Goal: Task Accomplishment & Management: Manage account settings

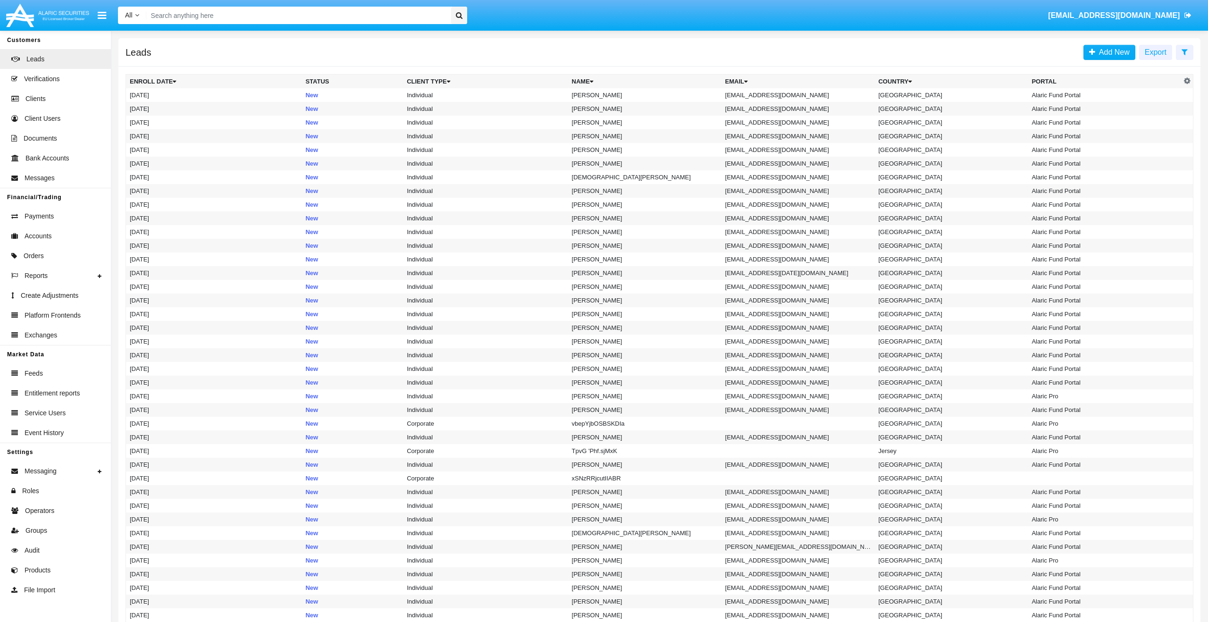
click at [390, 15] on input "Search" at bounding box center [297, 15] width 302 height 17
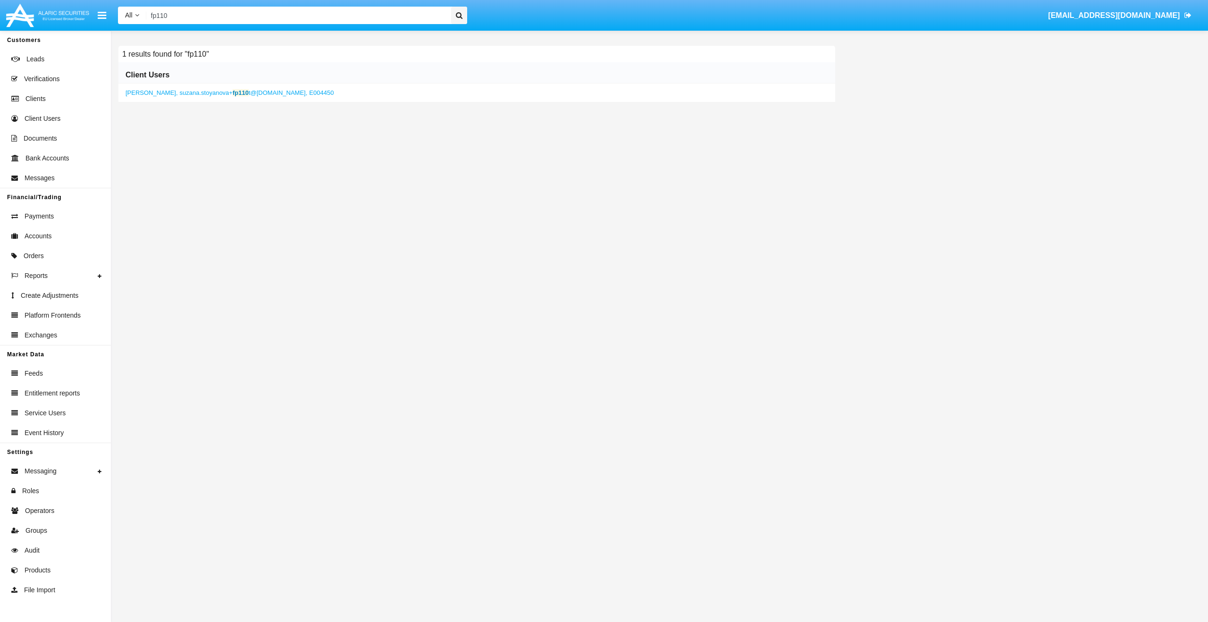
click at [218, 19] on input "fp110" at bounding box center [297, 15] width 302 height 17
click at [208, 97] on div "[PERSON_NAME] , [PERSON_NAME].stoyanova+ fp119 t@[DOMAIN_NAME], I028514" at bounding box center [476, 93] width 717 height 19
click at [213, 93] on span "suzana.stoyanova+ fp119 t@[DOMAIN_NAME]," at bounding box center [244, 92] width 128 height 7
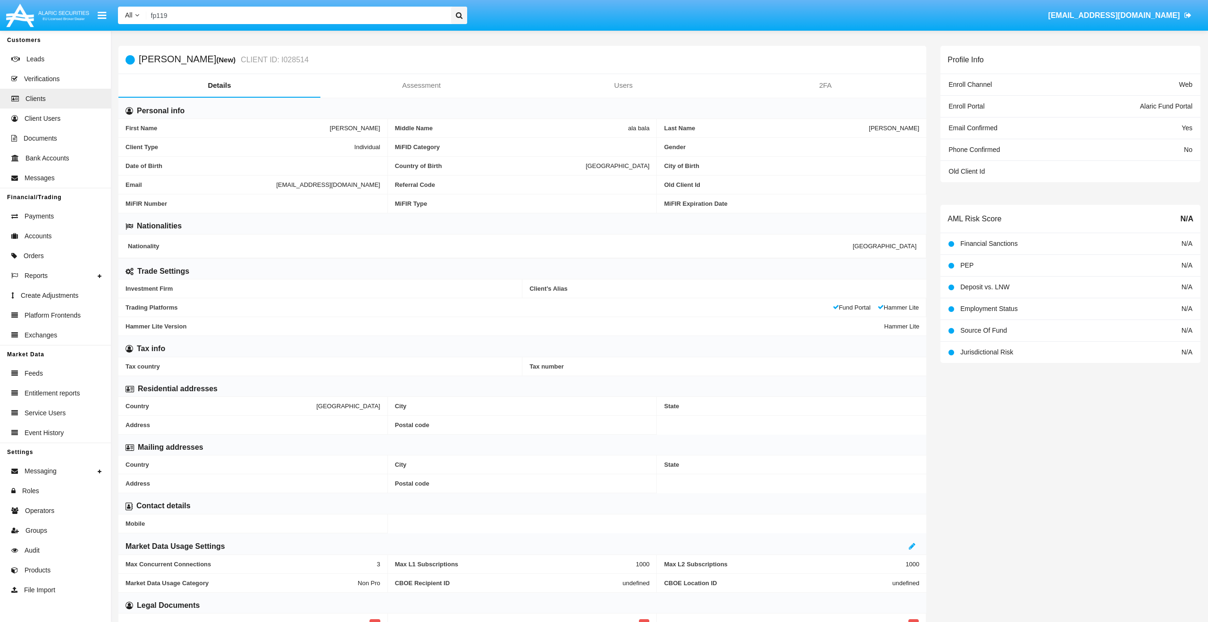
click at [276, 186] on span "[EMAIL_ADDRESS][DOMAIN_NAME]" at bounding box center [328, 184] width 104 height 7
copy span "[EMAIL_ADDRESS][DOMAIN_NAME]"
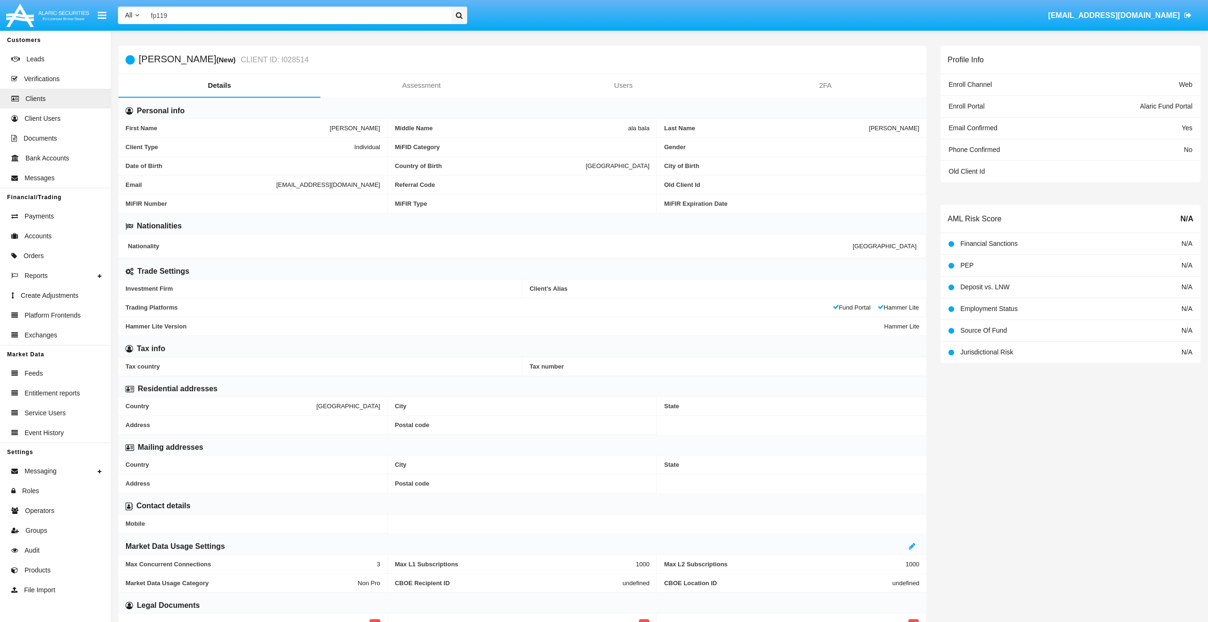
click at [318, 18] on input "fp119" at bounding box center [297, 15] width 302 height 17
click at [319, 19] on input "fp119" at bounding box center [297, 15] width 302 height 17
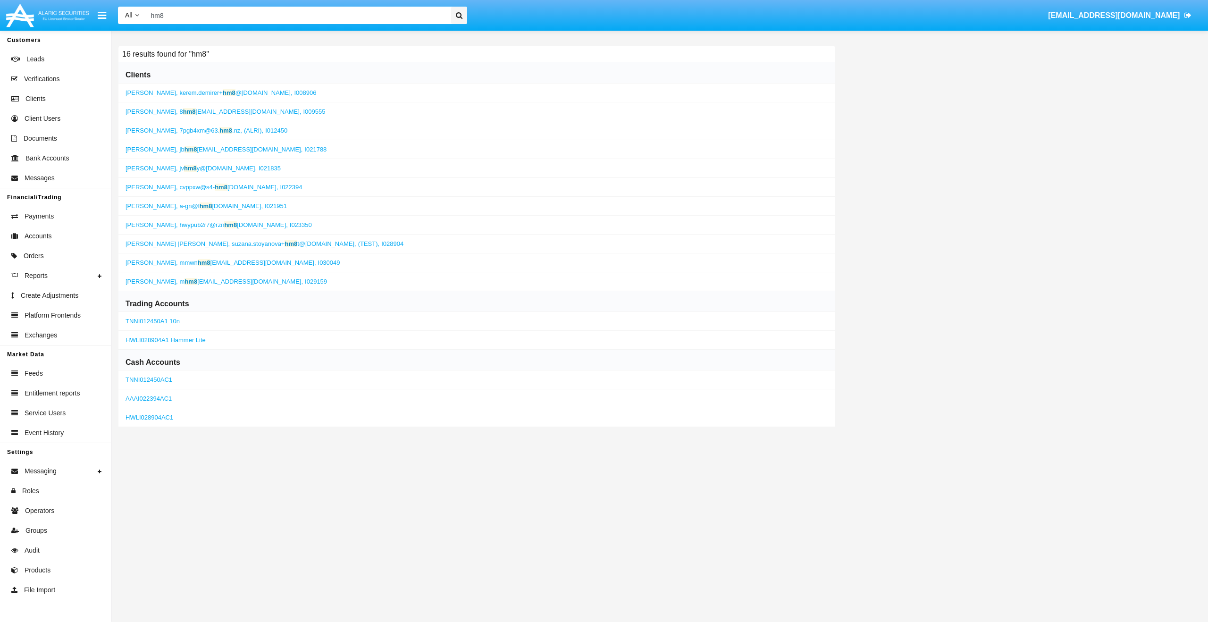
click at [227, 90] on b "hm8" at bounding box center [229, 92] width 13 height 7
click at [296, 243] on span "suzana.stoyanova+ hm8 t@[DOMAIN_NAME]," at bounding box center [294, 243] width 125 height 7
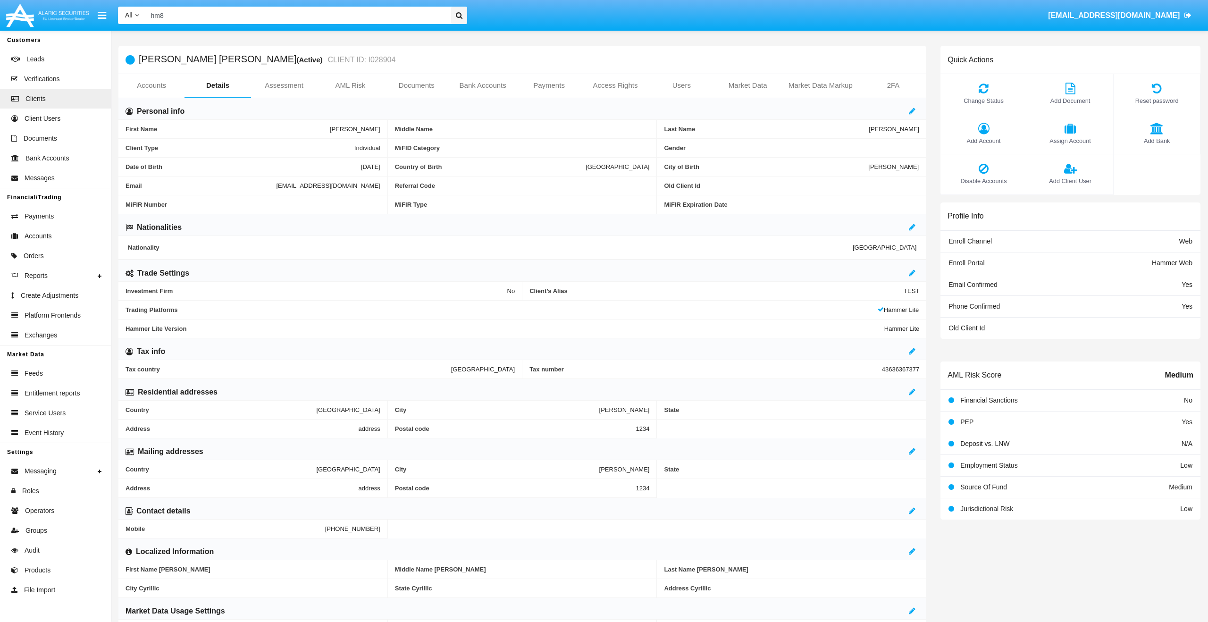
click at [276, 186] on span "[EMAIL_ADDRESS][DOMAIN_NAME]" at bounding box center [328, 185] width 104 height 7
copy span "[EMAIL_ADDRESS][DOMAIN_NAME]"
click at [258, 20] on input "hm8" at bounding box center [297, 15] width 302 height 17
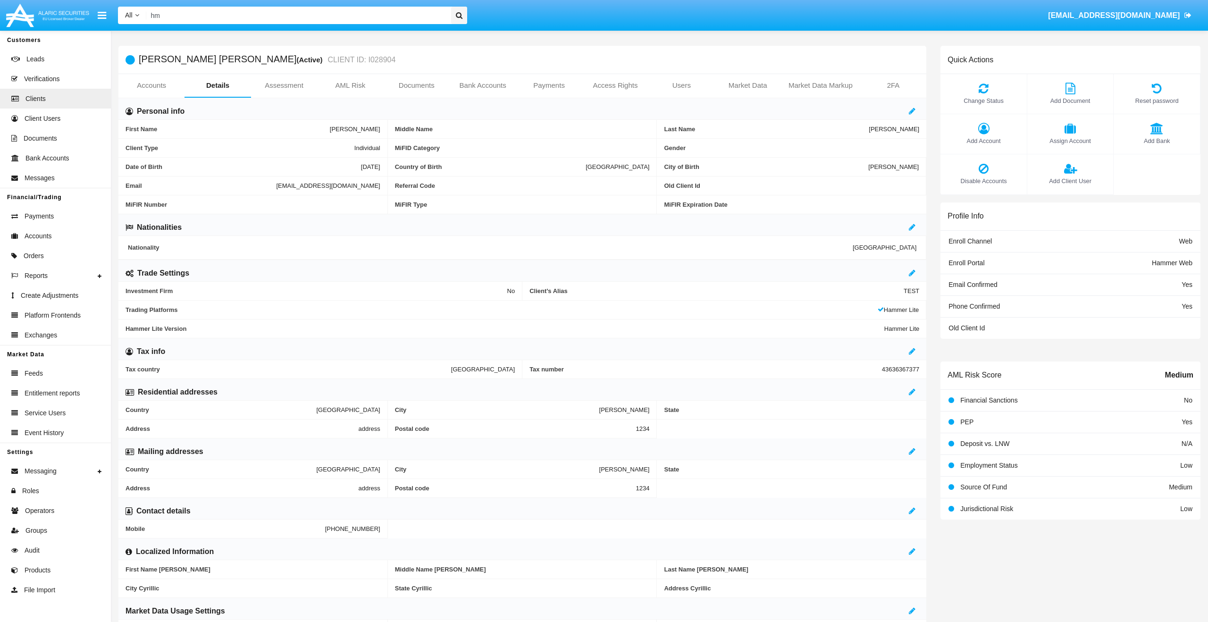
type input "h"
type input "ф"
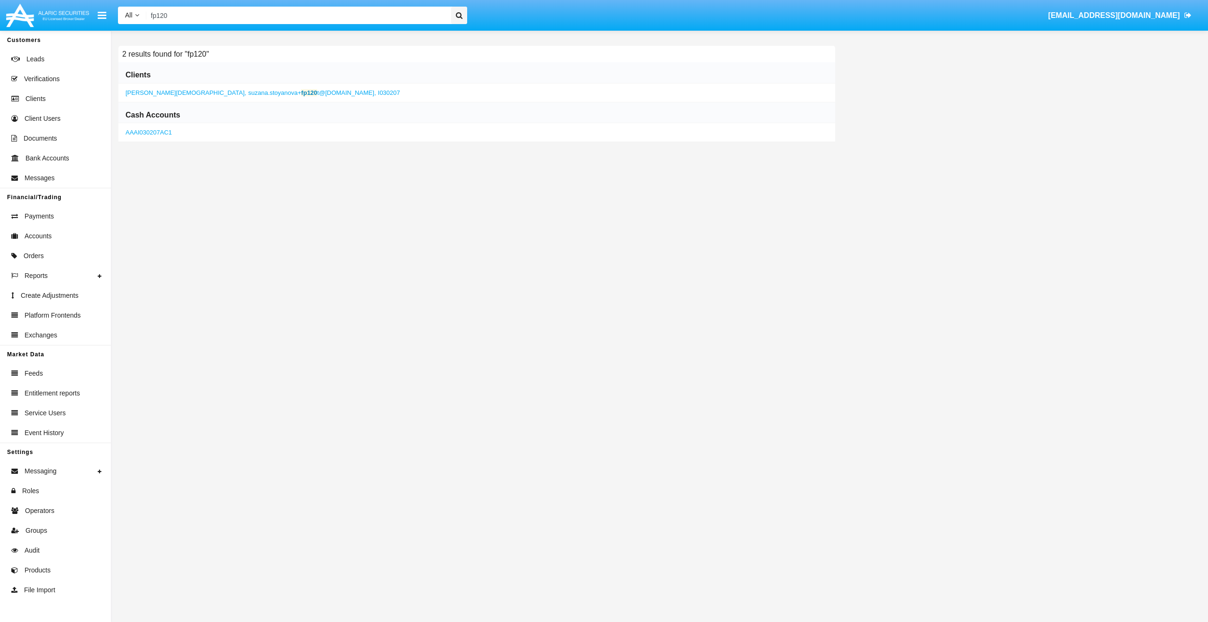
type input "fp120"
click at [248, 96] on span "suzana.stoyanova+ fp120 t@[DOMAIN_NAME]," at bounding box center [312, 92] width 128 height 7
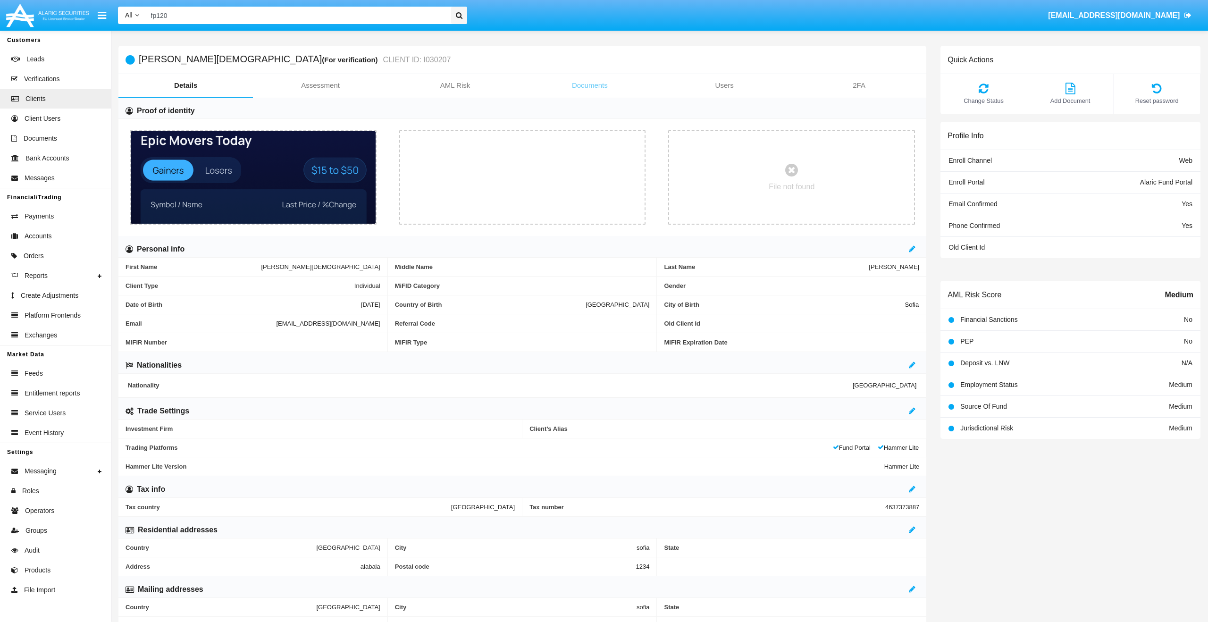
click at [583, 85] on link "Documents" at bounding box center [590, 85] width 135 height 23
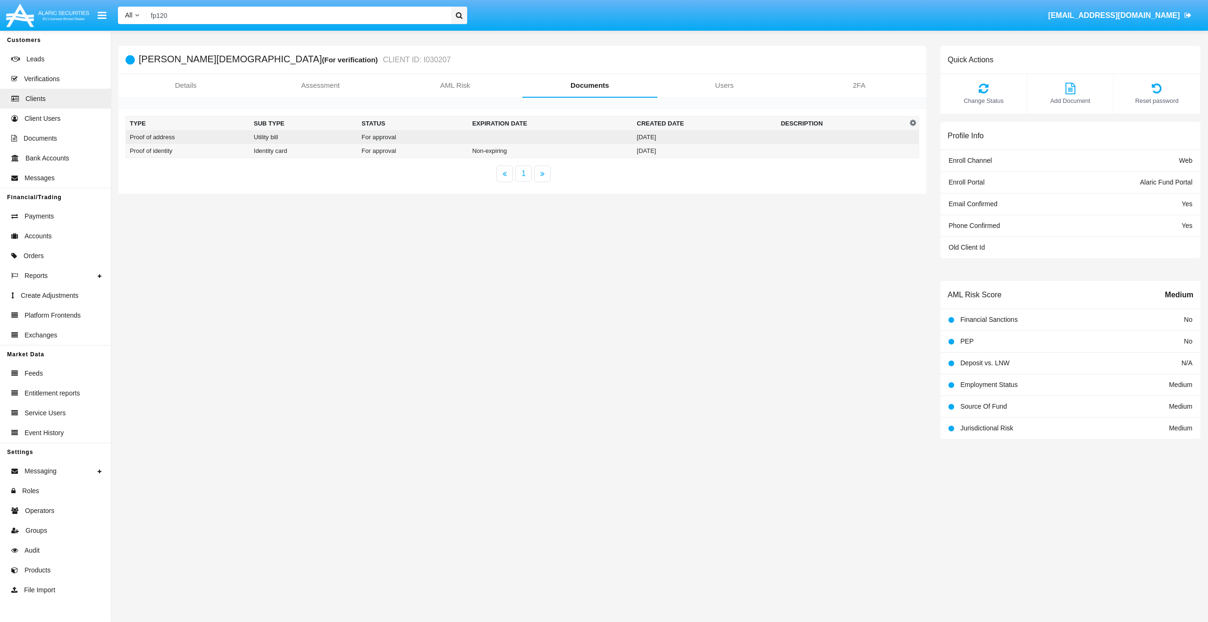
click at [670, 135] on td "[DATE]" at bounding box center [705, 137] width 144 height 14
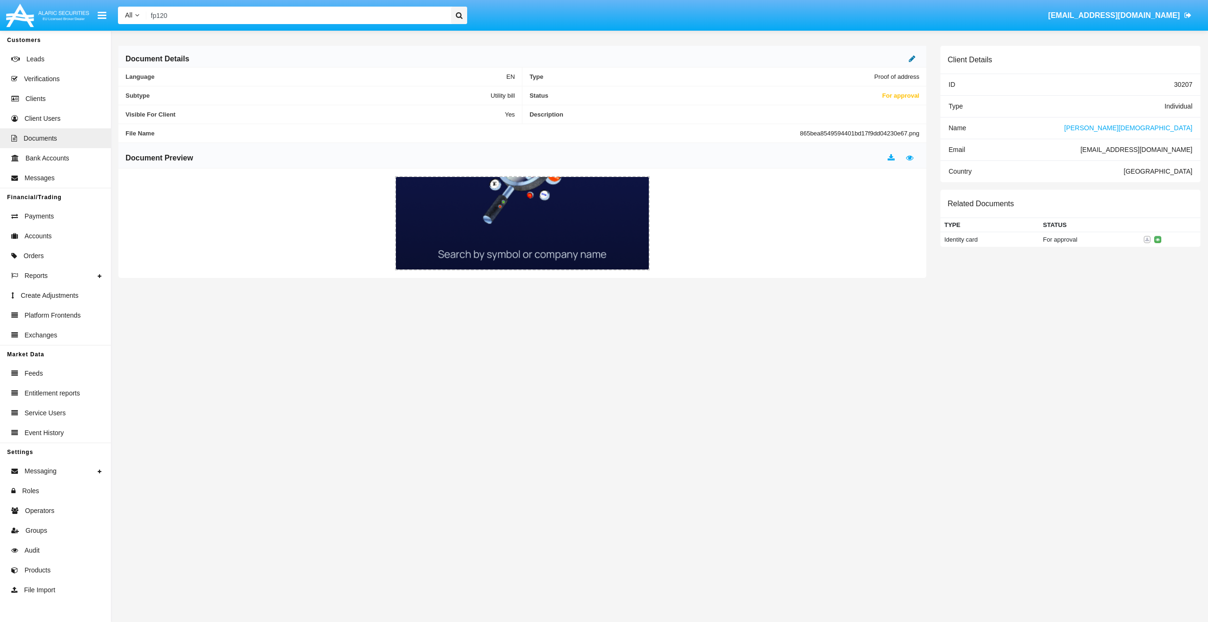
click at [911, 59] on icon at bounding box center [912, 59] width 7 height 8
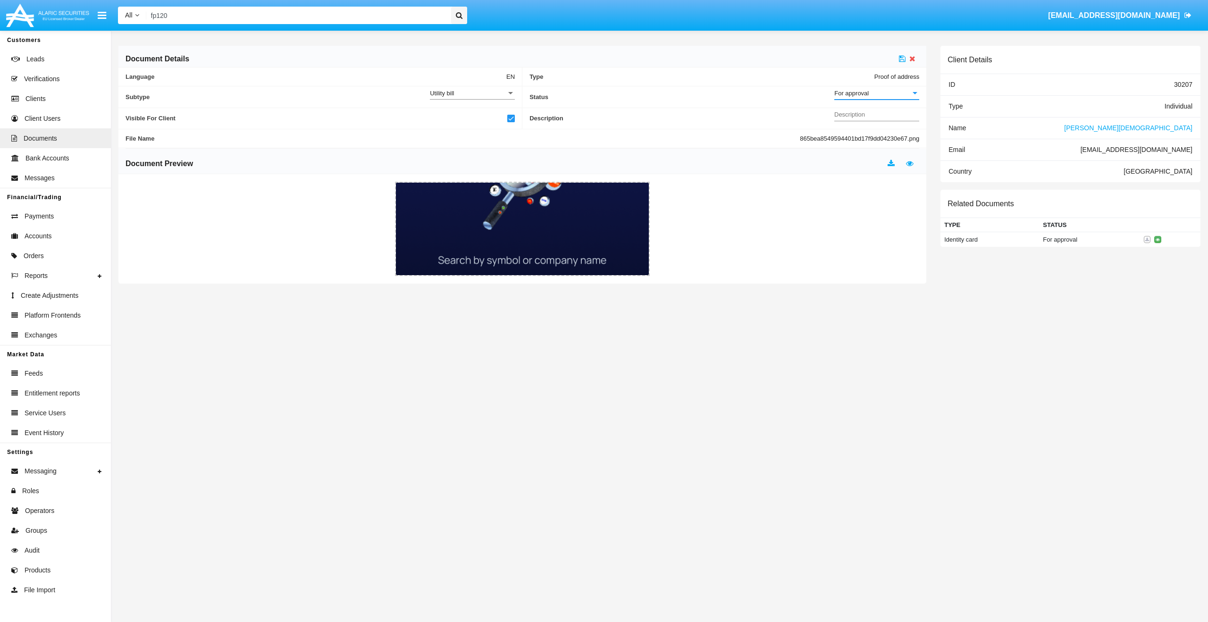
click at [886, 95] on div "For approval" at bounding box center [873, 93] width 76 height 8
click at [886, 95] on span "Approved" at bounding box center [877, 98] width 85 height 18
click at [904, 62] on icon at bounding box center [902, 59] width 7 height 8
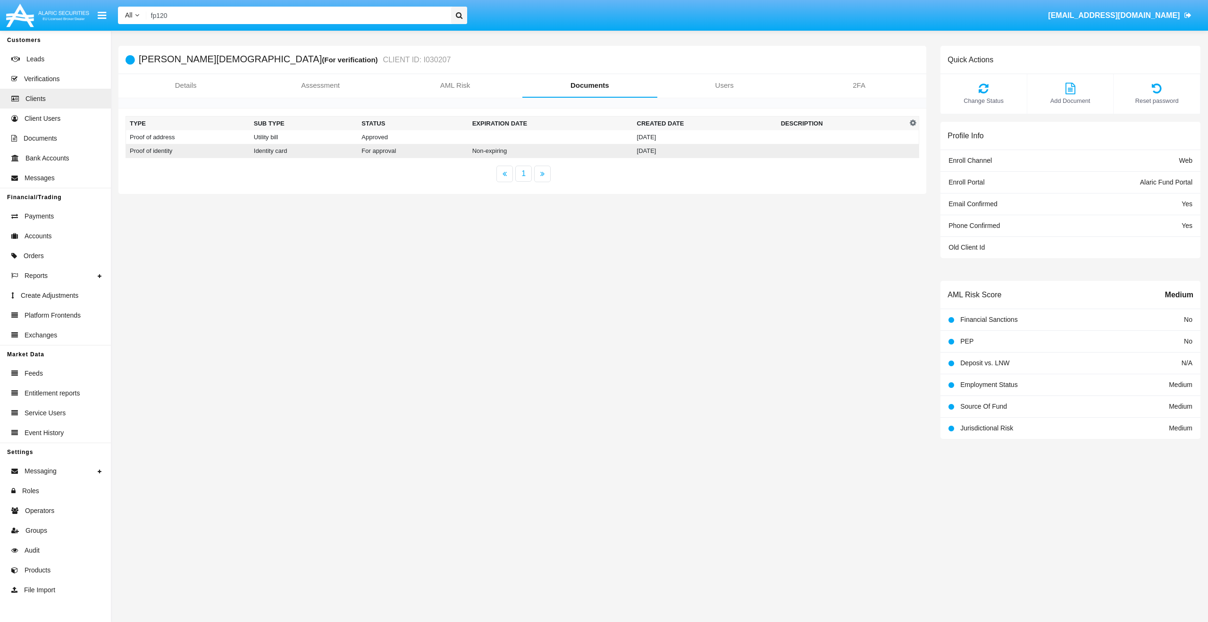
click at [421, 153] on td "For approval" at bounding box center [413, 151] width 110 height 14
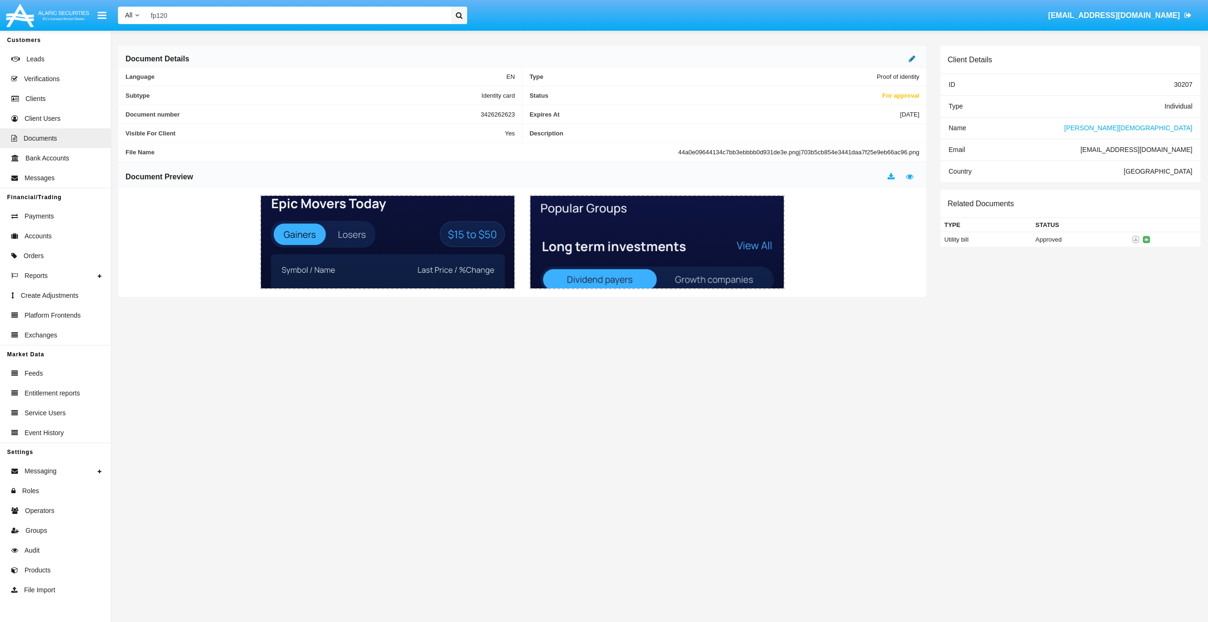
click at [913, 59] on icon at bounding box center [912, 59] width 7 height 8
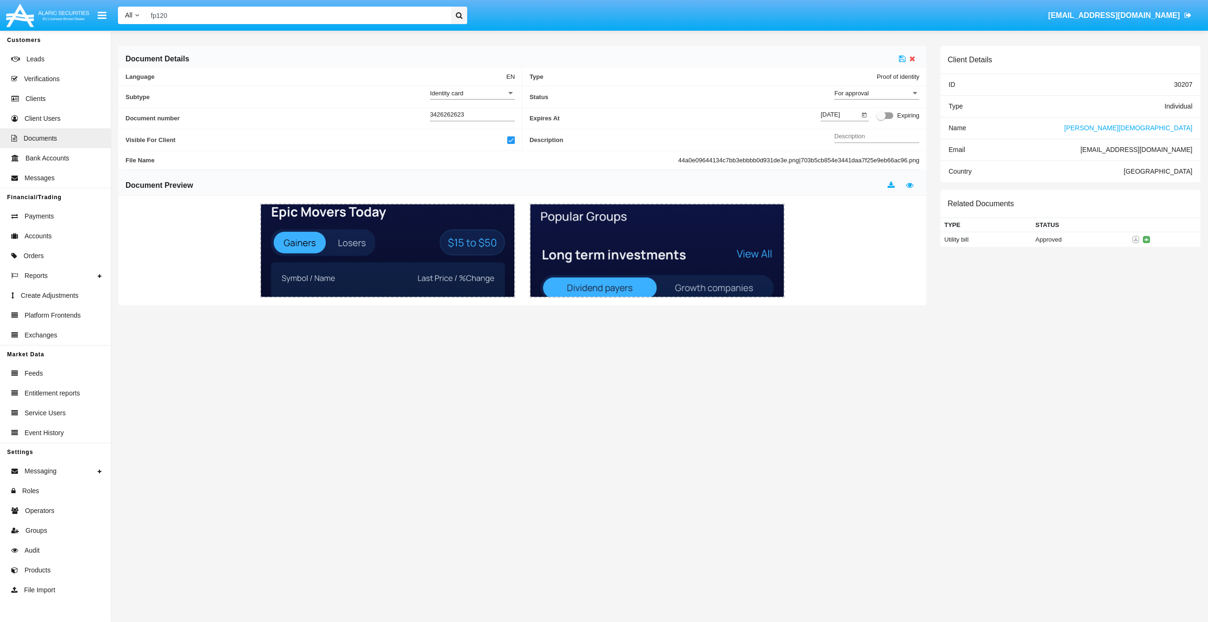
click at [885, 94] on div "For approval" at bounding box center [873, 93] width 76 height 8
click at [885, 94] on span "Approved" at bounding box center [877, 98] width 85 height 18
click at [902, 59] on icon at bounding box center [902, 59] width 7 height 8
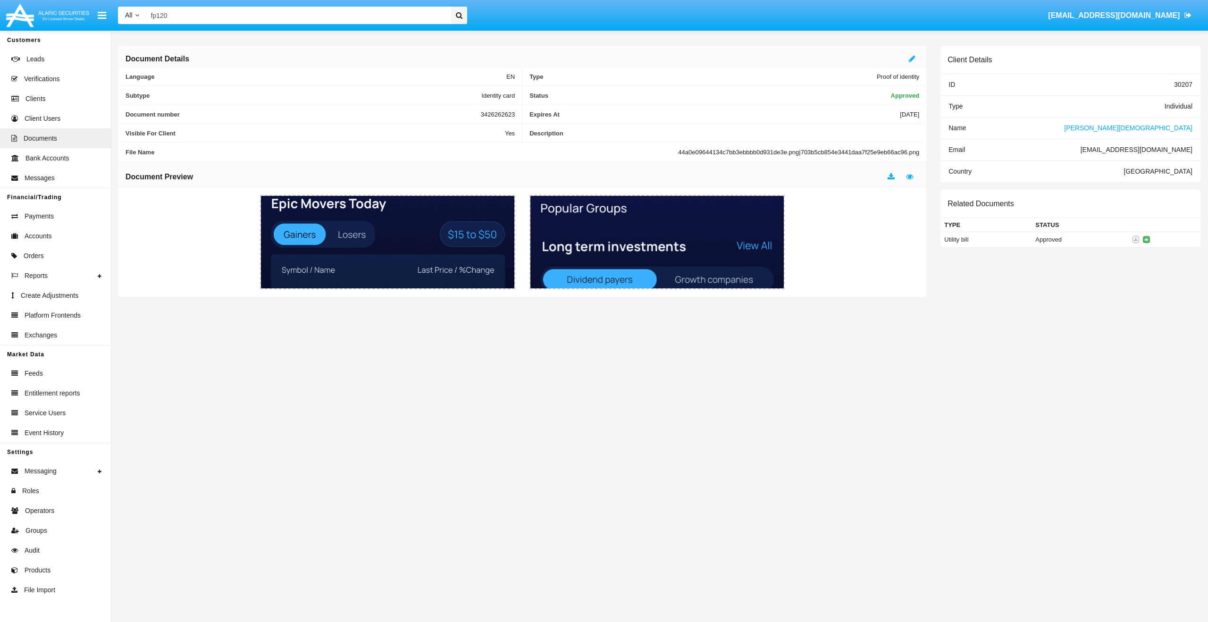
click at [1178, 130] on span "[PERSON_NAME][DEMOGRAPHIC_DATA]" at bounding box center [1128, 128] width 128 height 8
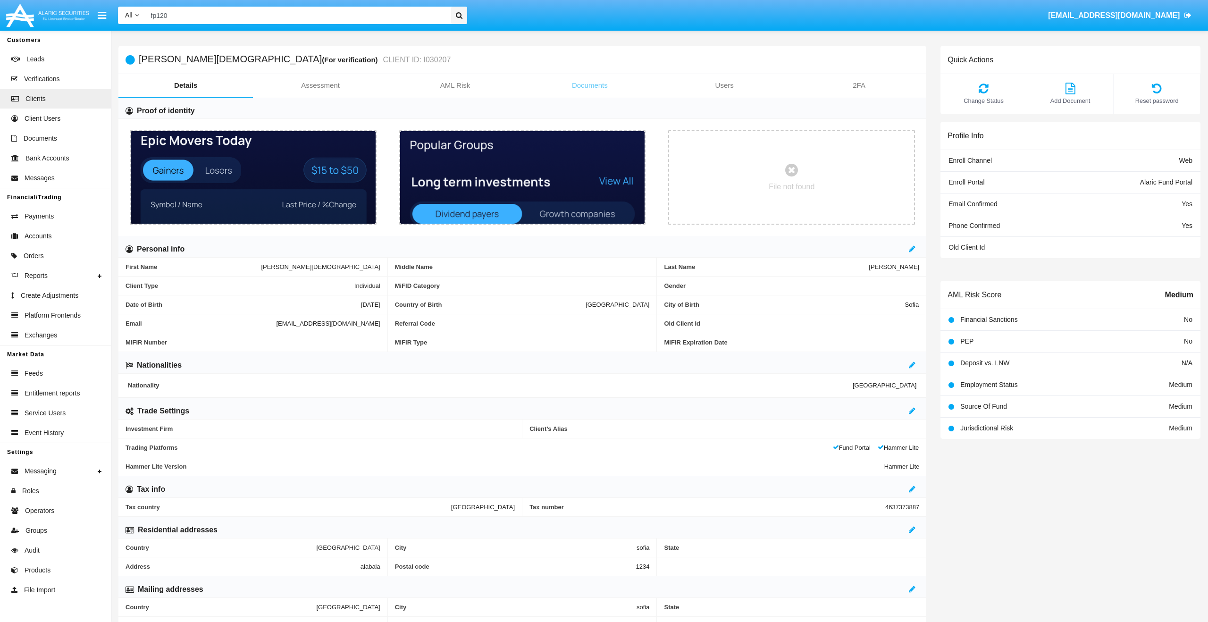
click at [602, 80] on link "Documents" at bounding box center [590, 85] width 135 height 23
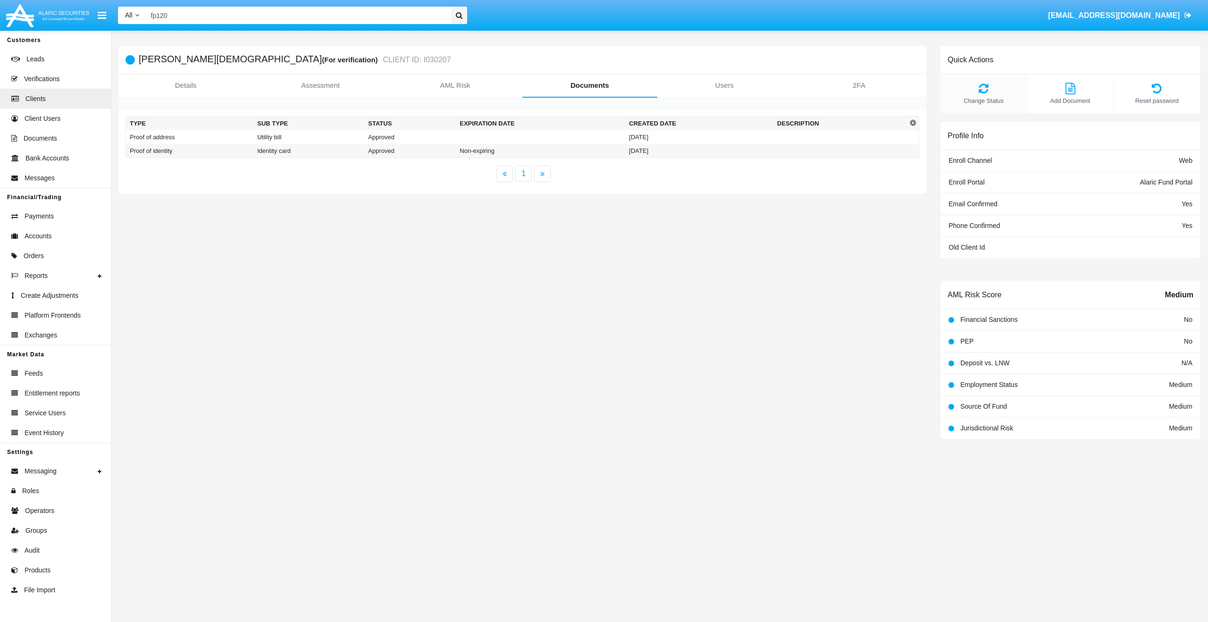
click at [986, 94] on div "Change Status" at bounding box center [984, 94] width 87 height 40
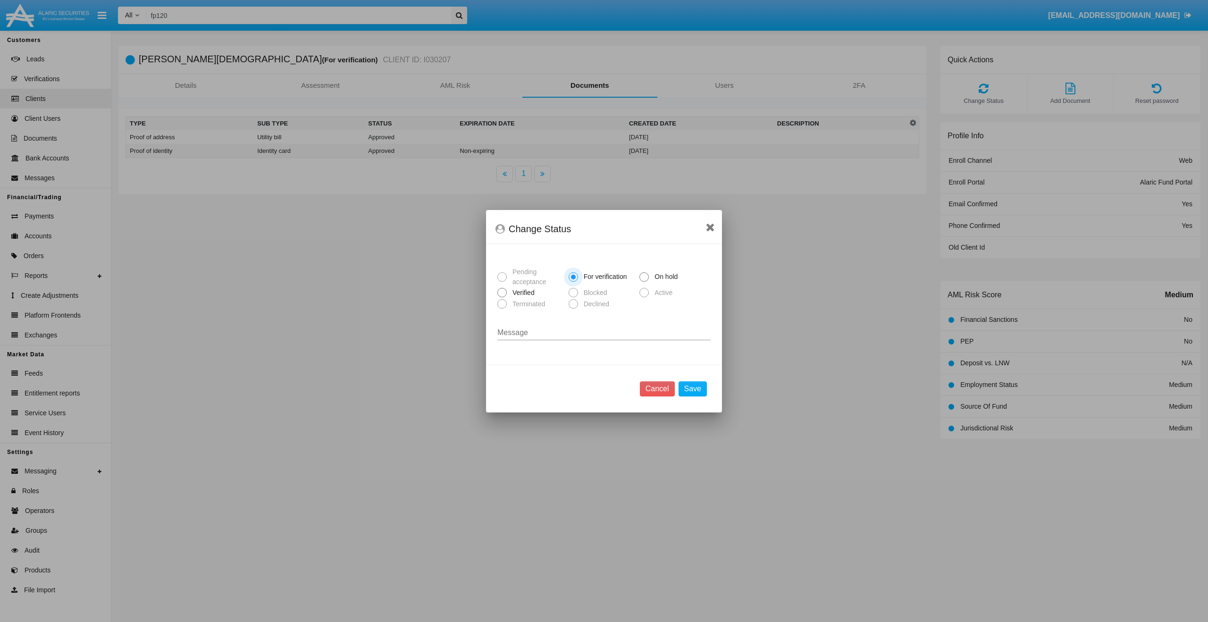
click at [497, 290] on div "Pending acceptance For verification On hold Verified Blocked Active Terminated …" at bounding box center [604, 305] width 236 height 104
click at [509, 293] on span "Verified" at bounding box center [522, 293] width 30 height 10
click at [502, 297] on input "Verified" at bounding box center [502, 297] width 0 height 0
radio input "true"
click at [703, 384] on button "Save" at bounding box center [693, 388] width 28 height 15
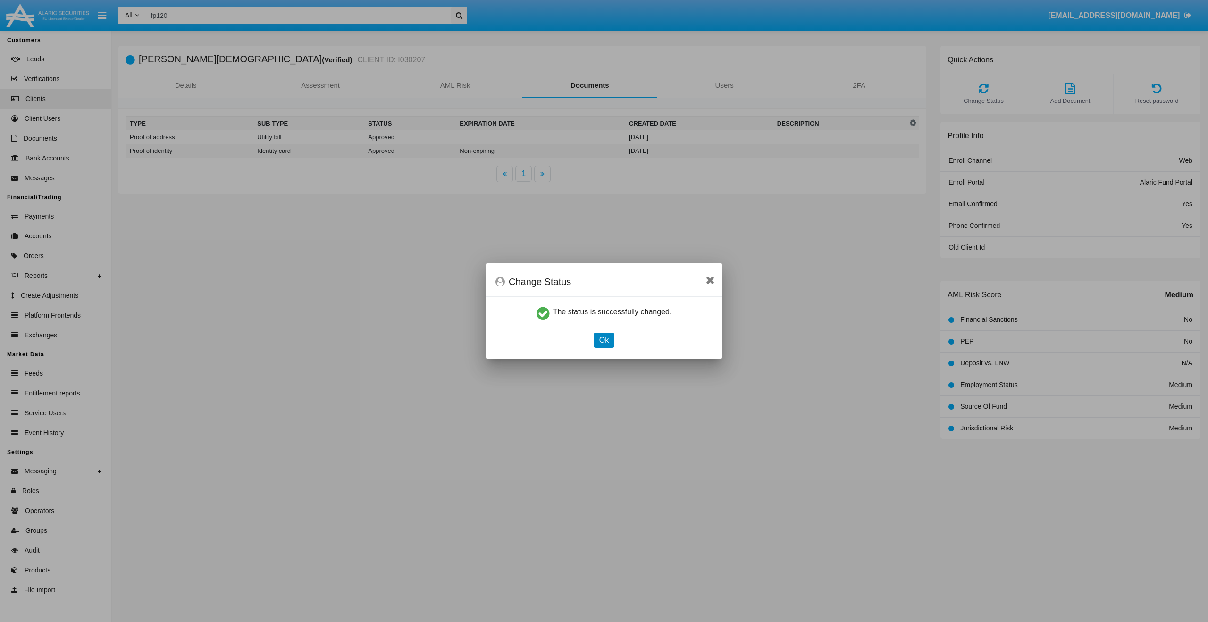
click at [595, 338] on button "Ok" at bounding box center [604, 340] width 21 height 15
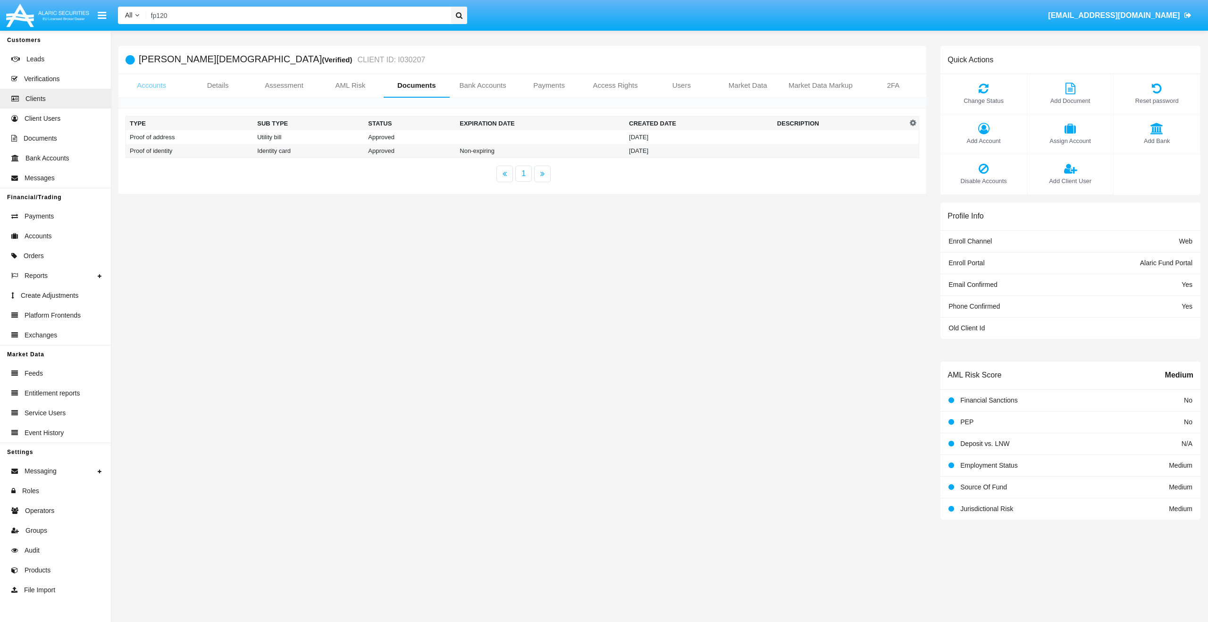
click at [160, 87] on link "Accounts" at bounding box center [151, 85] width 66 height 23
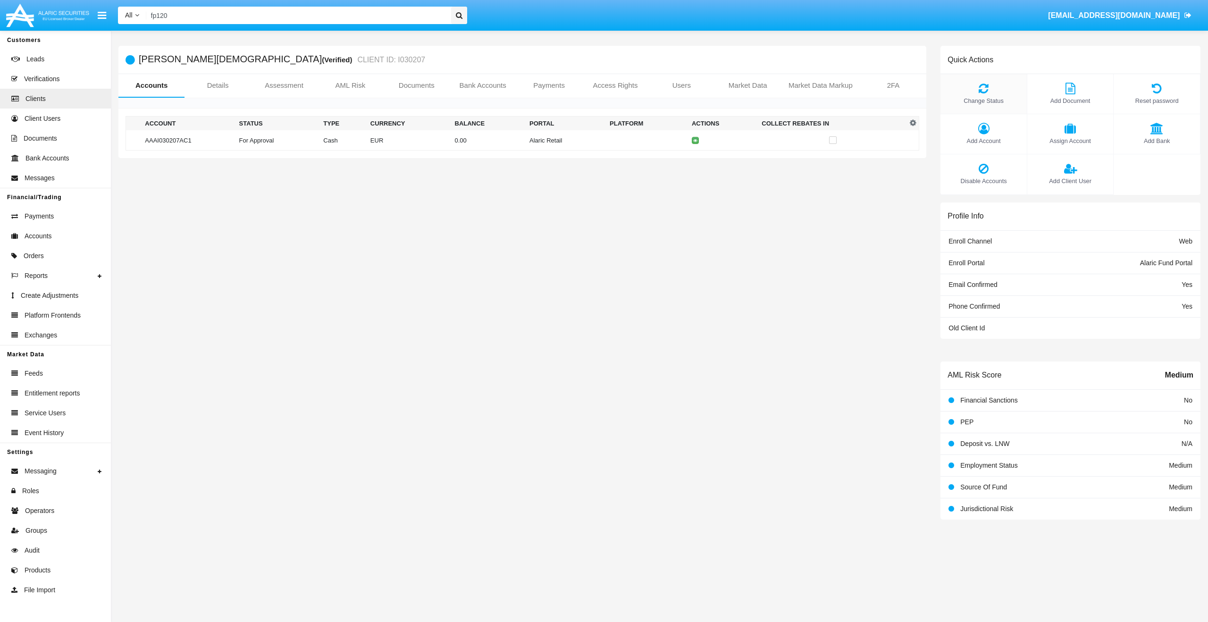
click at [992, 84] on icon at bounding box center [983, 88] width 77 height 11
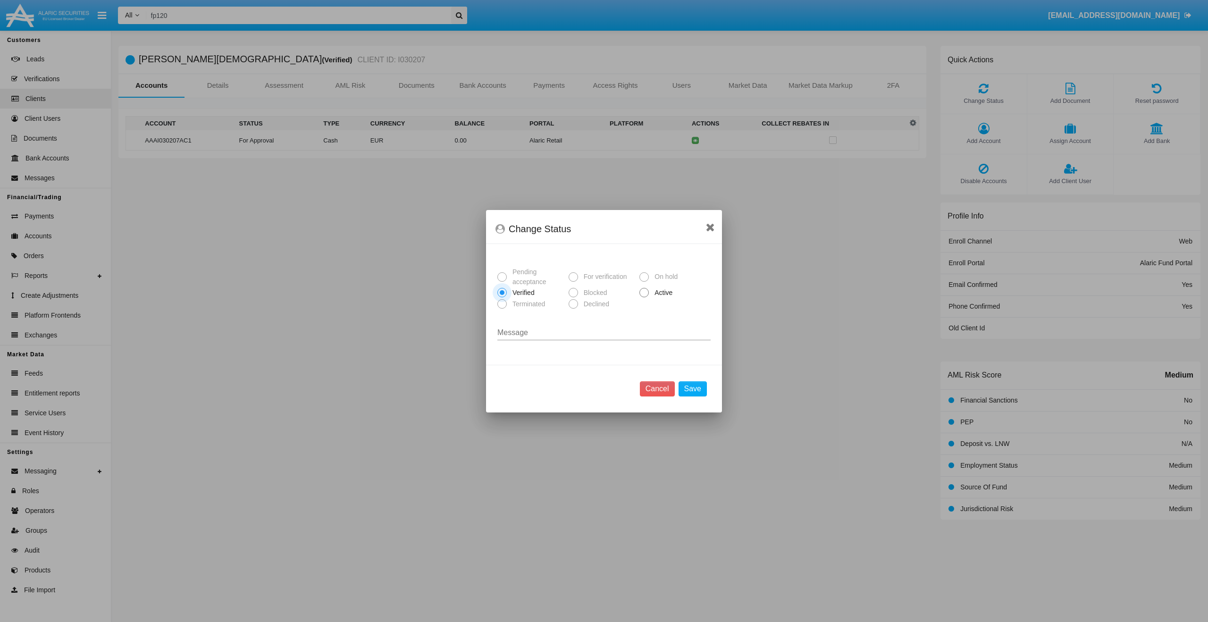
click at [664, 293] on span "Active" at bounding box center [662, 293] width 26 height 10
click at [644, 297] on input "Active" at bounding box center [644, 297] width 0 height 0
radio input "true"
click at [700, 389] on button "Save" at bounding box center [693, 388] width 28 height 15
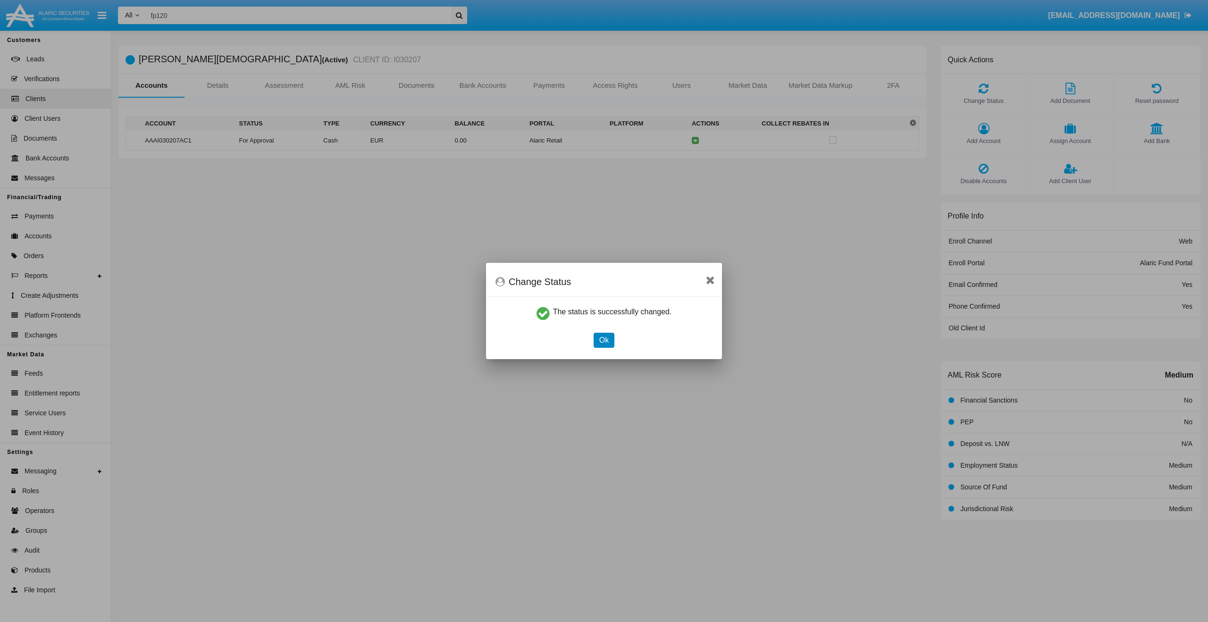
click at [610, 341] on button "Ok" at bounding box center [604, 340] width 21 height 15
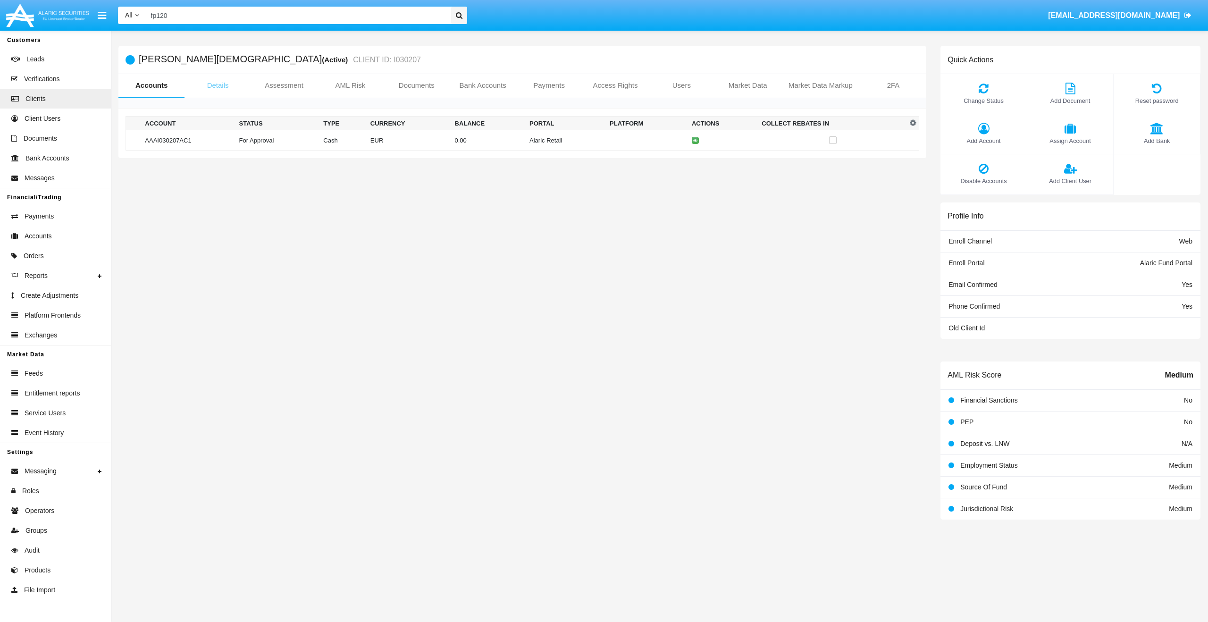
click at [218, 84] on link "Details" at bounding box center [218, 85] width 66 height 23
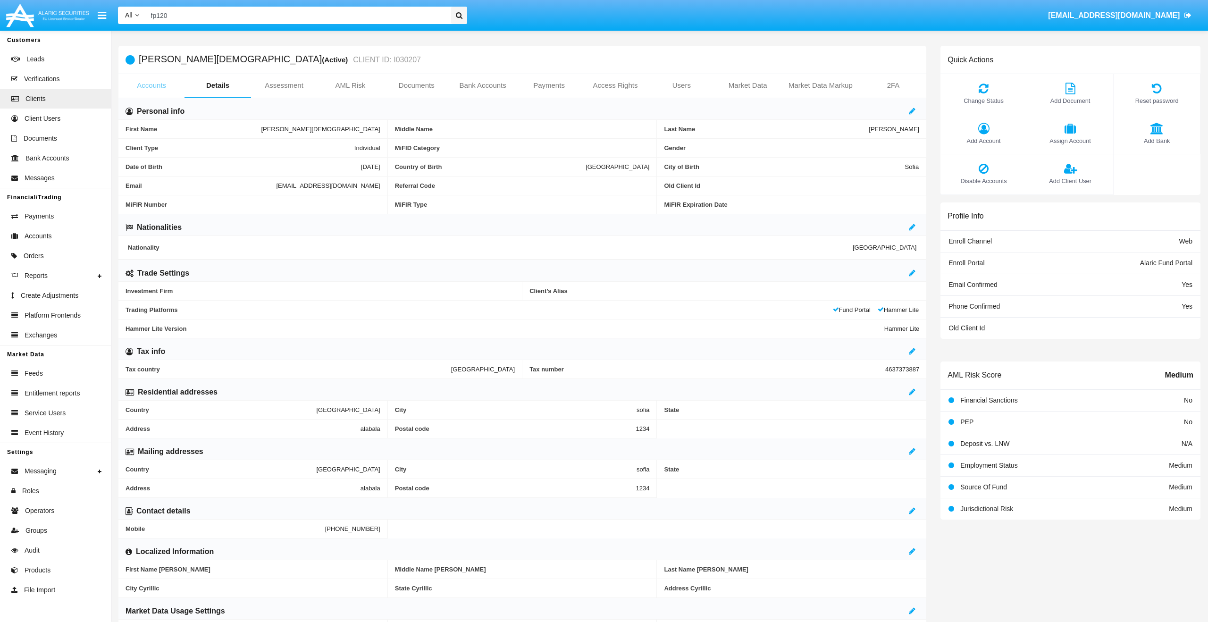
click at [145, 89] on link "Accounts" at bounding box center [151, 85] width 66 height 23
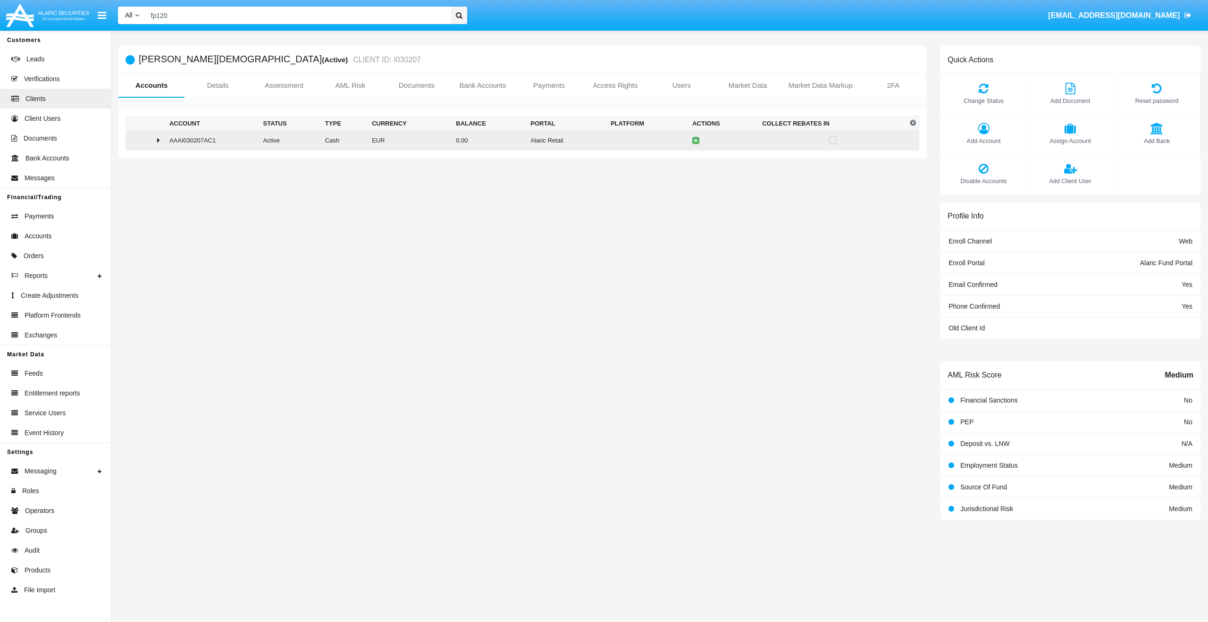
click at [156, 143] on div at bounding box center [146, 140] width 32 height 8
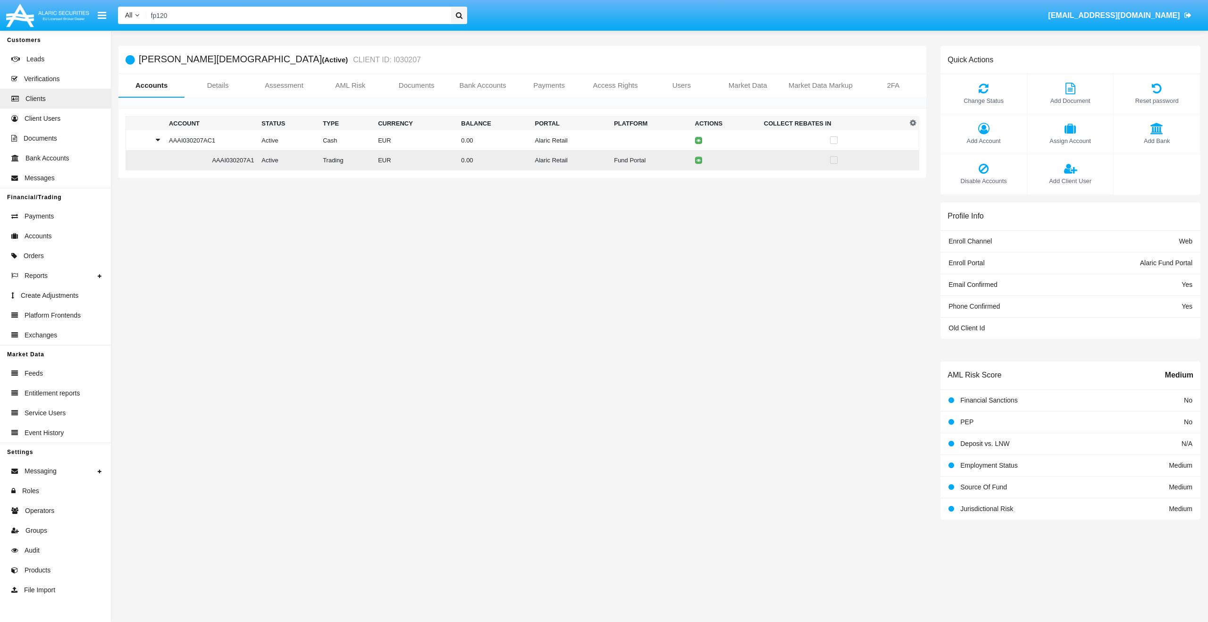
click at [232, 156] on td "AAAI030207A1" at bounding box center [211, 160] width 93 height 20
copy td "AAAI030207A1"
click at [540, 83] on link "Payments" at bounding box center [549, 85] width 66 height 23
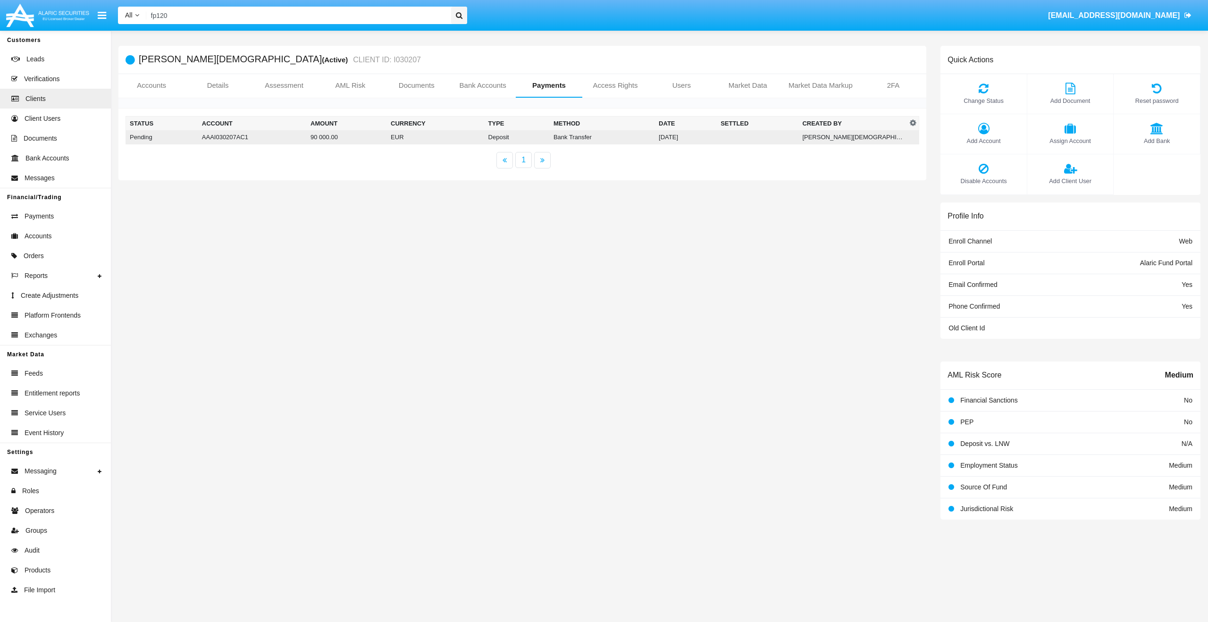
click at [429, 138] on td "EUR" at bounding box center [435, 137] width 97 height 14
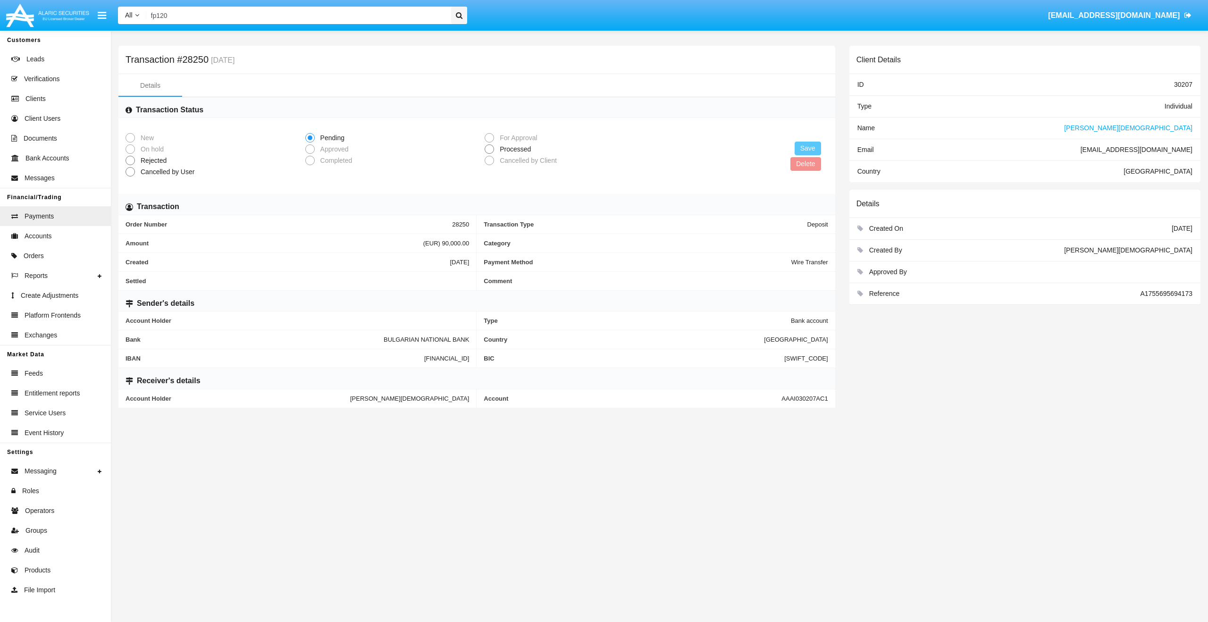
click at [525, 149] on span "Processed" at bounding box center [513, 149] width 39 height 10
click at [489, 154] on input "Processed" at bounding box center [489, 154] width 0 height 0
radio input "true"
click at [802, 145] on button "Save" at bounding box center [808, 149] width 26 height 14
click at [344, 148] on span "Approved" at bounding box center [333, 149] width 36 height 10
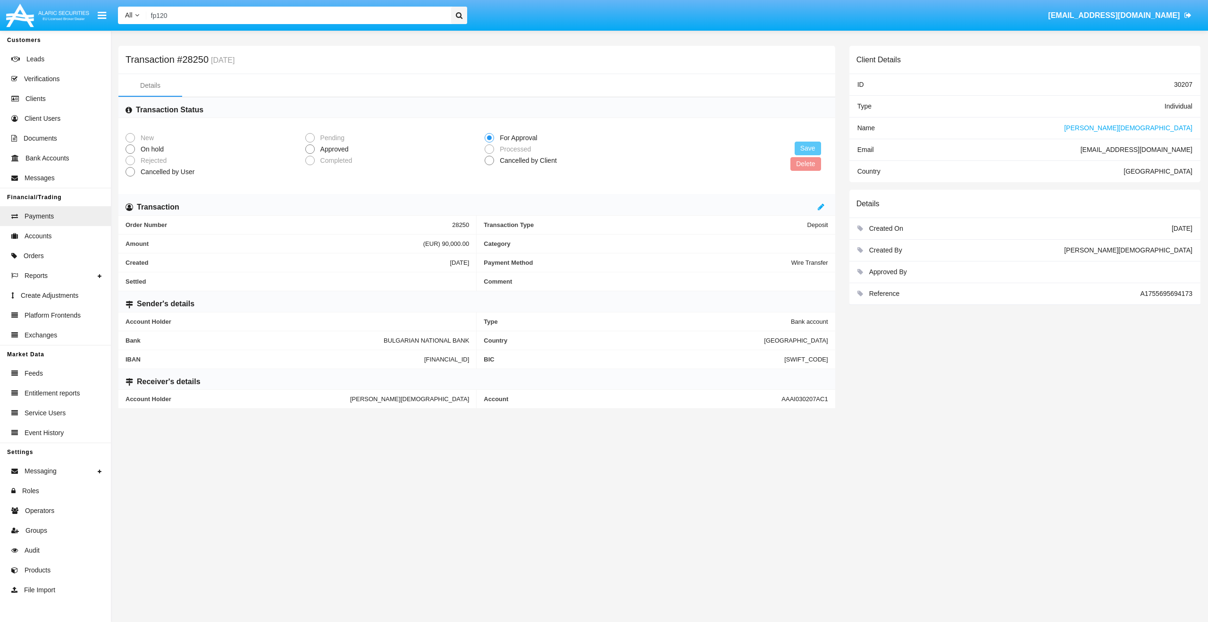
click at [310, 154] on input "Approved" at bounding box center [310, 154] width 0 height 0
radio input "true"
click at [812, 148] on button "Save" at bounding box center [808, 149] width 26 height 14
click at [1166, 127] on span "[PERSON_NAME][DEMOGRAPHIC_DATA]" at bounding box center [1128, 128] width 128 height 8
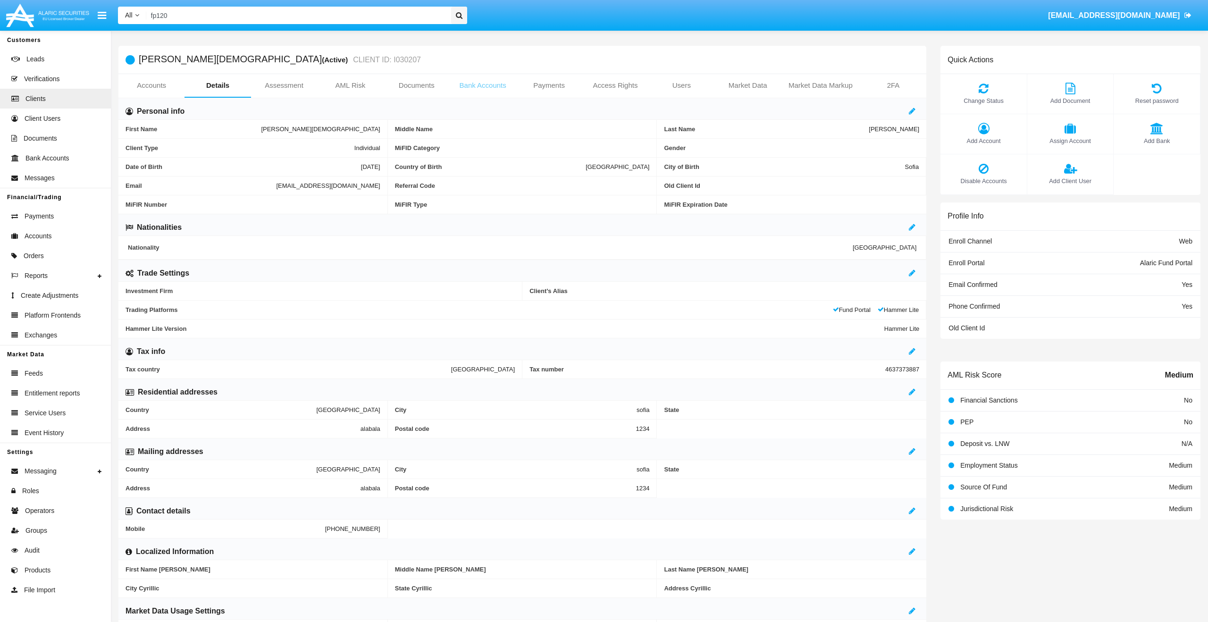
click at [476, 86] on link "Bank Accounts" at bounding box center [483, 85] width 66 height 23
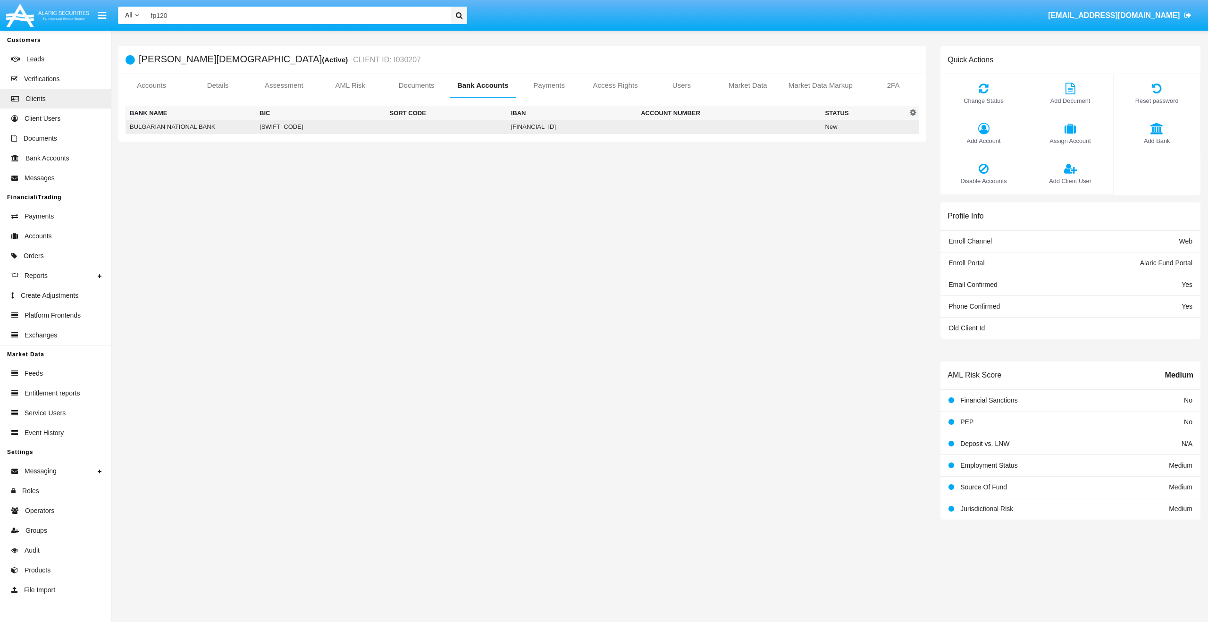
click at [379, 131] on td "BNBGBGSFXXX" at bounding box center [321, 127] width 130 height 14
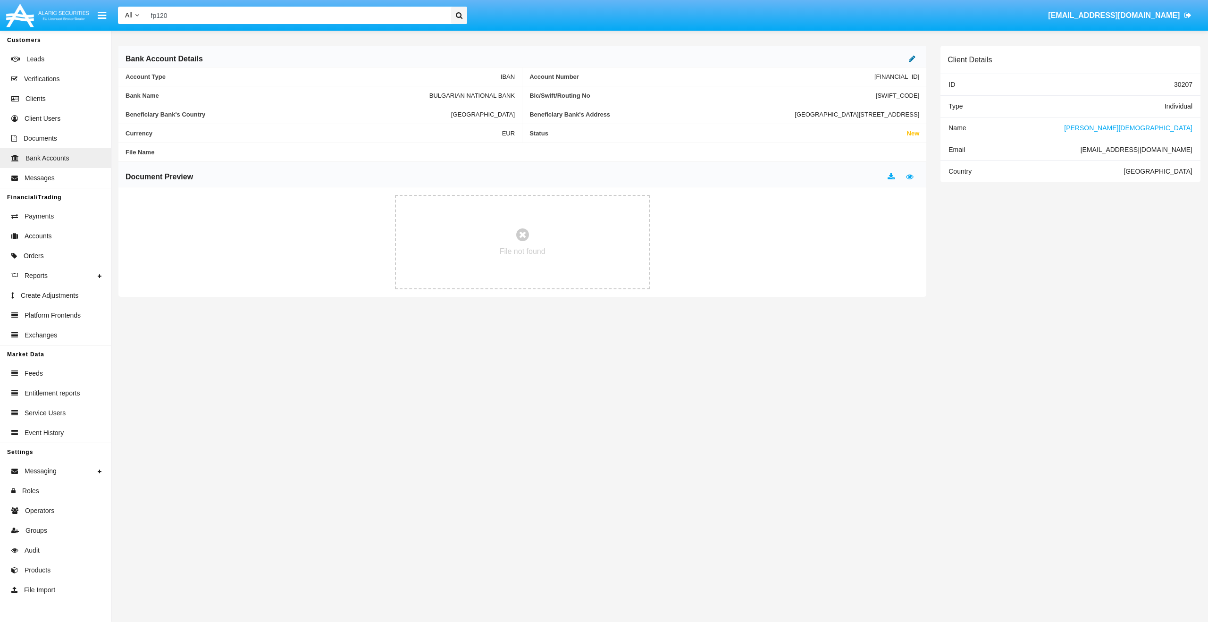
click at [911, 61] on icon at bounding box center [912, 59] width 7 height 8
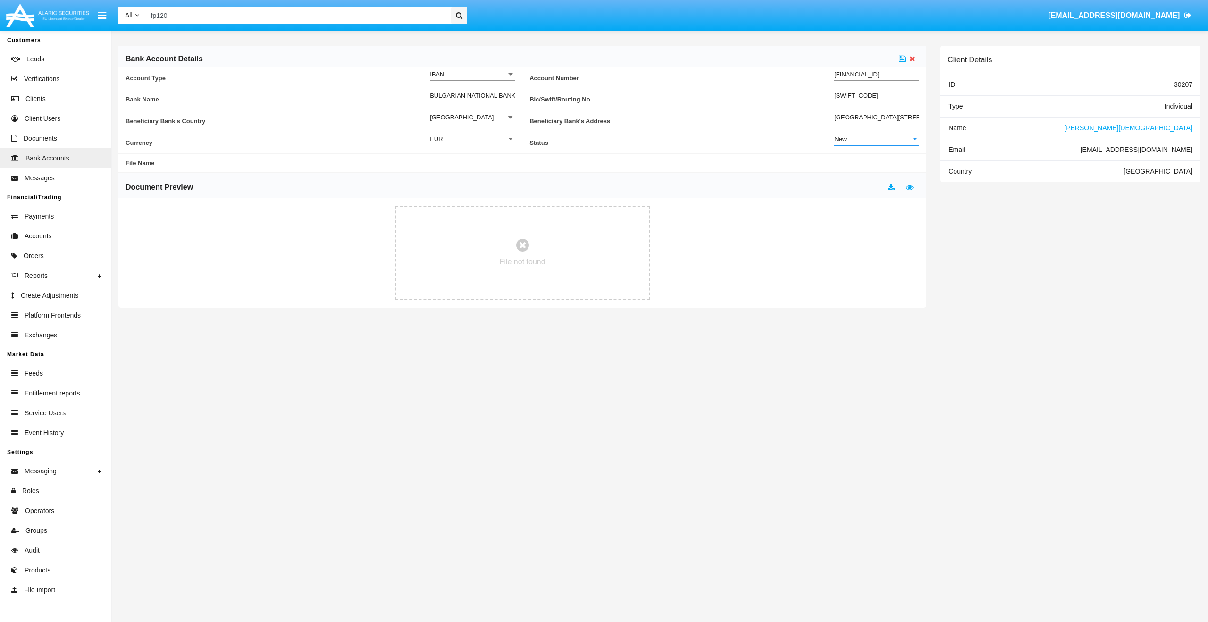
click at [889, 136] on div "New" at bounding box center [873, 139] width 76 height 8
click at [878, 157] on span "Active" at bounding box center [877, 162] width 85 height 18
click at [902, 60] on icon at bounding box center [902, 59] width 7 height 8
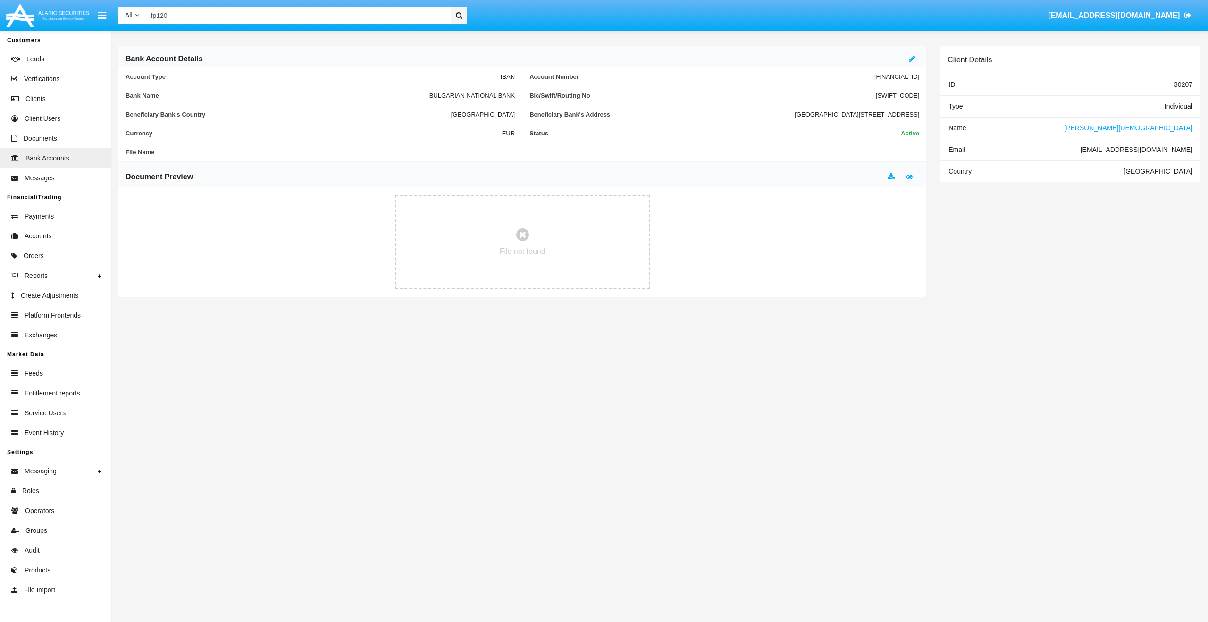
click at [1146, 127] on span "[PERSON_NAME][DEMOGRAPHIC_DATA]" at bounding box center [1128, 128] width 128 height 8
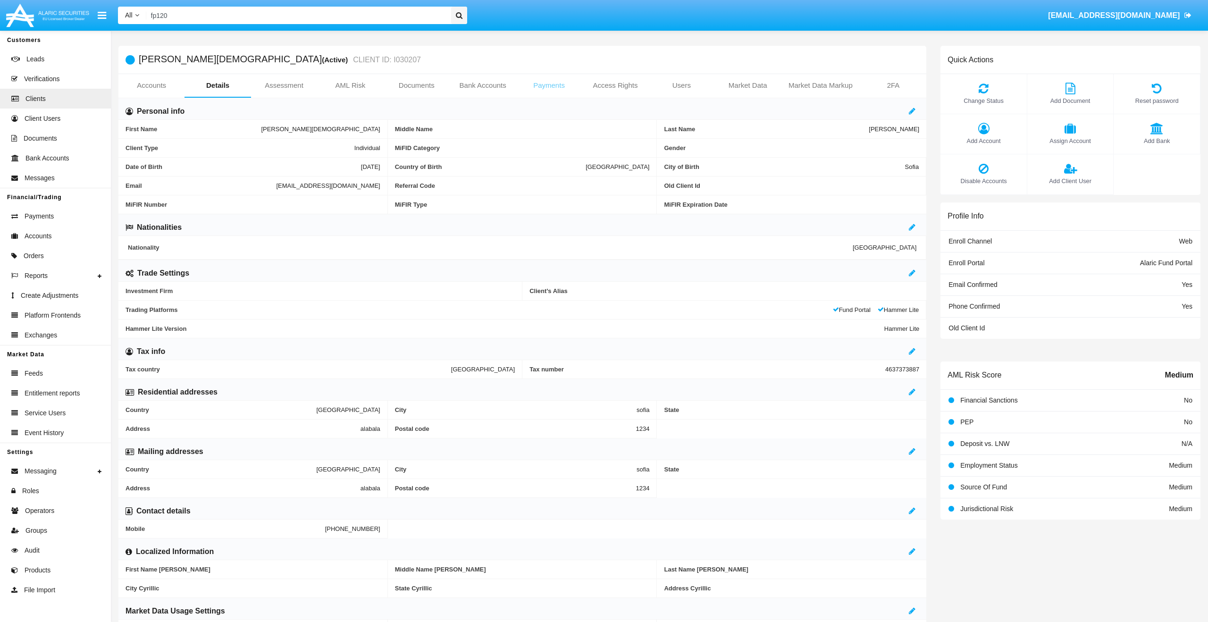
click at [539, 83] on link "Payments" at bounding box center [549, 85] width 66 height 23
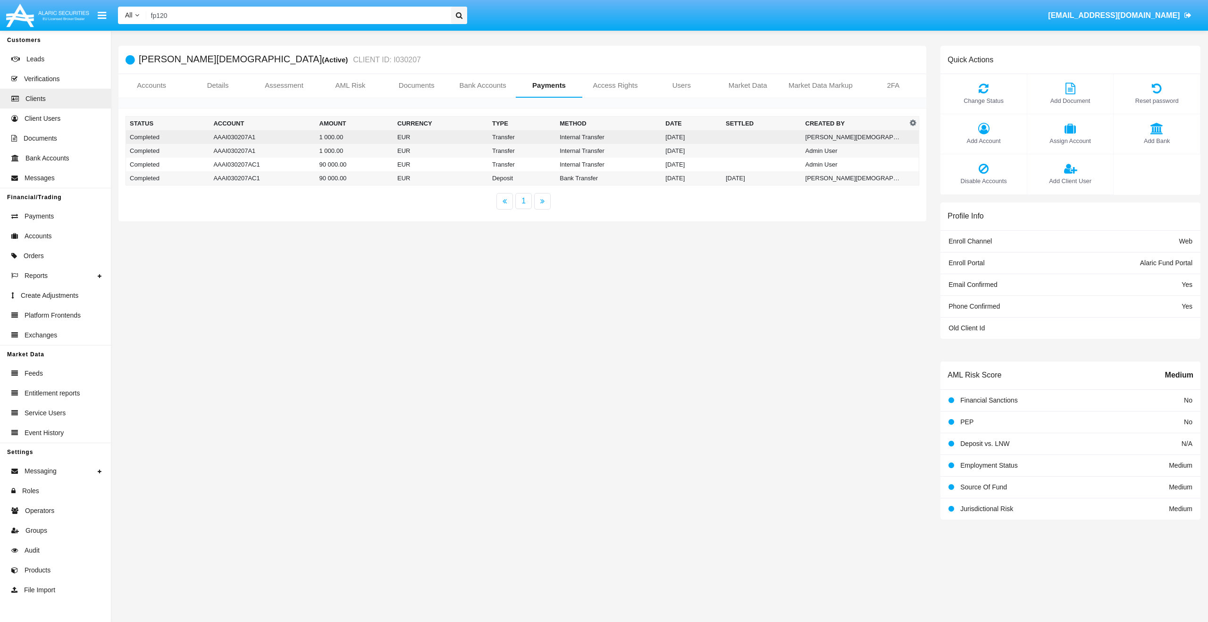
click at [598, 139] on td "Internal Transfer" at bounding box center [609, 137] width 106 height 14
click at [593, 146] on td "Internal Transfer" at bounding box center [609, 151] width 106 height 14
click at [39, 253] on span "Orders" at bounding box center [34, 256] width 20 height 10
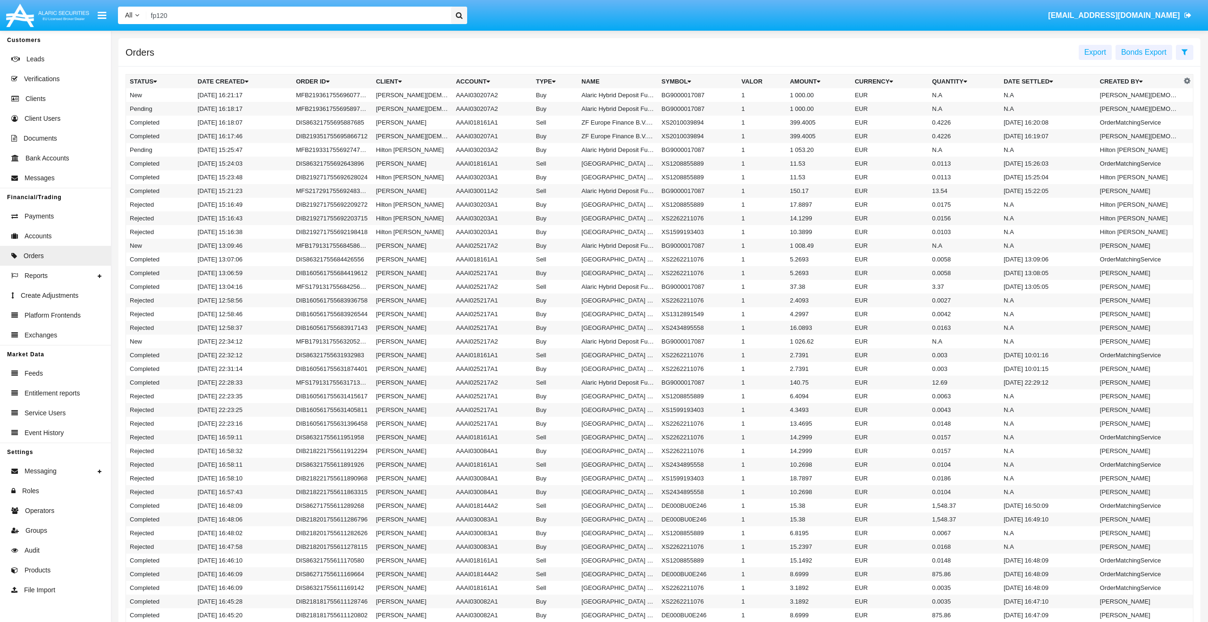
click at [239, 16] on input "fp120" at bounding box center [297, 15] width 302 height 17
click at [358, 19] on input "fp120" at bounding box center [297, 15] width 302 height 17
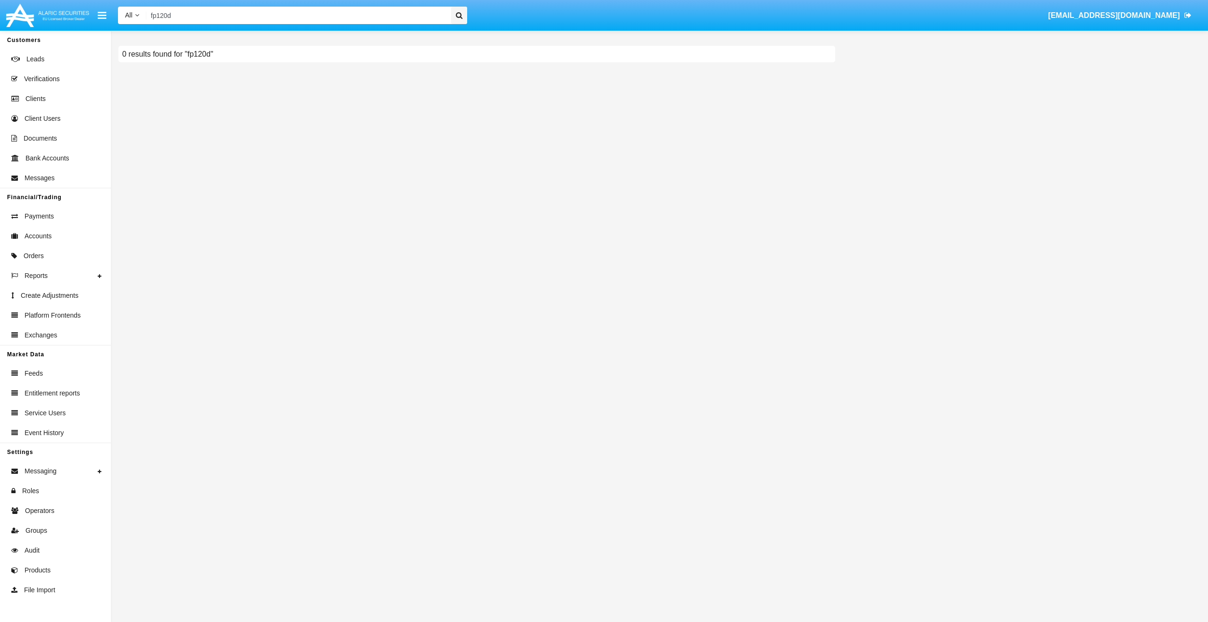
type input "fp120"
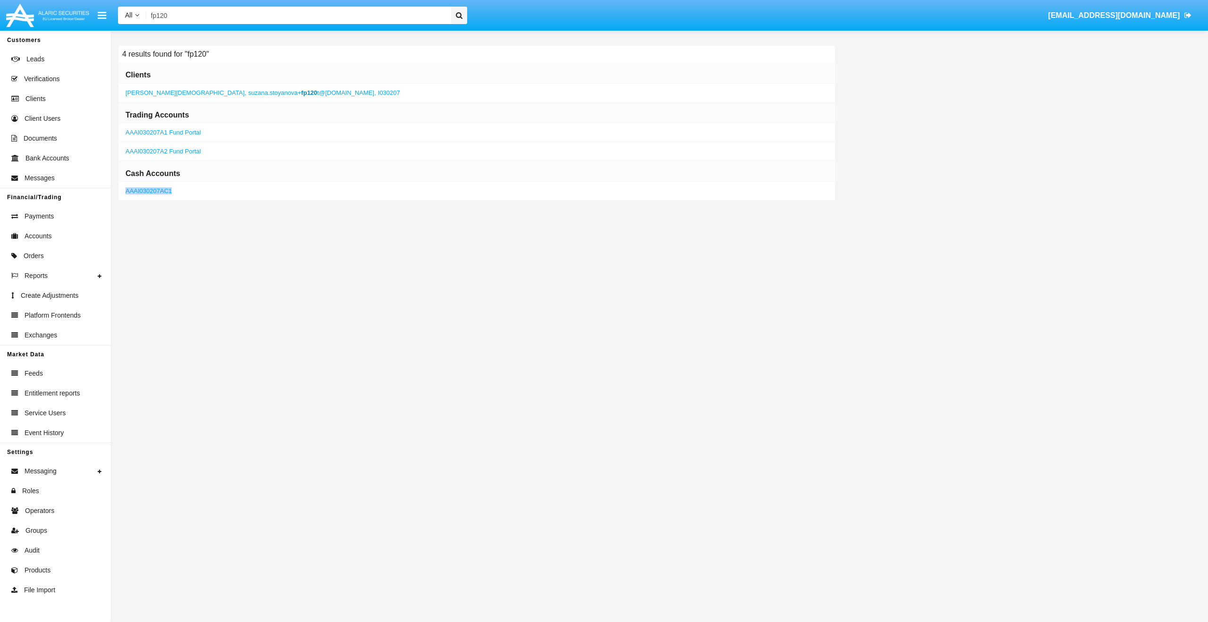
copy link "AAAI030207AC1"
drag, startPoint x: 189, startPoint y: 187, endPoint x: 200, endPoint y: 243, distance: 57.2
click at [200, 243] on div "4 results found for "fp120" Clients Marcia Gay Harden , suzana.stoyanova+ fp120…" at bounding box center [659, 326] width 1097 height 591
click at [200, 242] on div "4 results found for "fp120" Clients Marcia Gay Harden , suzana.stoyanova+ fp120…" at bounding box center [659, 326] width 1097 height 591
click at [40, 255] on span "Orders" at bounding box center [34, 256] width 20 height 10
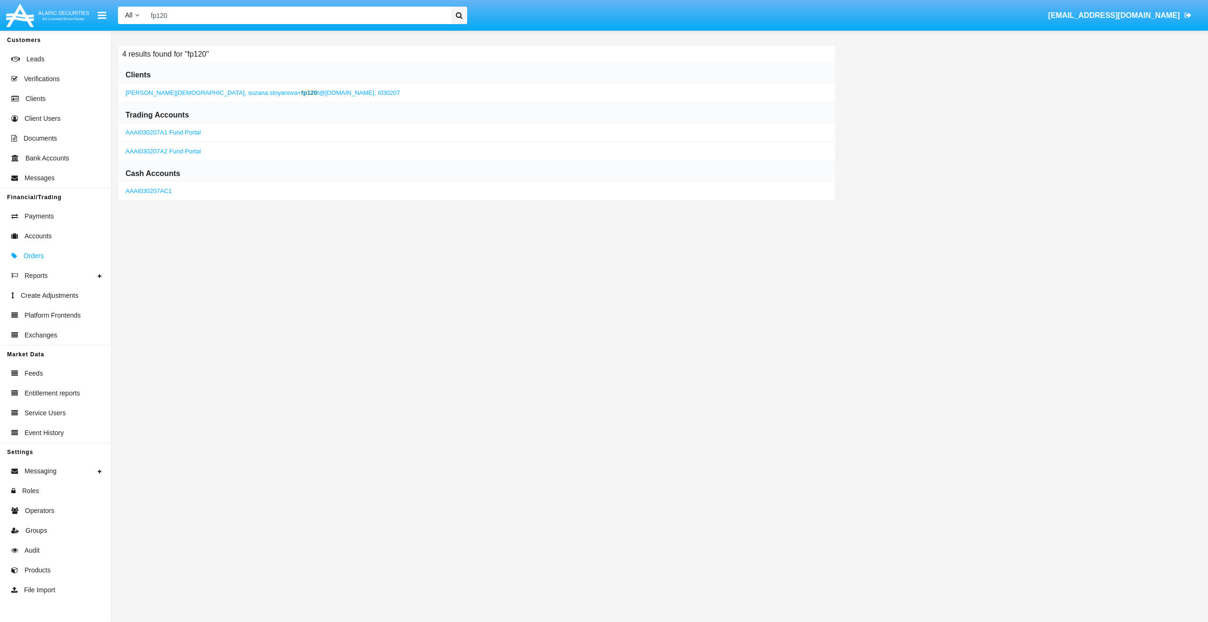
click at [40, 255] on span "Orders" at bounding box center [34, 256] width 20 height 10
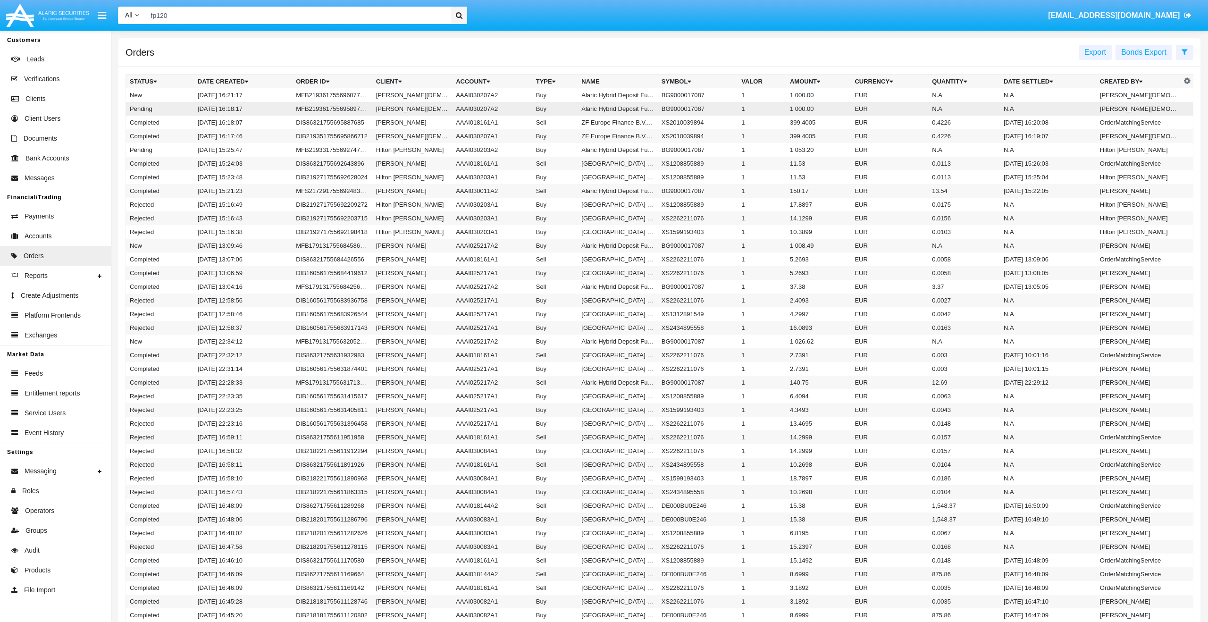
click at [365, 110] on td "MFB219361755695897308" at bounding box center [332, 109] width 80 height 14
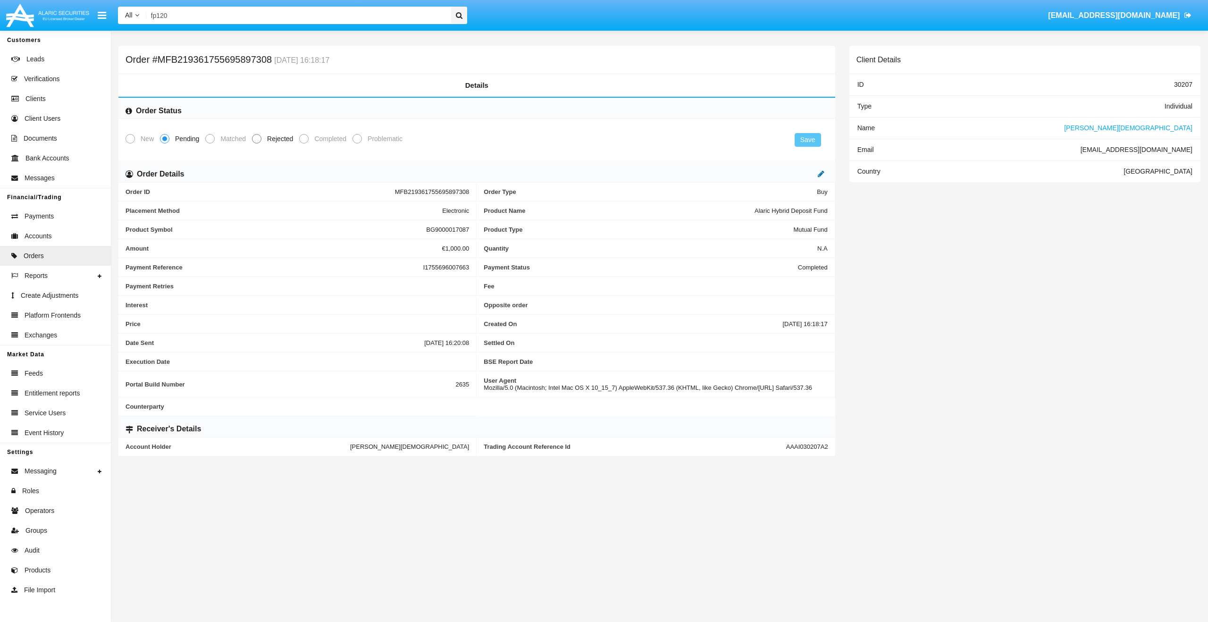
click at [821, 176] on icon at bounding box center [821, 174] width 7 height 8
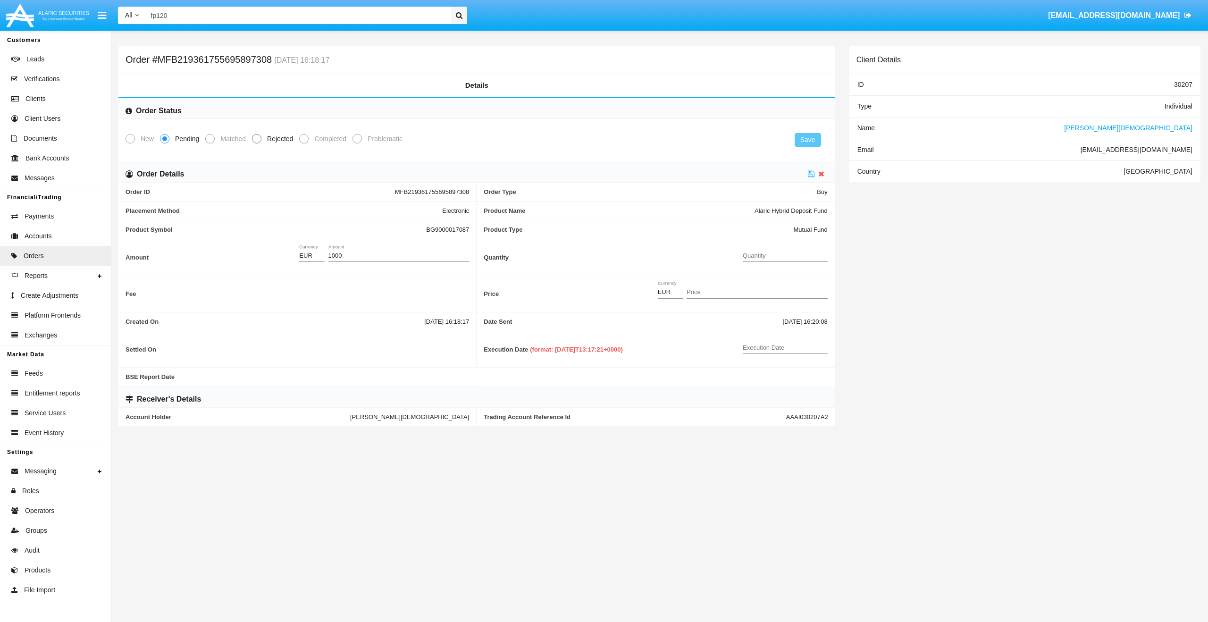
click at [767, 254] on input "Quantity" at bounding box center [785, 256] width 85 height 7
paste input "85.9254"
type input "85.9254"
click at [722, 295] on input "Price" at bounding box center [757, 292] width 141 height 7
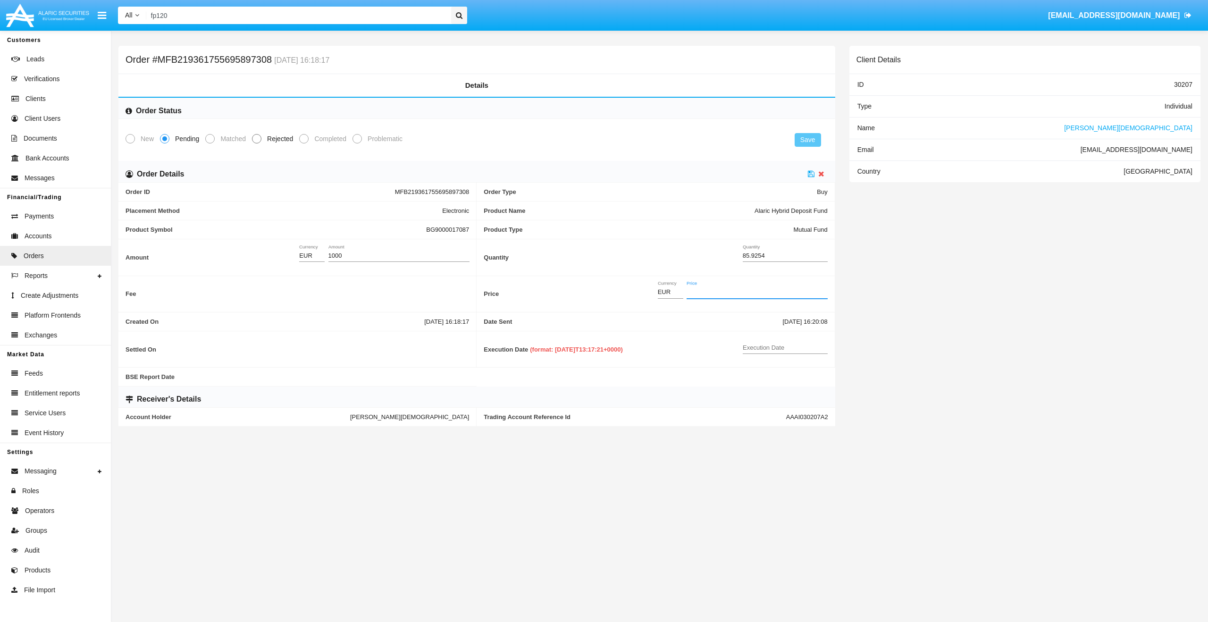
click at [722, 295] on input "Price" at bounding box center [757, 292] width 141 height 7
paste input "1"
type input "11.6380"
click at [800, 345] on input "Execution Date" at bounding box center [785, 348] width 85 height 7
click at [766, 350] on input "Execution Date" at bounding box center [785, 348] width 85 height 7
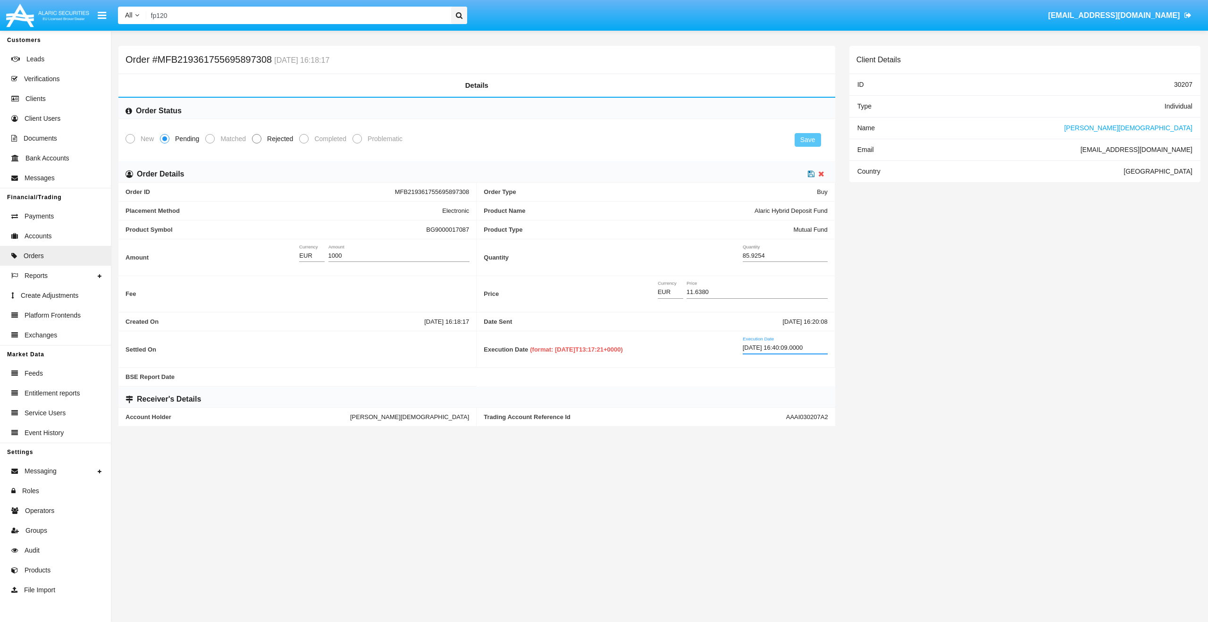
type input "2025-08-20 16:40:09.0000"
click at [812, 174] on icon at bounding box center [811, 174] width 7 height 8
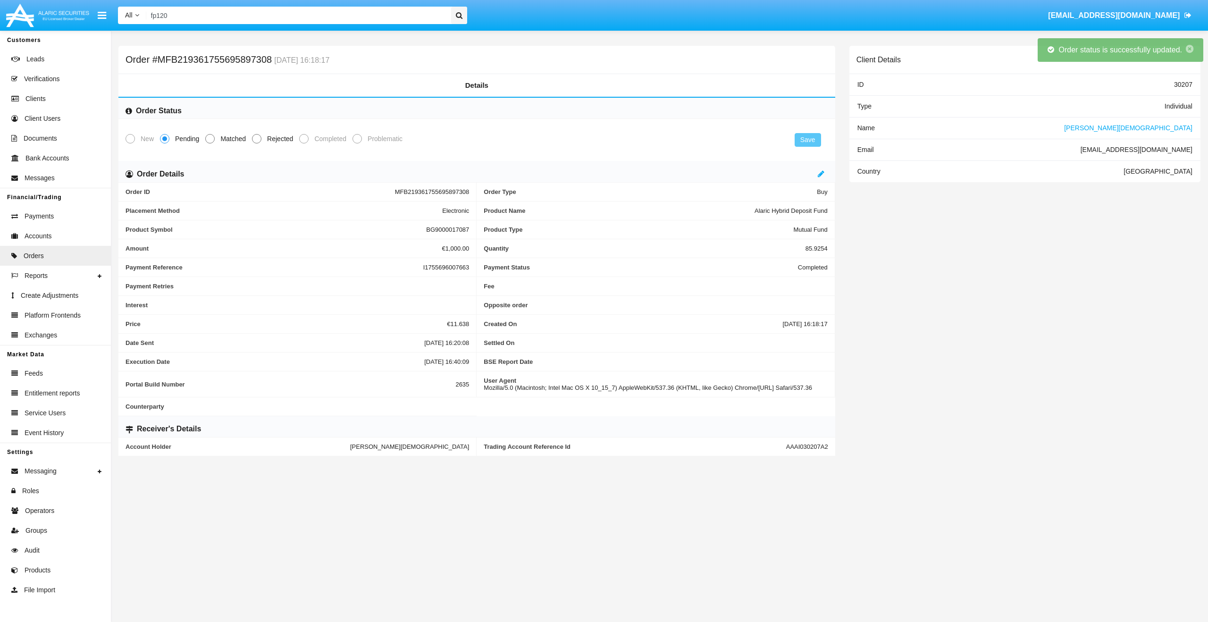
click at [211, 134] on span at bounding box center [209, 138] width 9 height 9
click at [210, 143] on input "Matched" at bounding box center [210, 143] width 0 height 0
radio input "true"
click at [804, 140] on button "Save" at bounding box center [808, 140] width 26 height 14
click at [68, 253] on link "Orders" at bounding box center [55, 256] width 111 height 20
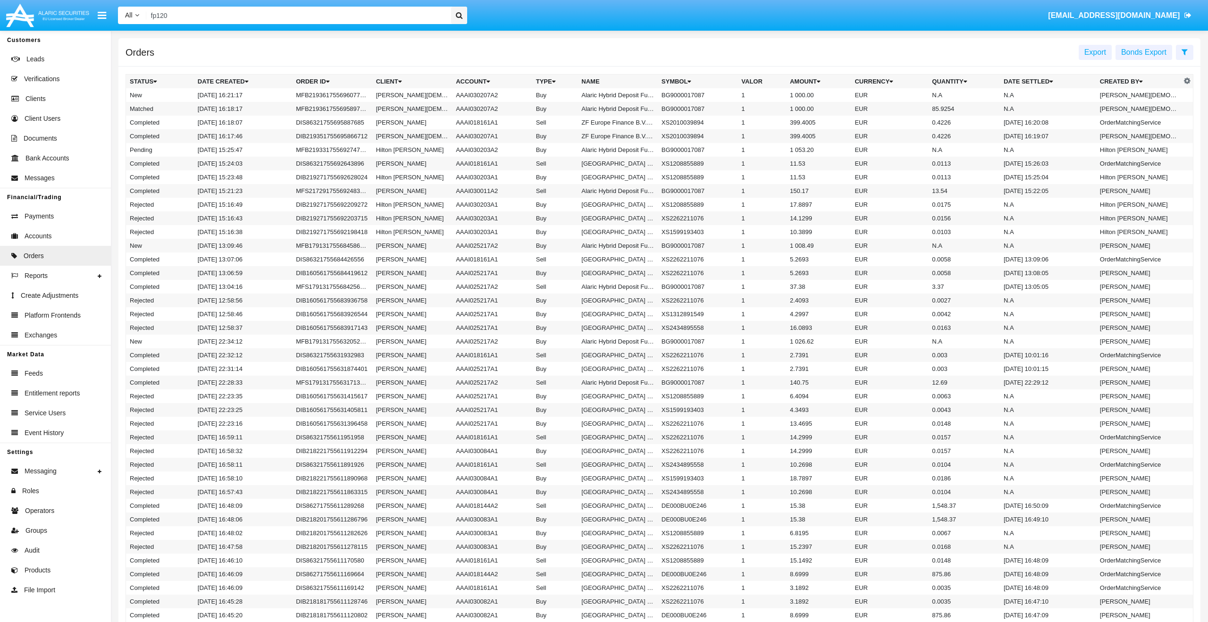
click at [195, 15] on input "fp120" at bounding box center [297, 15] width 302 height 17
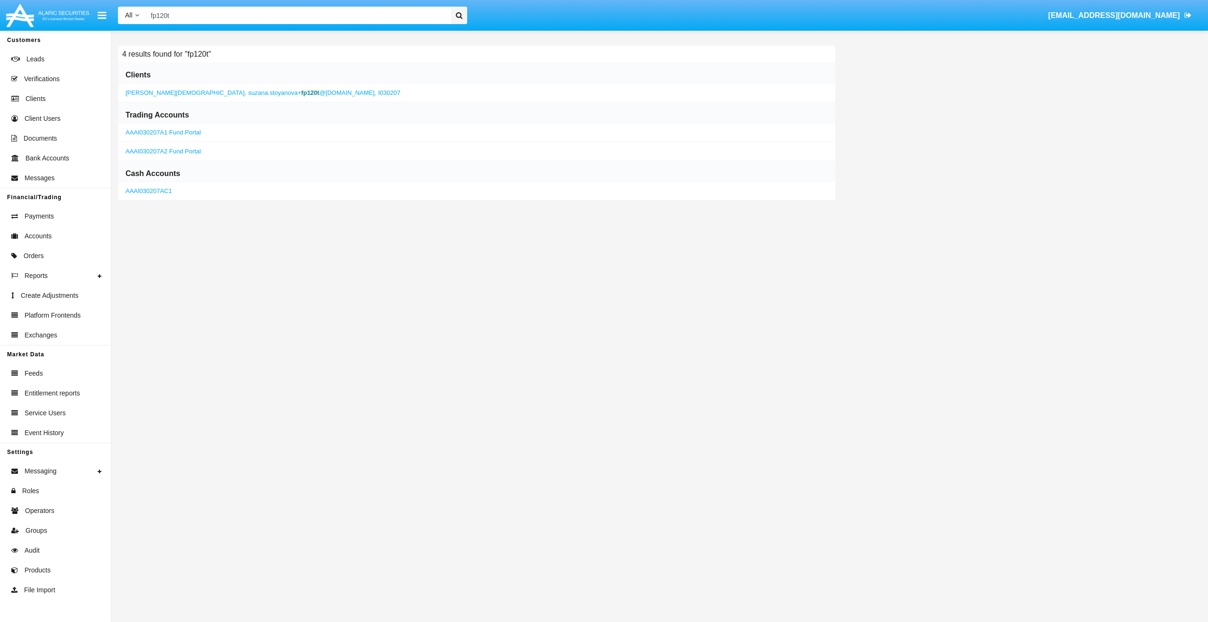
type input "fp120t"
click at [173, 93] on span "[PERSON_NAME][DEMOGRAPHIC_DATA]" at bounding box center [185, 92] width 119 height 7
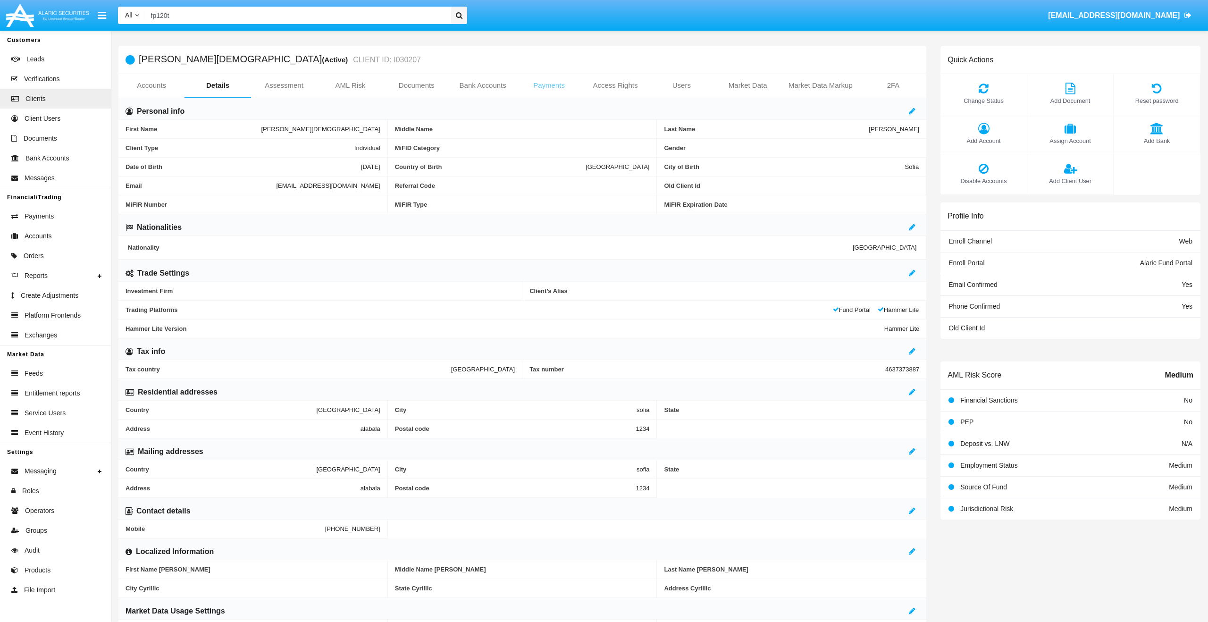
click at [537, 84] on link "Payments" at bounding box center [549, 85] width 66 height 23
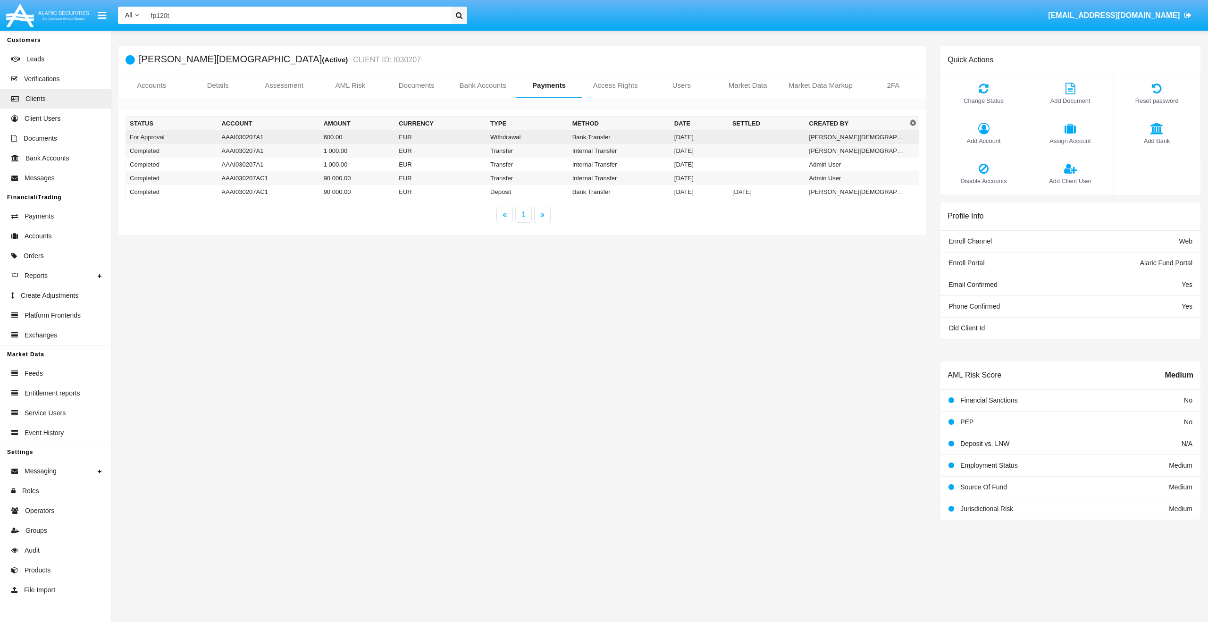
click at [372, 132] on td "600.00" at bounding box center [358, 137] width 76 height 14
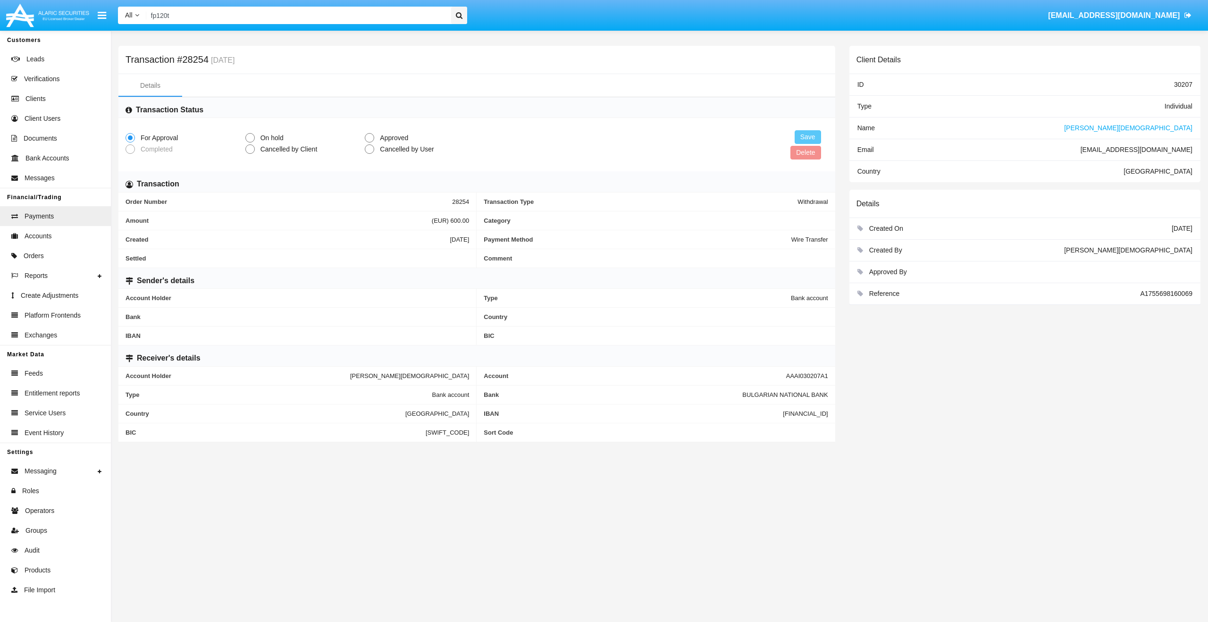
click at [377, 140] on span "Approved" at bounding box center [392, 138] width 36 height 10
click at [370, 143] on input "Approved" at bounding box center [369, 143] width 0 height 0
radio input "true"
click at [804, 134] on button "Save" at bounding box center [808, 137] width 26 height 14
click at [1175, 130] on span "[PERSON_NAME][DEMOGRAPHIC_DATA]" at bounding box center [1128, 128] width 128 height 8
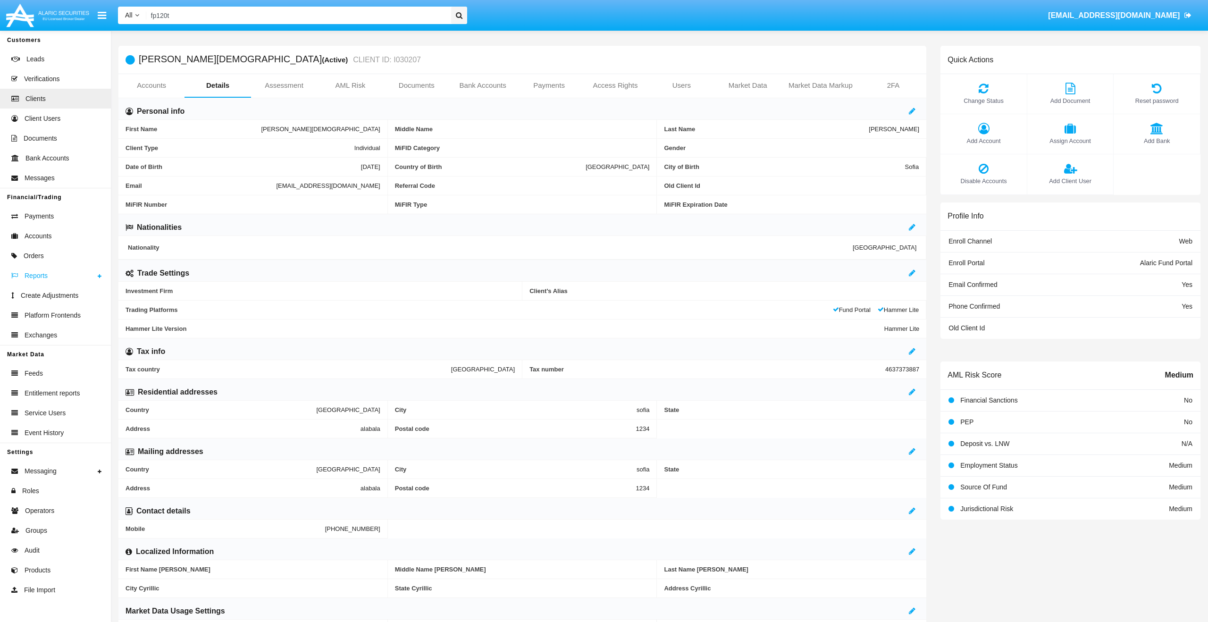
click at [34, 267] on link "Reports" at bounding box center [55, 276] width 111 height 20
click at [38, 258] on span "Orders" at bounding box center [34, 256] width 20 height 10
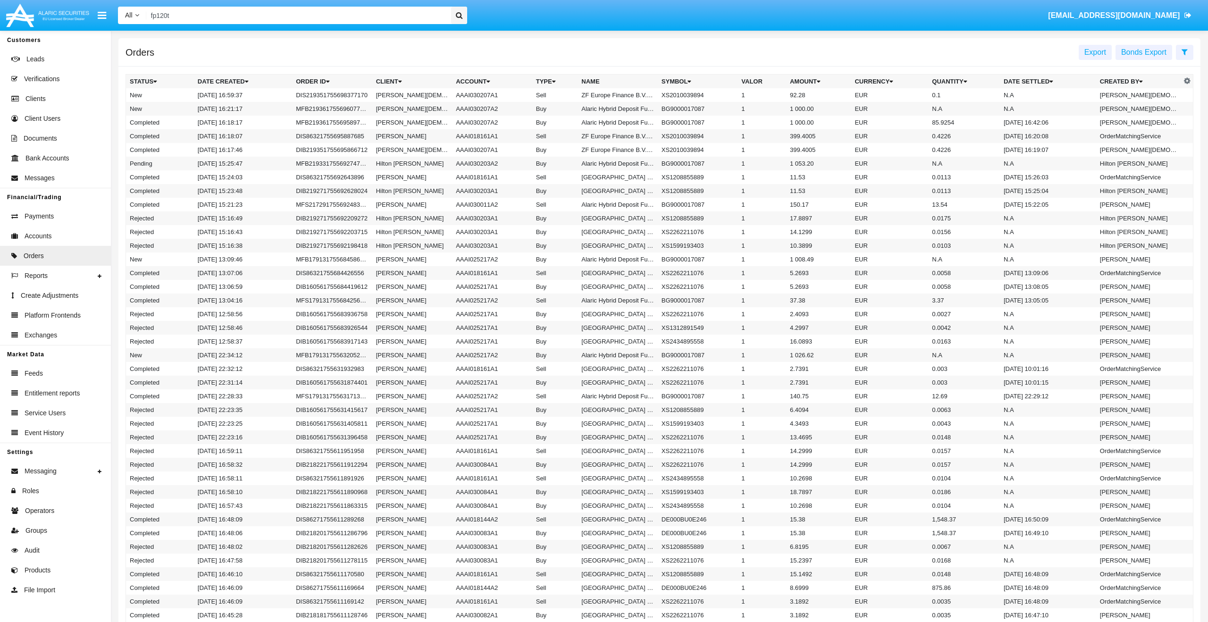
click at [225, 18] on input "fp120t" at bounding box center [297, 15] width 302 height 17
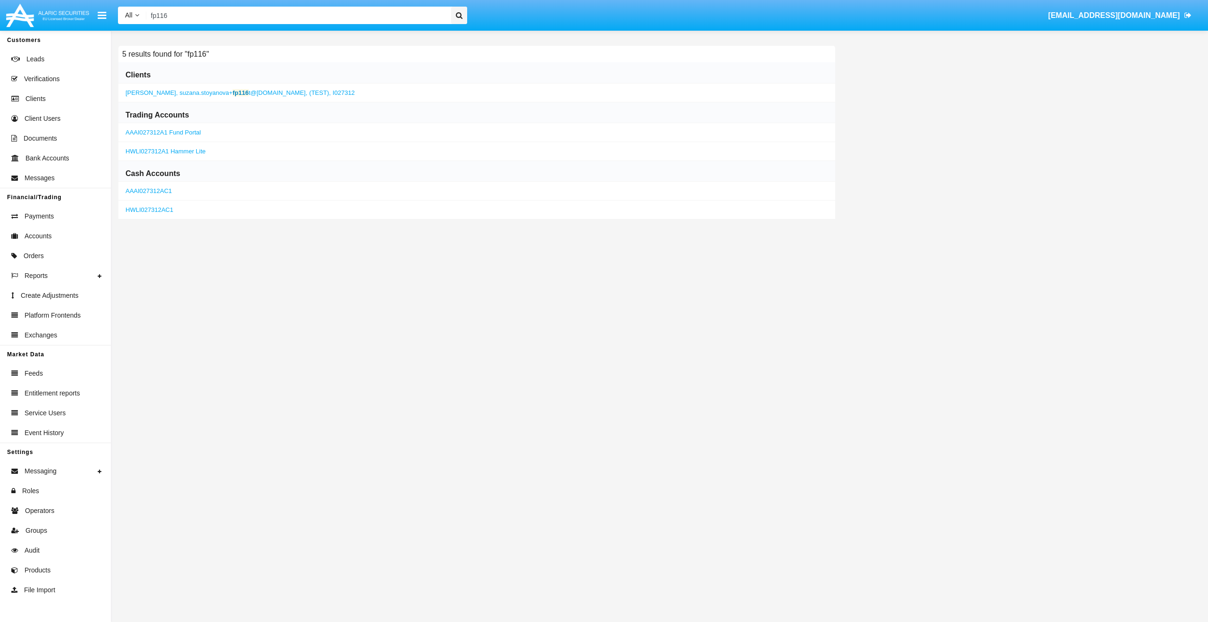
type input "fp116"
click at [233, 93] on b "fp116" at bounding box center [241, 92] width 16 height 7
click at [301, 96] on div "Anne Baxter , suzana.stoyanova+ fp116 t@alaricsecurities.com, (TEST), I027312" at bounding box center [476, 93] width 717 height 19
click at [291, 92] on span "suzana.stoyanova+ fp116 t@alaricsecurities.com," at bounding box center [244, 92] width 128 height 7
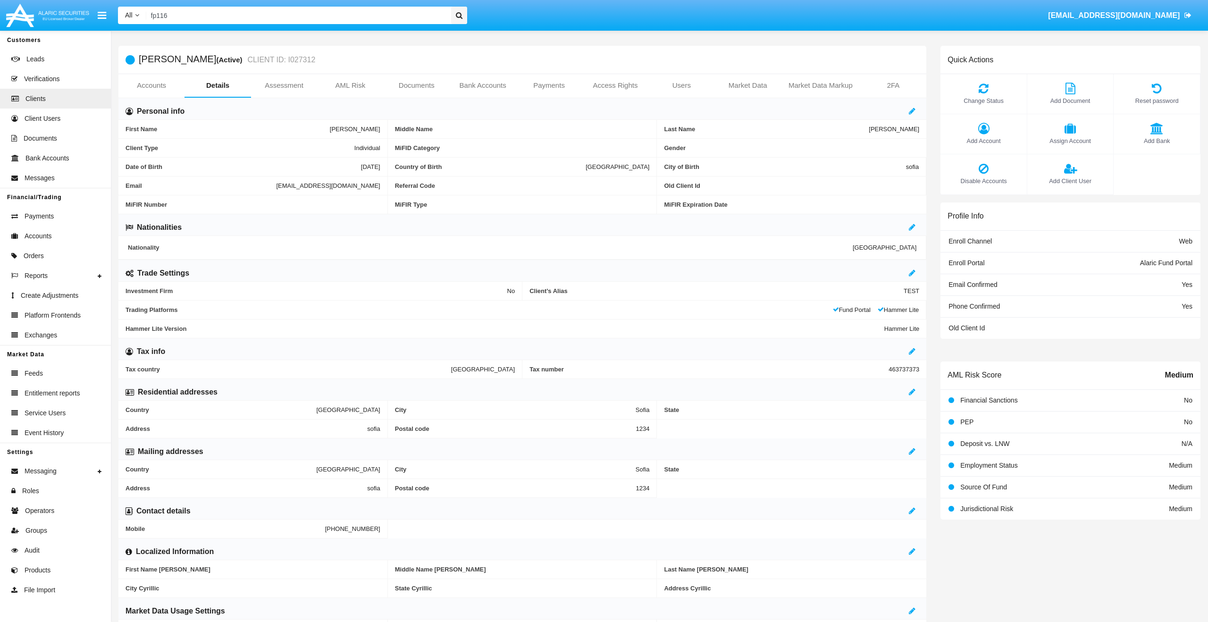
click at [276, 186] on span "suzana.stoyanova+fp116t@alaricsecurities.com" at bounding box center [328, 185] width 104 height 7
copy span "suzana.stoyanova+fp116t@alaricsecurities.com"
click at [173, 93] on link "Accounts" at bounding box center [151, 85] width 66 height 23
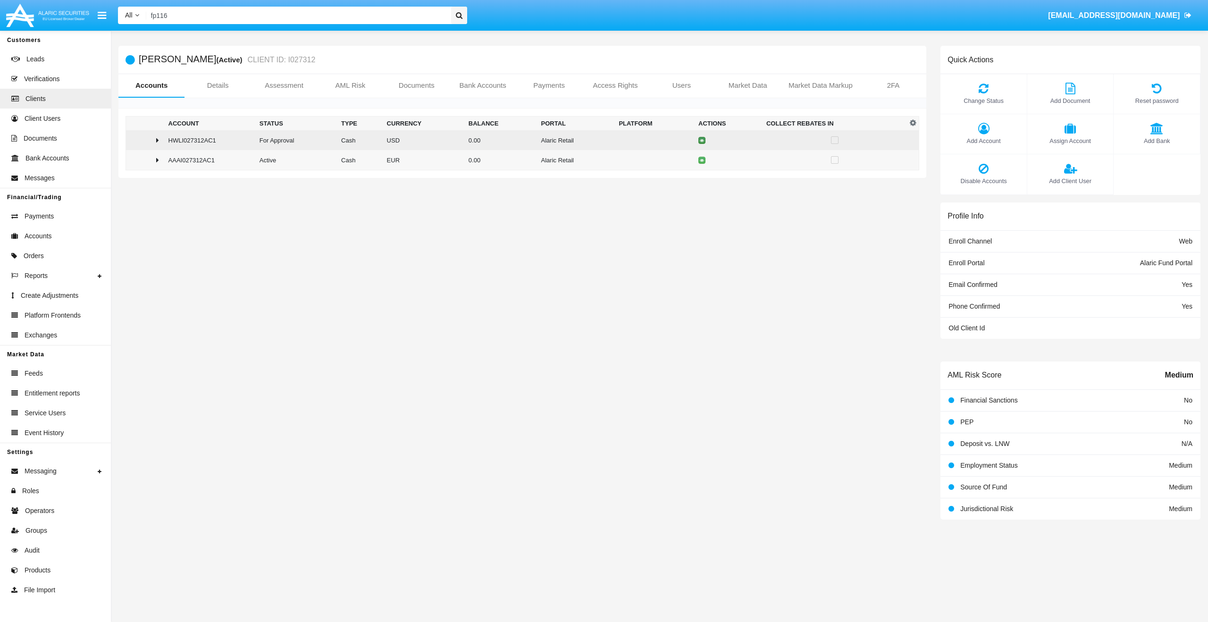
click at [701, 141] on icon at bounding box center [702, 140] width 4 height 4
click at [704, 141] on icon at bounding box center [702, 140] width 4 height 4
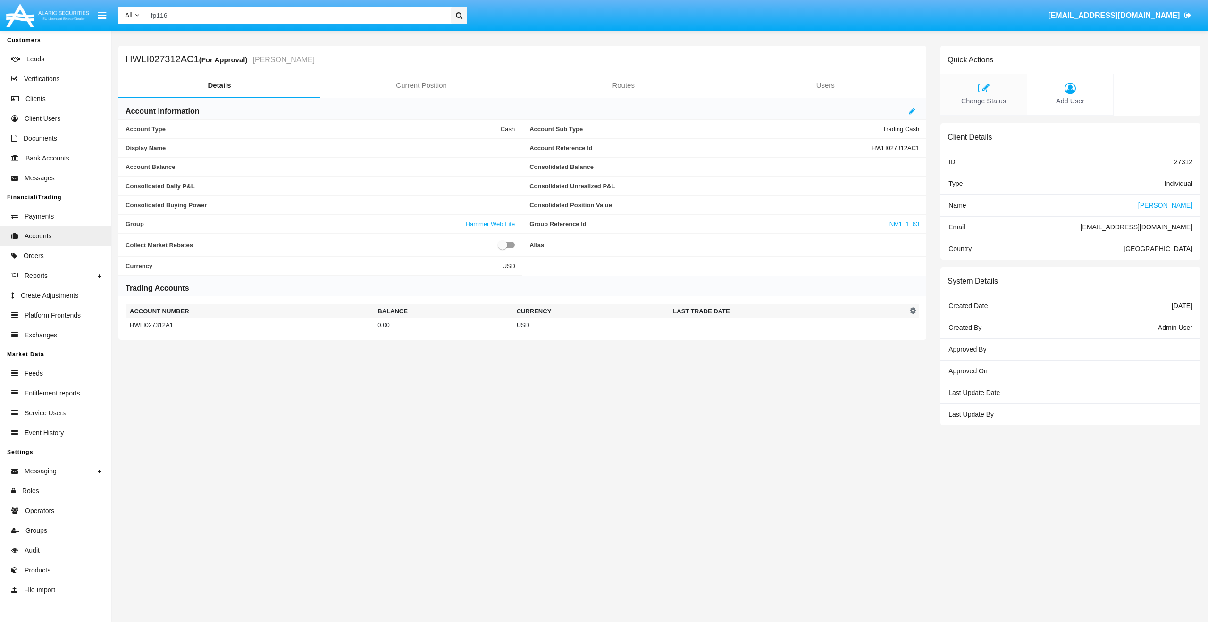
click at [999, 90] on icon at bounding box center [983, 88] width 77 height 11
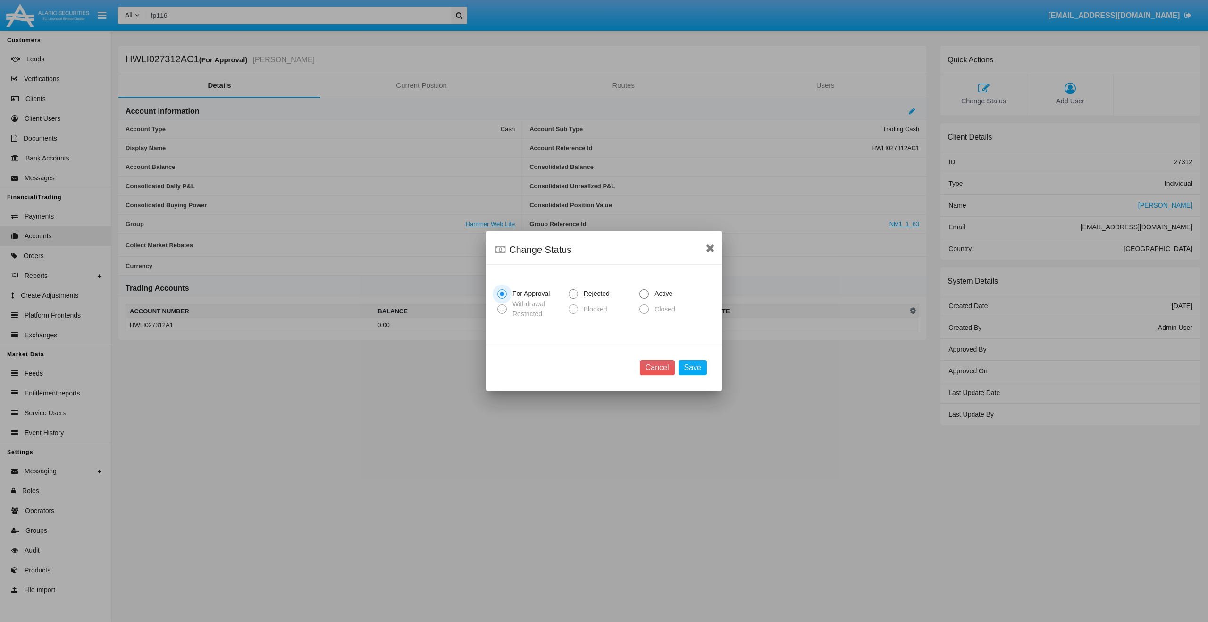
click at [659, 293] on span "Active" at bounding box center [662, 294] width 26 height 10
click at [644, 299] on input "Active" at bounding box center [644, 299] width 0 height 0
radio input "true"
click at [690, 372] on button "Save" at bounding box center [693, 367] width 28 height 15
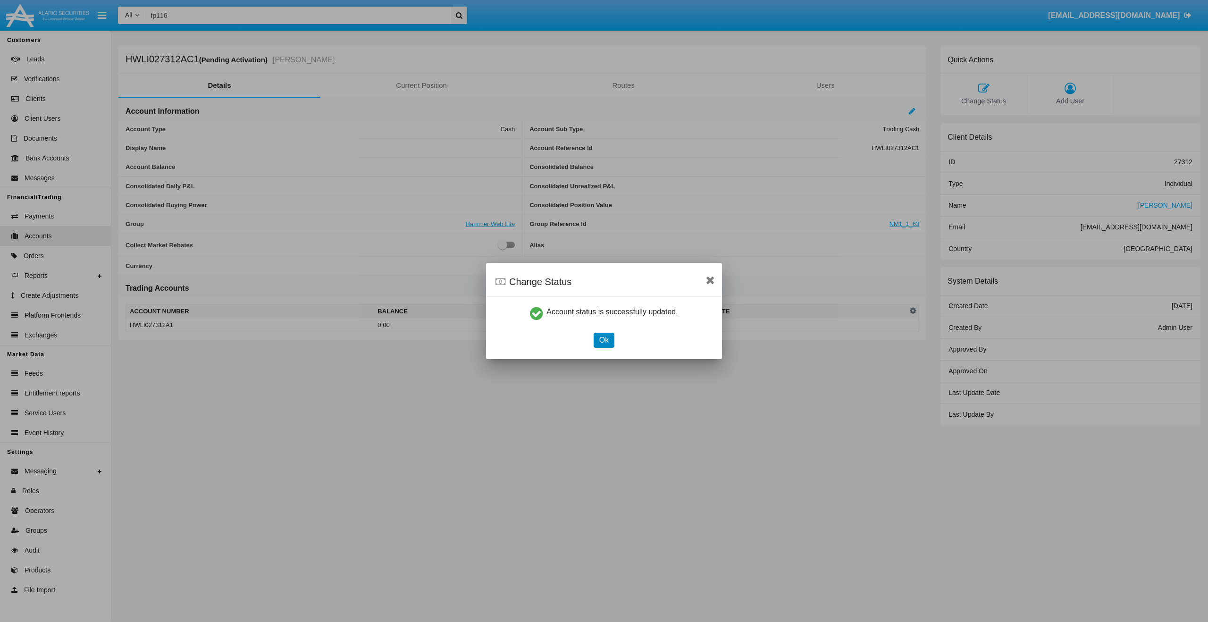
click at [601, 344] on button "Ok" at bounding box center [604, 340] width 21 height 15
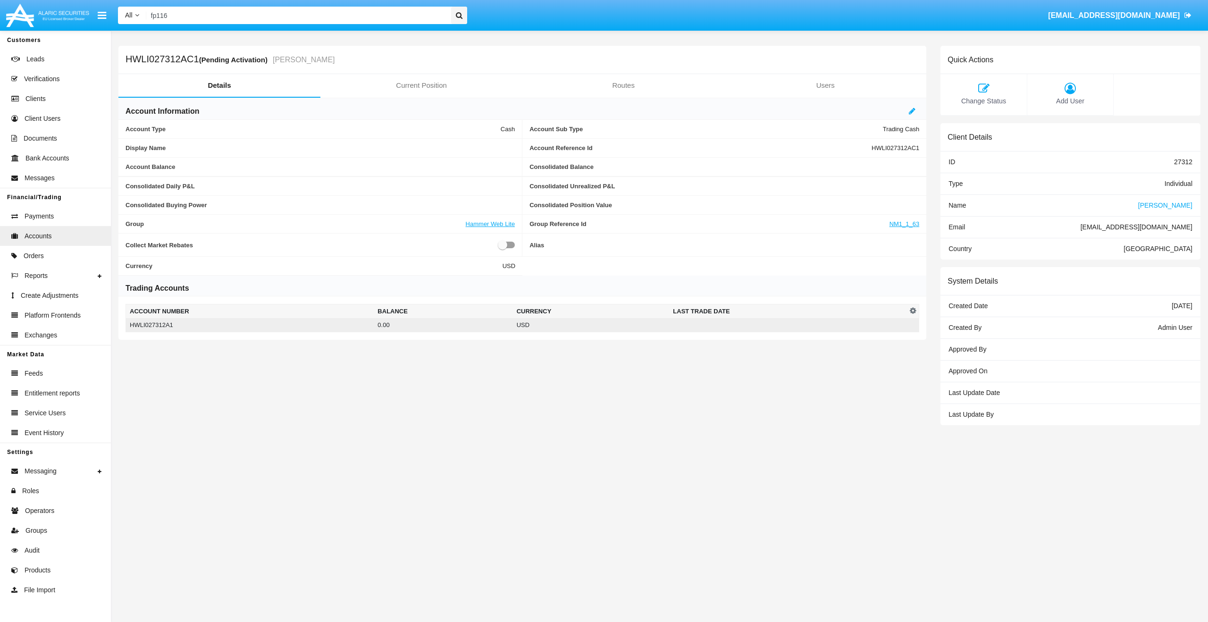
click at [584, 331] on td "USD" at bounding box center [591, 325] width 157 height 14
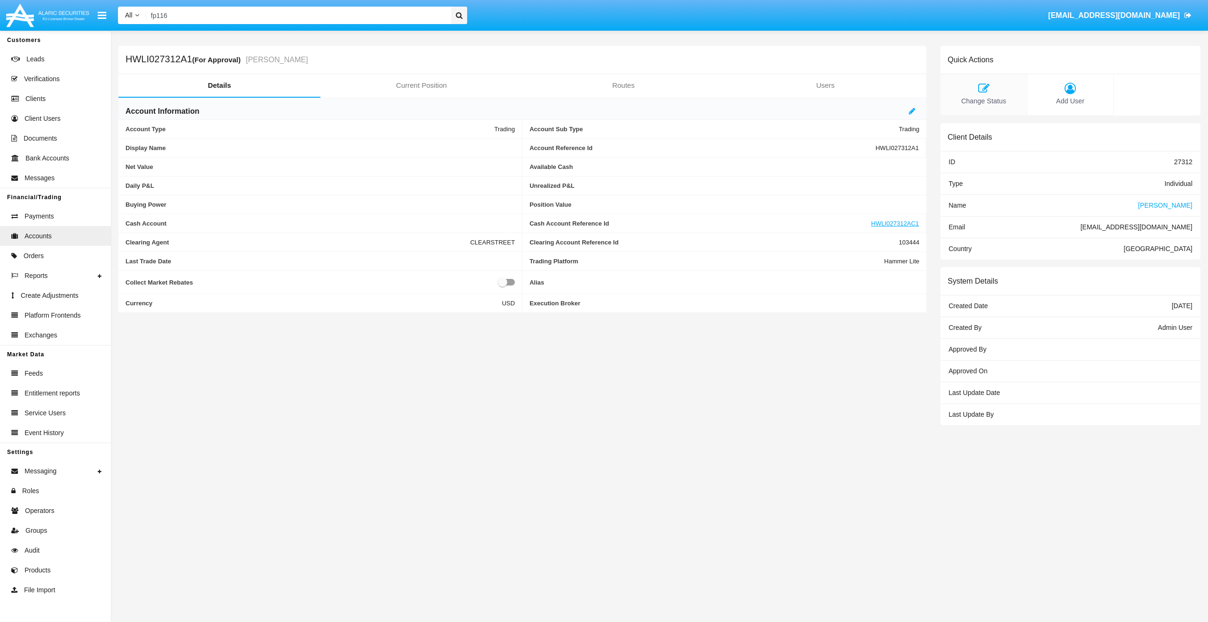
click at [982, 91] on icon at bounding box center [983, 88] width 77 height 11
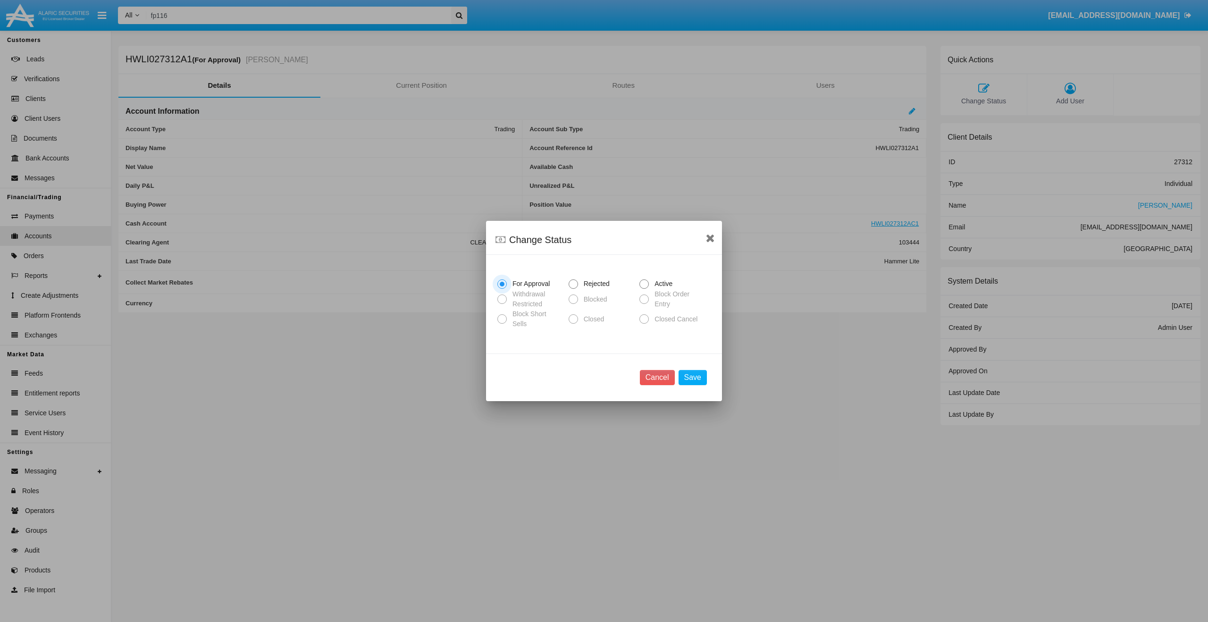
click at [653, 280] on span "Active" at bounding box center [662, 284] width 26 height 10
click at [644, 289] on input "Active" at bounding box center [644, 289] width 0 height 0
radio input "true"
click at [696, 385] on button "Save" at bounding box center [693, 377] width 28 height 15
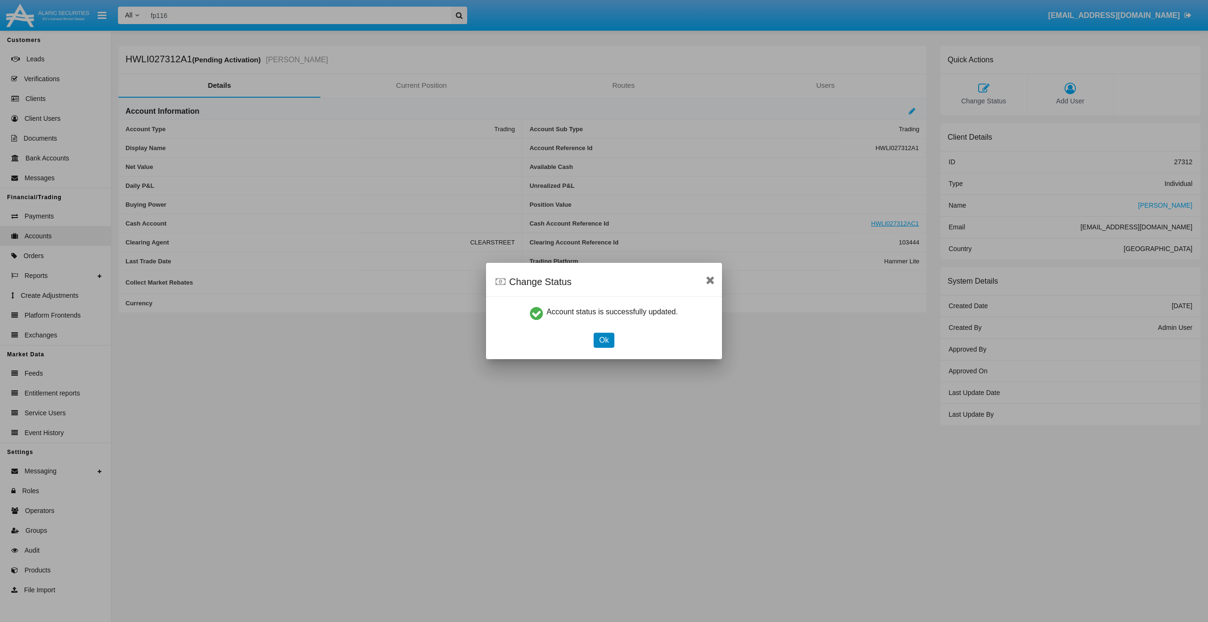
click at [602, 345] on button "Ok" at bounding box center [604, 340] width 21 height 15
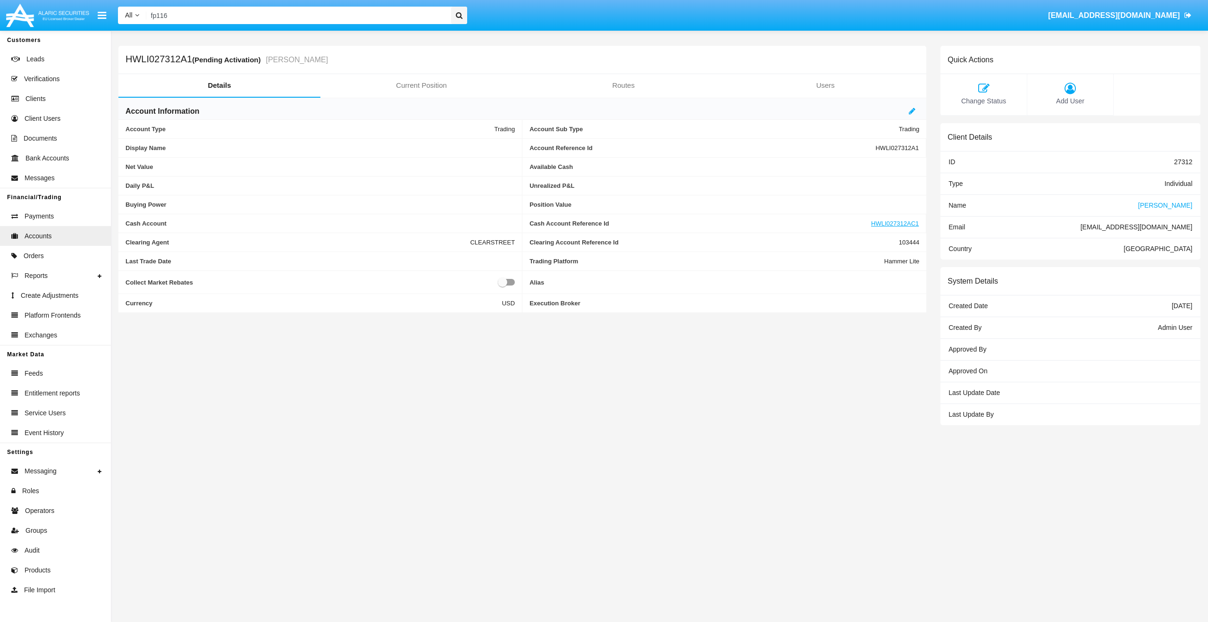
click at [1187, 202] on span "Anne Baxter" at bounding box center [1166, 206] width 54 height 8
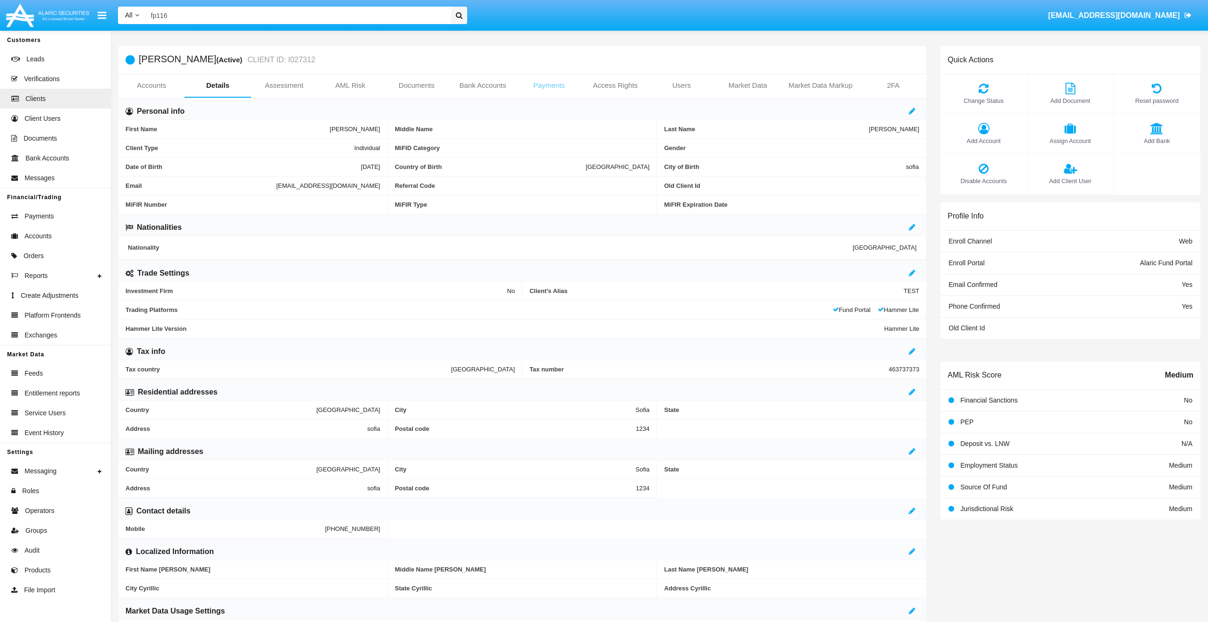
click at [553, 81] on link "Payments" at bounding box center [549, 85] width 66 height 23
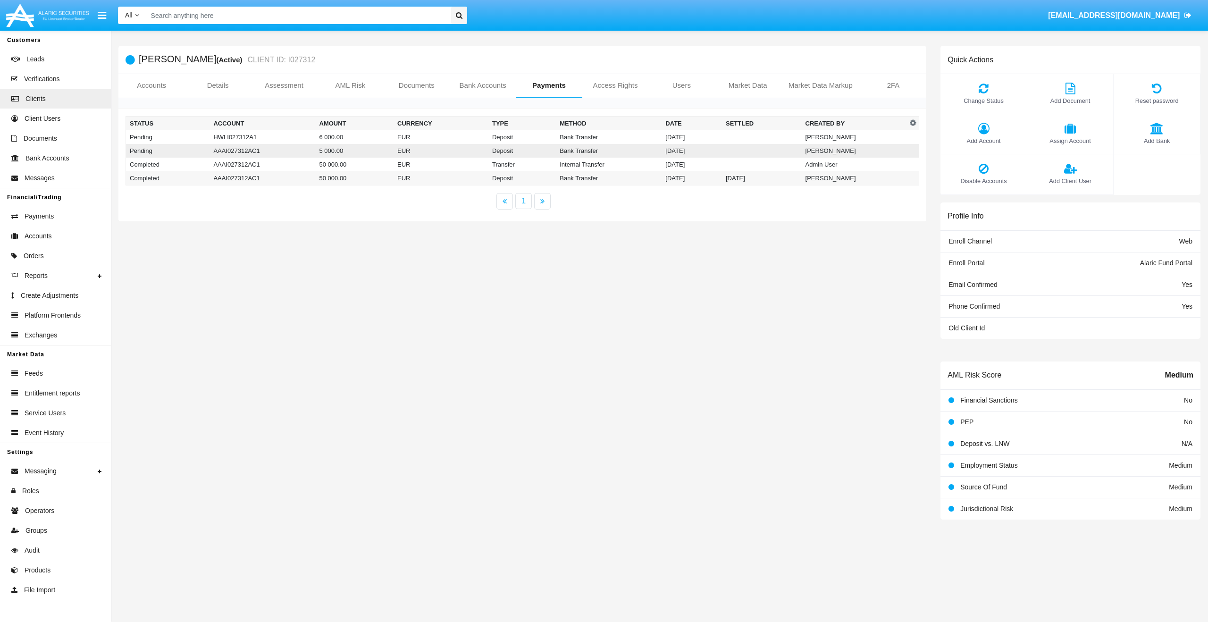
click at [467, 155] on td "EUR" at bounding box center [441, 151] width 95 height 14
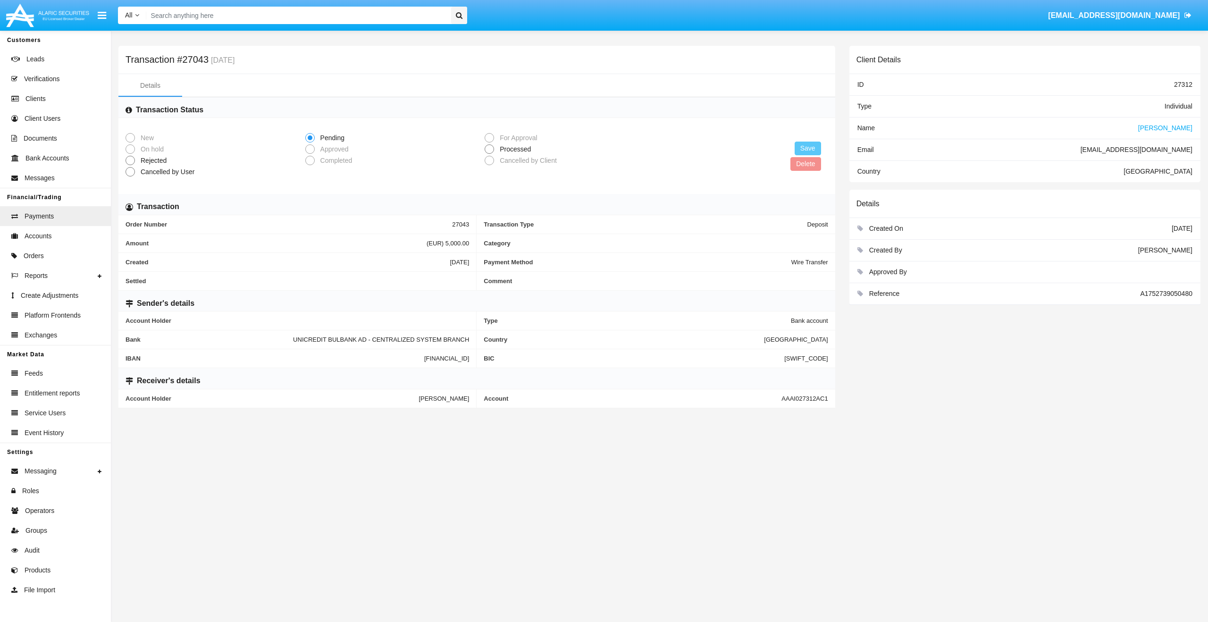
click at [504, 152] on span "Processed" at bounding box center [513, 149] width 39 height 10
click at [489, 154] on input "Processed" at bounding box center [489, 154] width 0 height 0
radio input "true"
click at [812, 146] on button "Save" at bounding box center [808, 149] width 26 height 14
click at [329, 150] on span "Approved" at bounding box center [333, 149] width 36 height 10
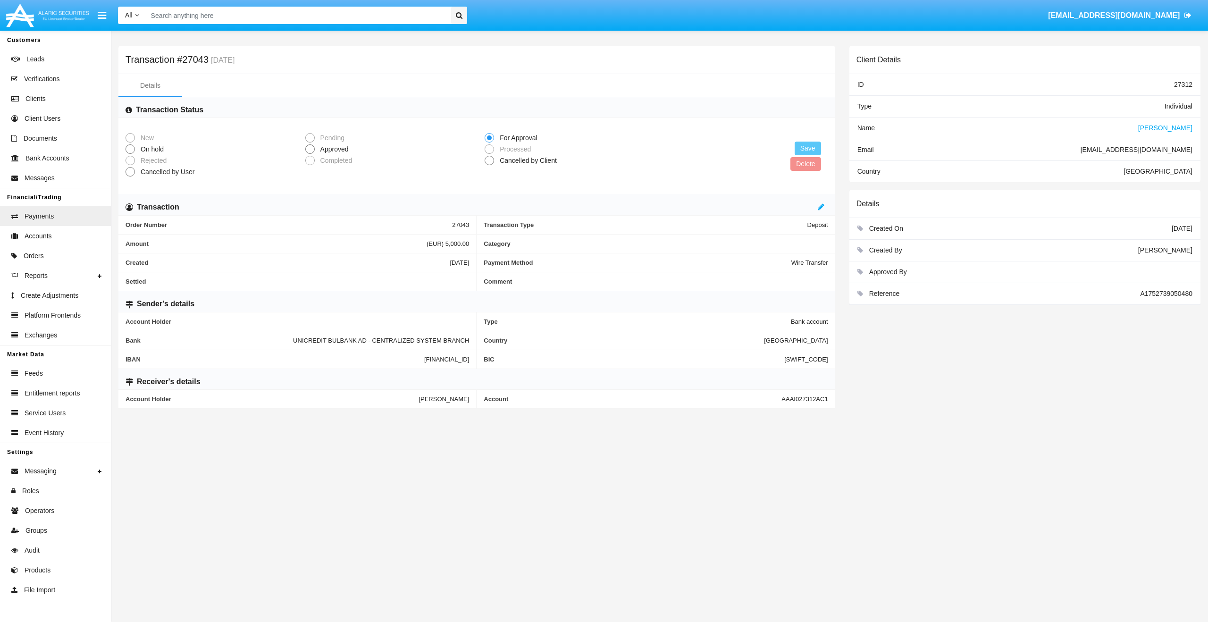
click at [310, 154] on input "Approved" at bounding box center [310, 154] width 0 height 0
radio input "true"
click at [810, 149] on button "Save" at bounding box center [808, 149] width 26 height 14
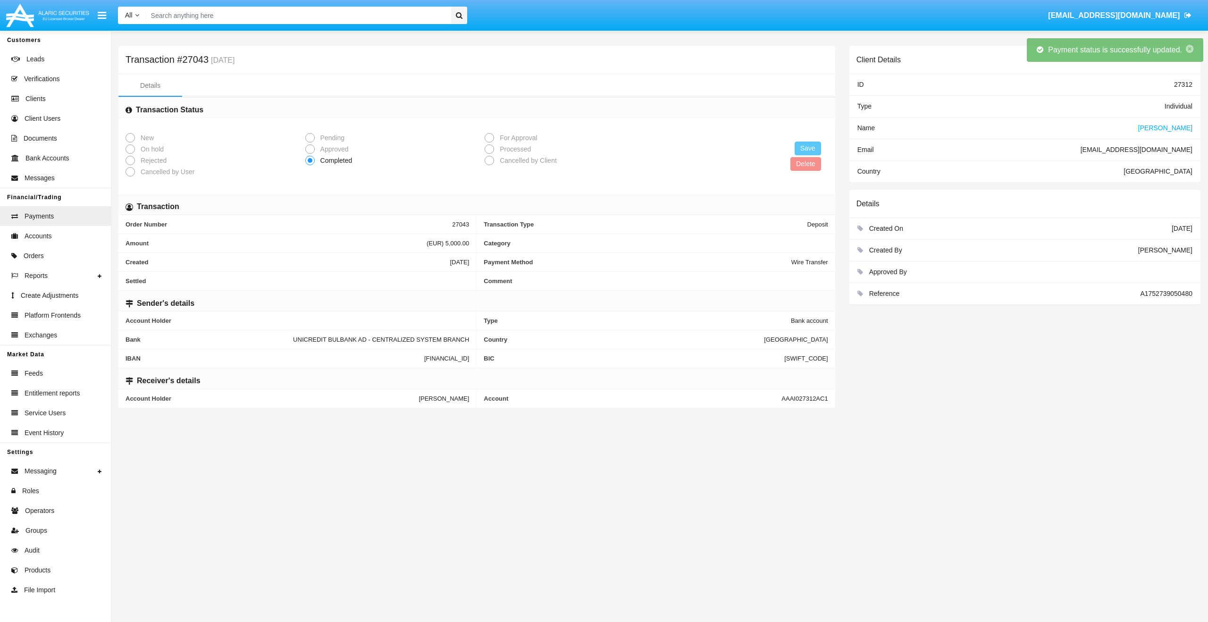
click at [1184, 127] on span "Anne Baxter" at bounding box center [1166, 128] width 54 height 8
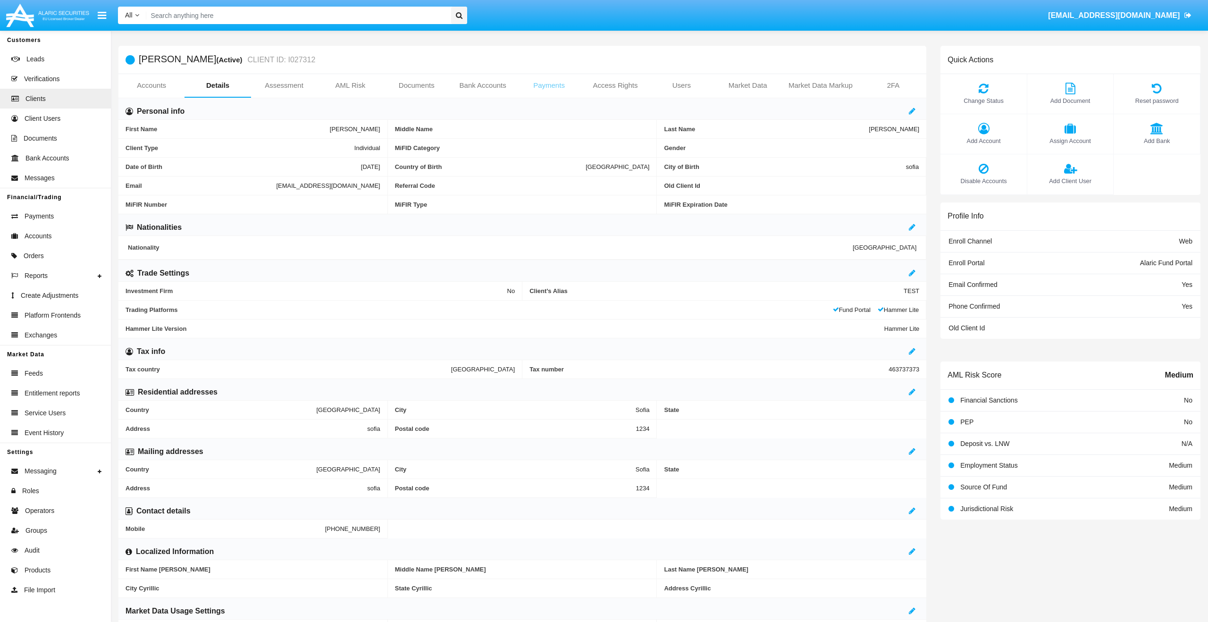
click at [548, 87] on link "Payments" at bounding box center [549, 85] width 66 height 23
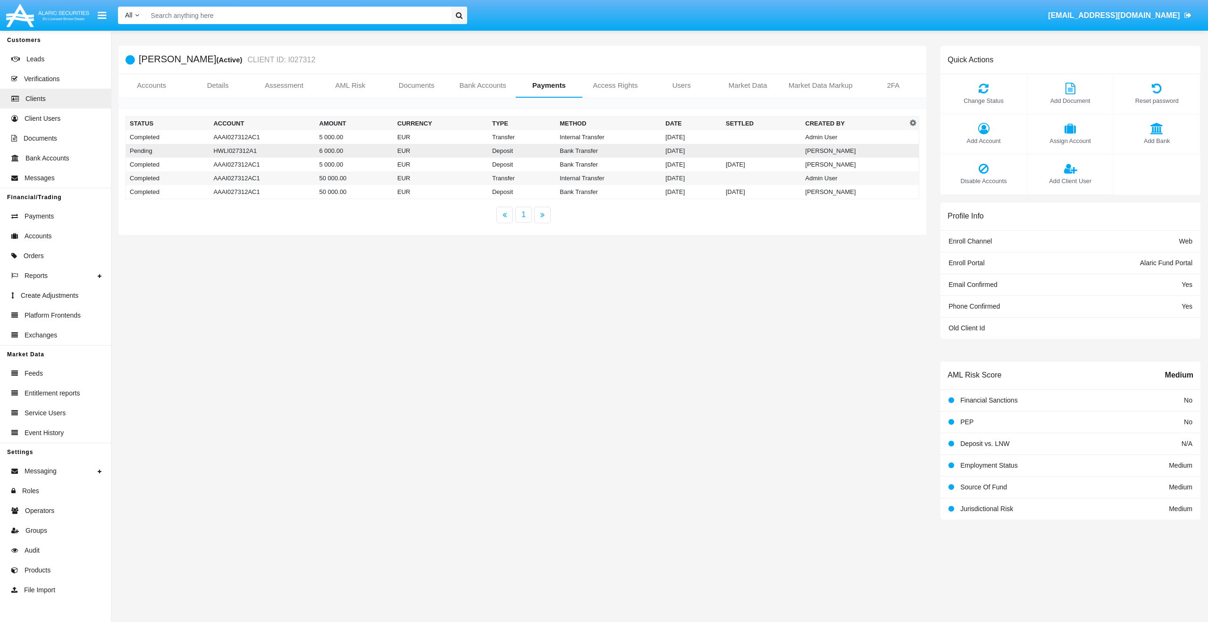
click at [309, 151] on td "HWLI027312A1" at bounding box center [263, 151] width 106 height 14
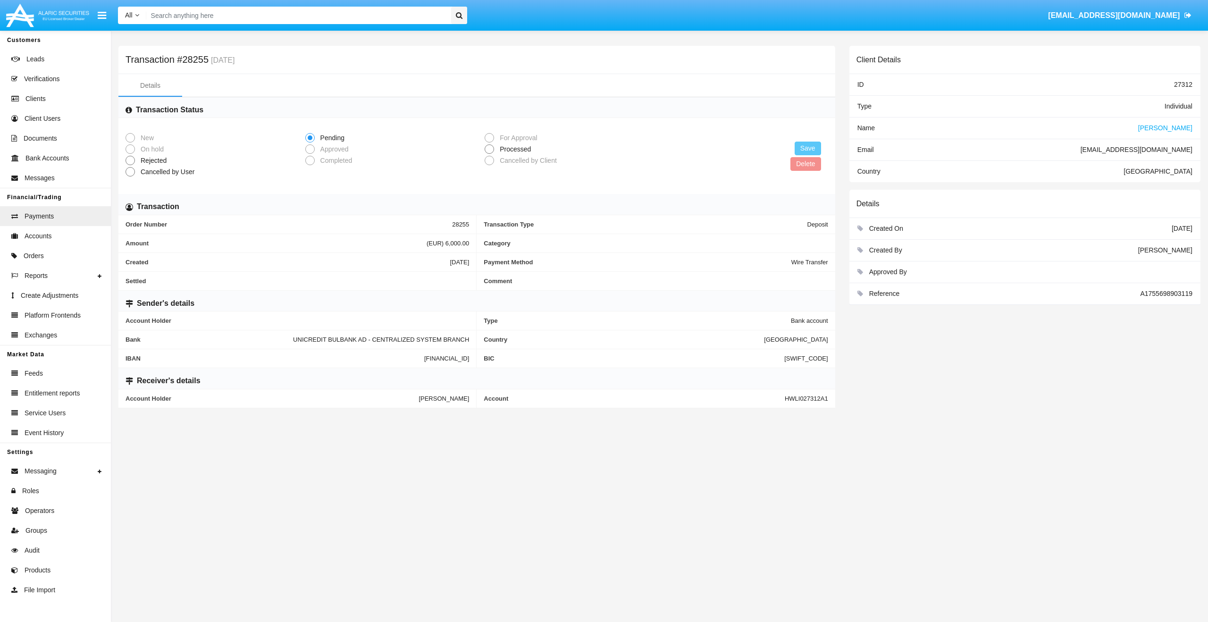
click at [513, 150] on span "Processed" at bounding box center [513, 149] width 39 height 10
click at [489, 154] on input "Processed" at bounding box center [489, 154] width 0 height 0
radio input "true"
click at [813, 147] on button "Save" at bounding box center [808, 149] width 26 height 14
click at [333, 151] on span "Approved" at bounding box center [333, 149] width 36 height 10
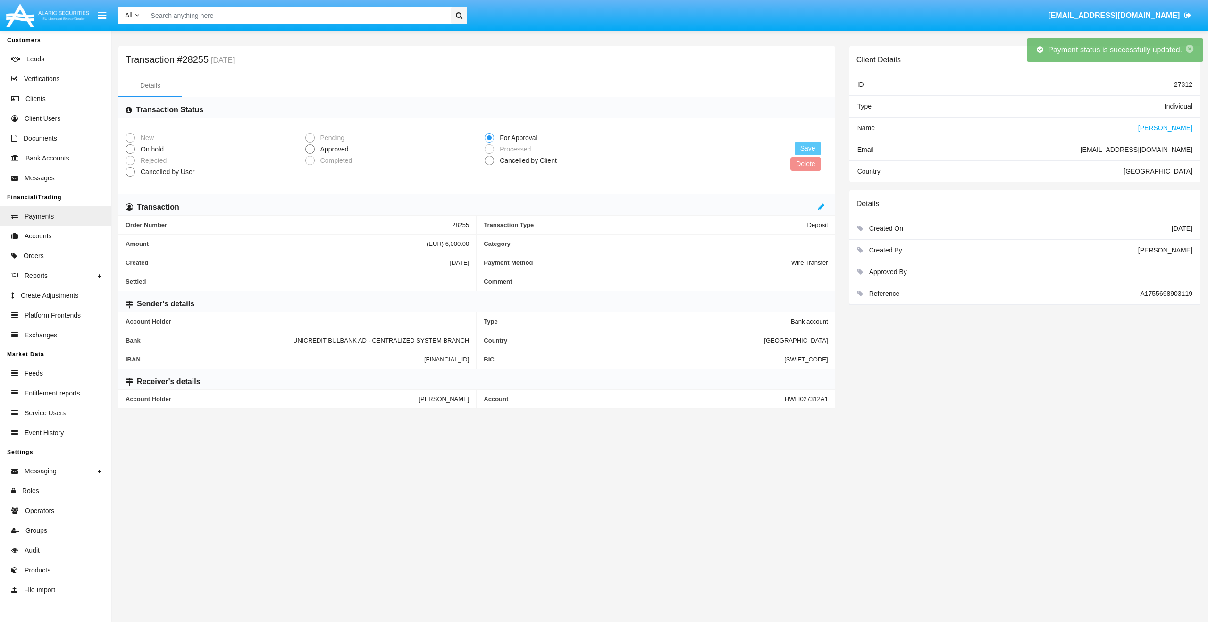
click at [310, 154] on input "Approved" at bounding box center [310, 154] width 0 height 0
radio input "true"
click at [805, 147] on button "Save" at bounding box center [808, 149] width 26 height 14
click at [1177, 126] on span "Anne Baxter" at bounding box center [1166, 128] width 54 height 8
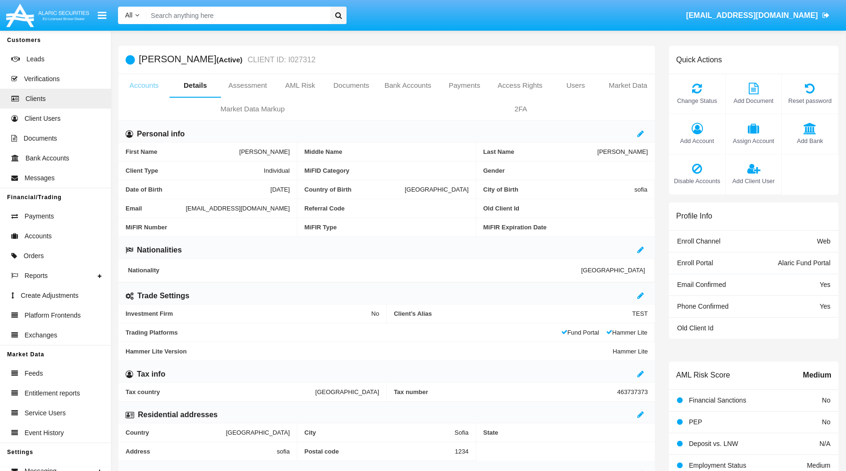
click at [152, 89] on link "Accounts" at bounding box center [143, 85] width 51 height 23
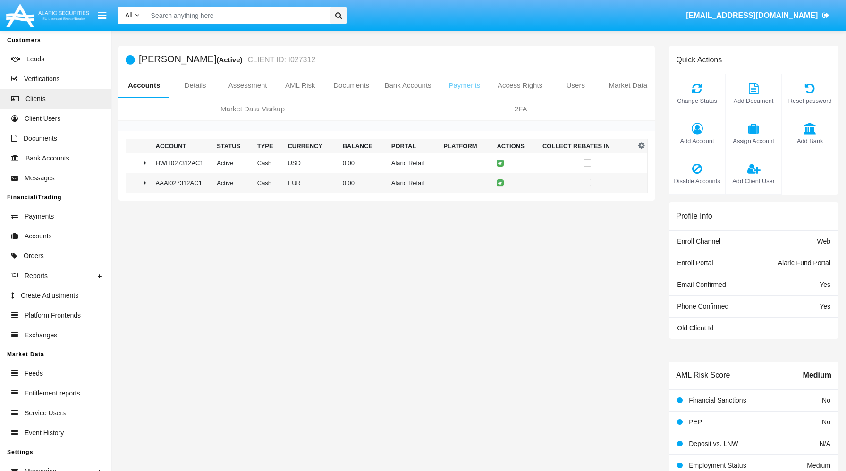
click at [477, 85] on link "Payments" at bounding box center [464, 85] width 51 height 23
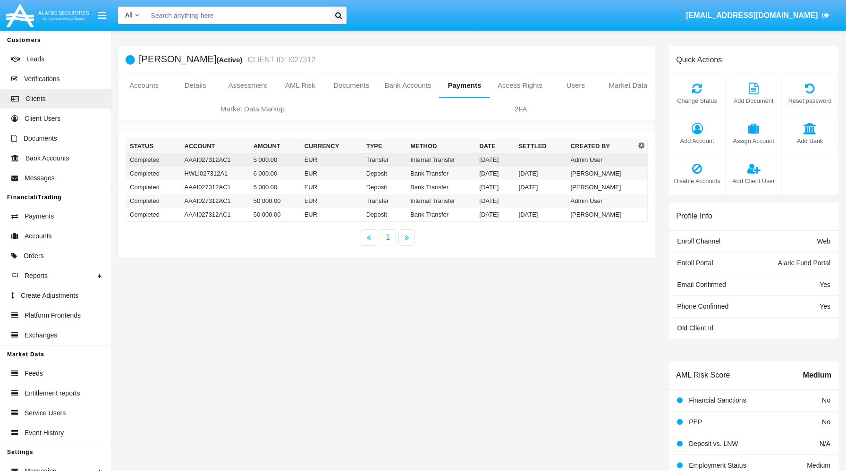
click at [444, 156] on td "Internal Transfer" at bounding box center [440, 160] width 69 height 14
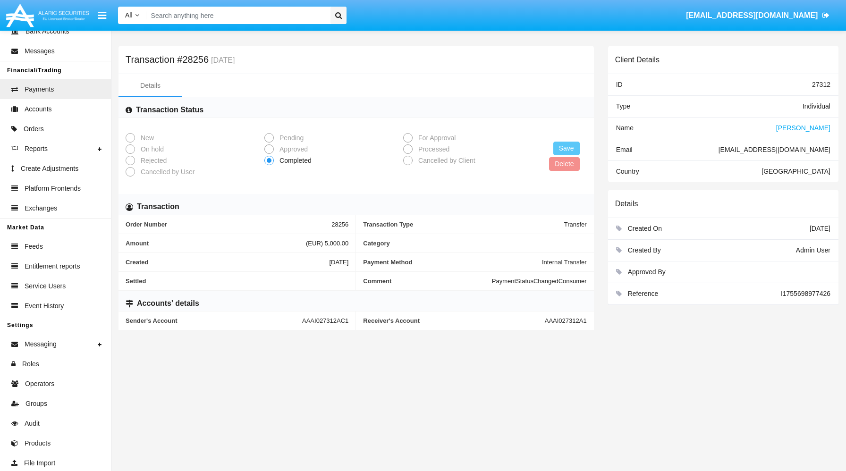
scroll to position [129, 0]
click at [36, 342] on span "Messaging" at bounding box center [41, 342] width 32 height 10
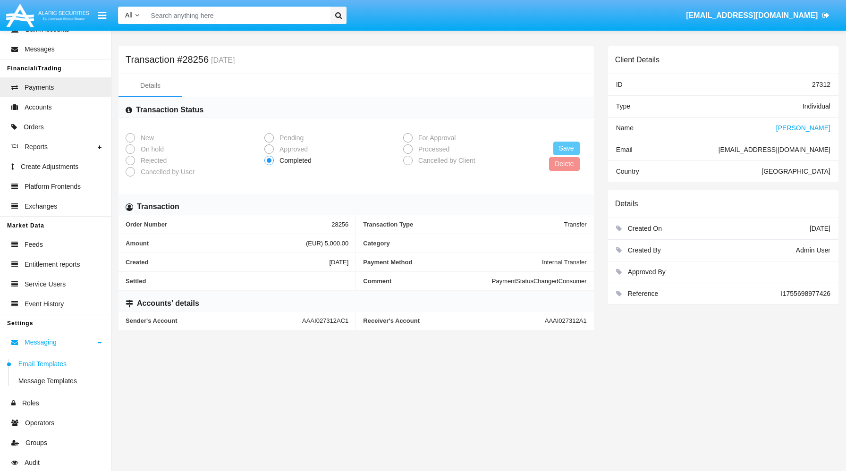
click at [47, 363] on span "Email Templates" at bounding box center [42, 364] width 48 height 10
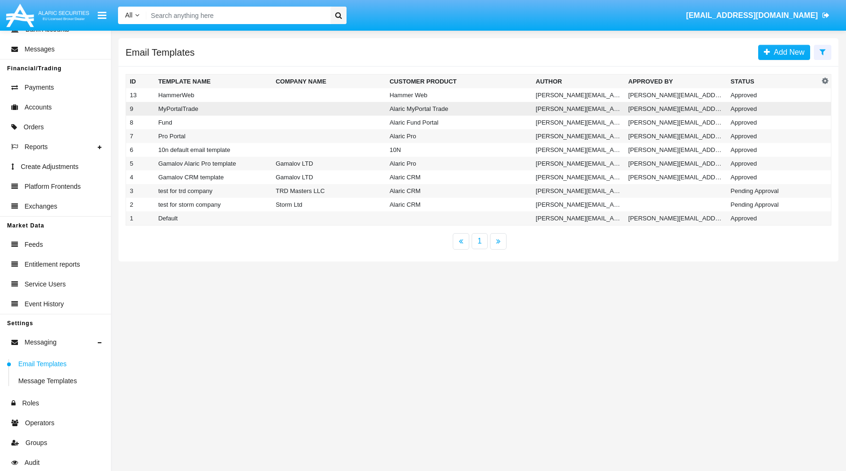
click at [218, 106] on td "MyPortalTrade" at bounding box center [213, 109] width 118 height 14
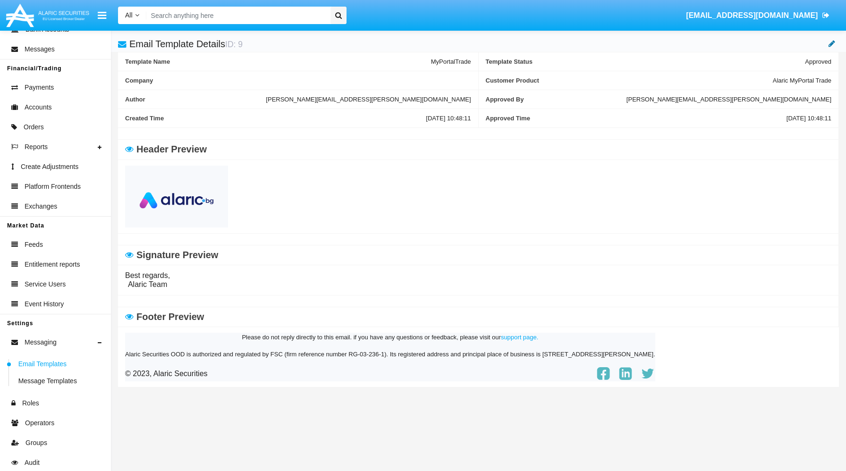
click at [829, 44] on icon at bounding box center [831, 44] width 7 height 8
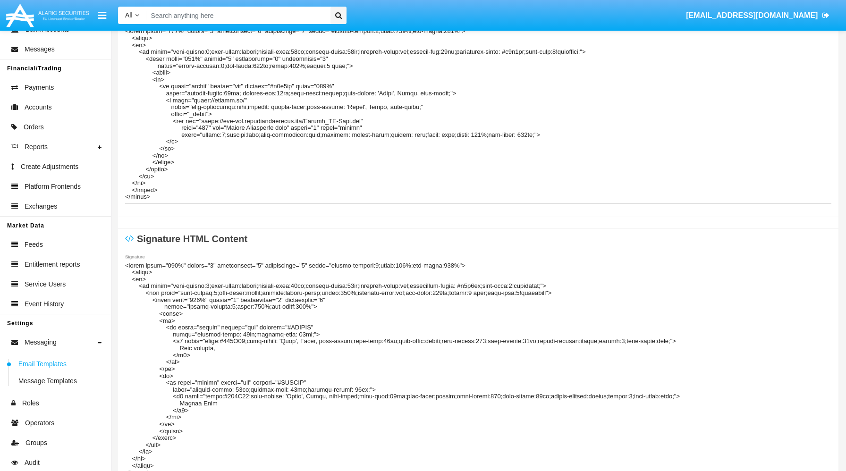
scroll to position [164, 0]
click at [425, 295] on textarea "Signature" at bounding box center [478, 371] width 706 height 223
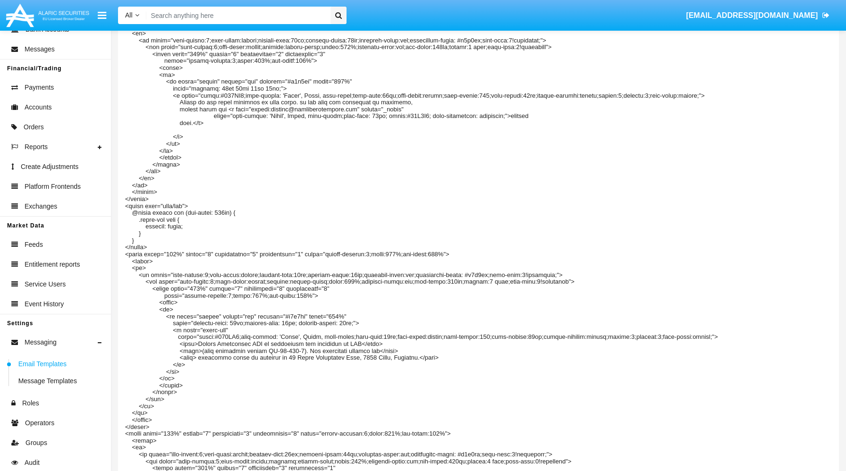
scroll to position [692, 0]
type textarea "<table width="100%" border="0" cellspacing="0" cellpadding="0" style="border-sp…"
click at [424, 280] on textarea "Footer" at bounding box center [478, 463] width 707 height 899
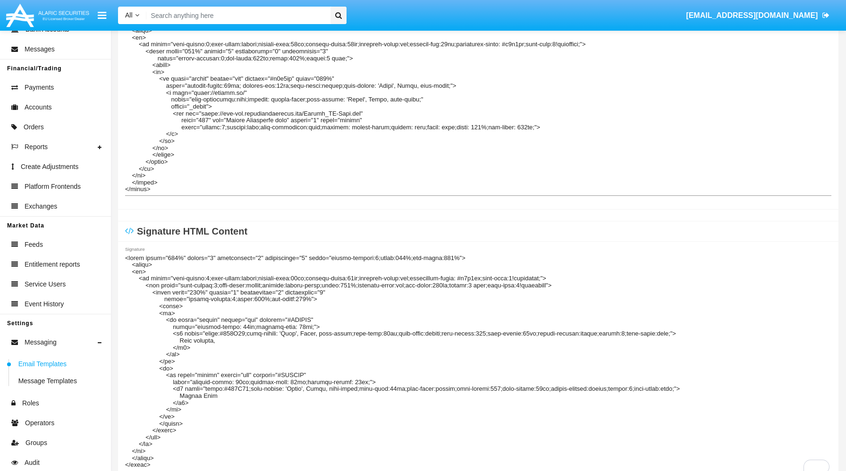
scroll to position [0, 0]
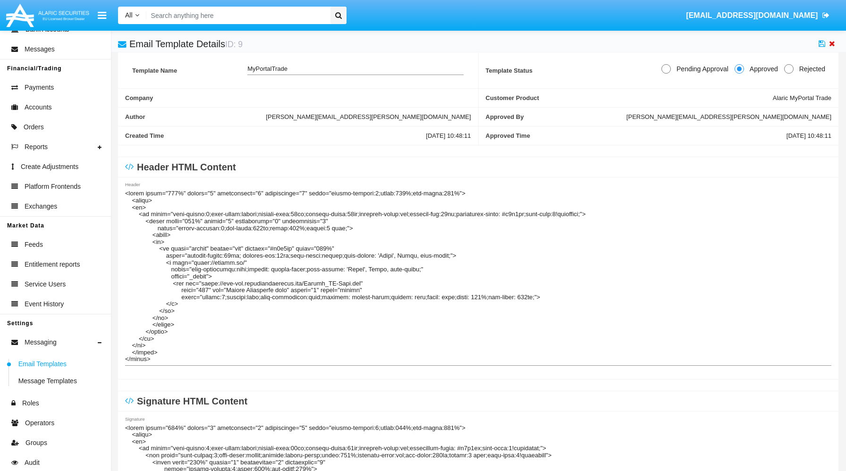
type textarea "<table width="100%" border="0" cellspacing="0" cellpadding="0" style="border-sp…"
click at [834, 43] on icon at bounding box center [832, 44] width 6 height 8
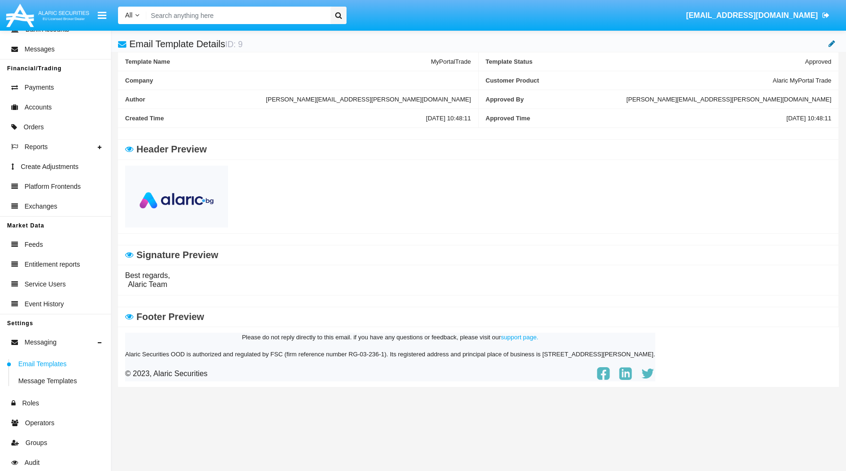
click at [833, 41] on icon at bounding box center [831, 44] width 7 height 8
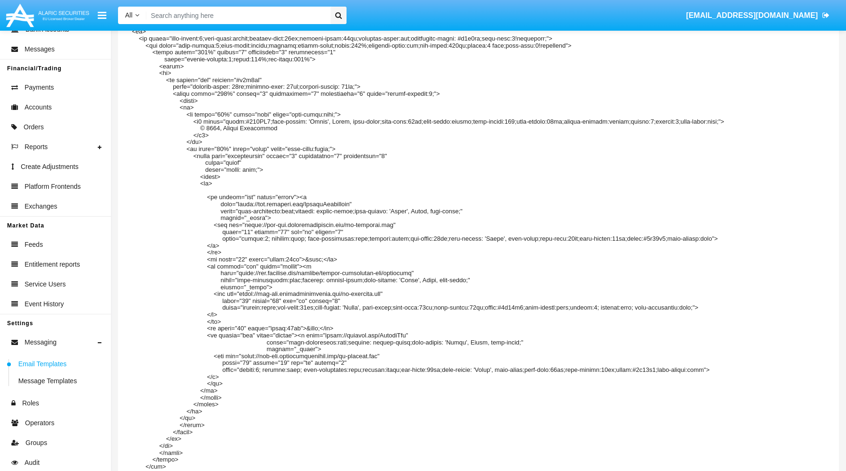
scroll to position [1096, 0]
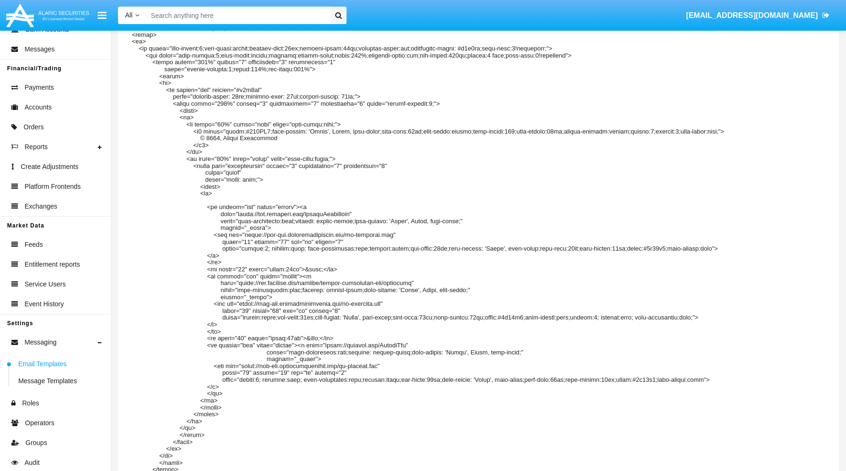
click at [424, 58] on textarea "Footer" at bounding box center [478, 59] width 707 height 899
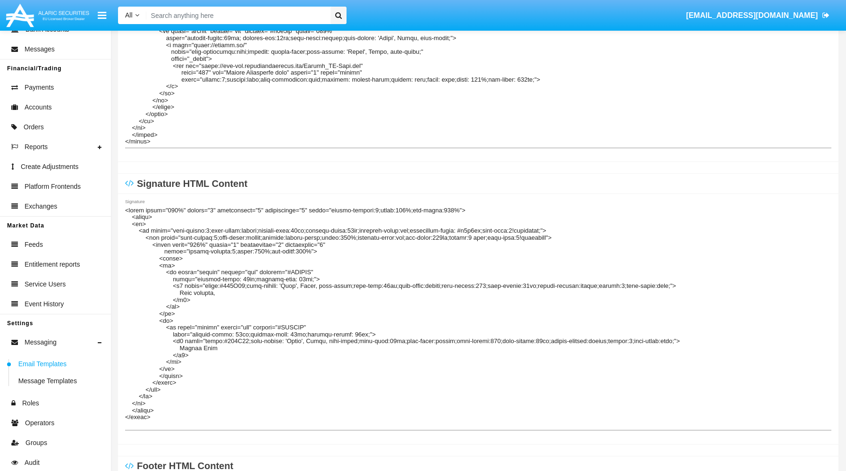
scroll to position [0, 0]
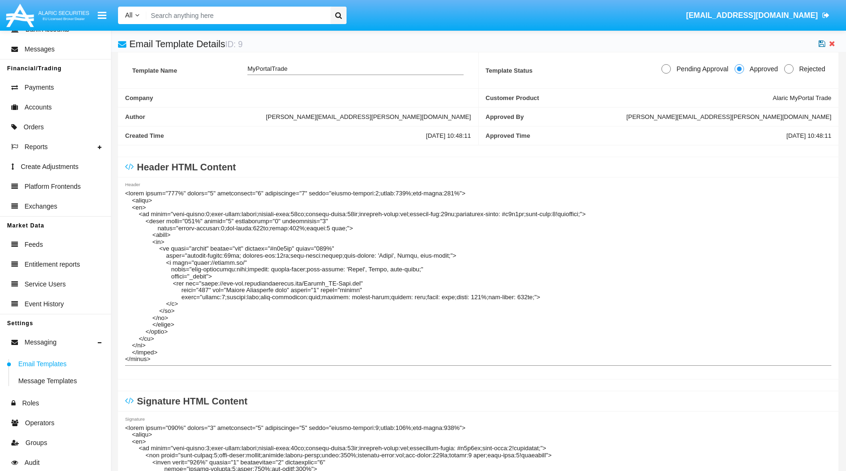
type textarea "<table width="100%" border="0" cellspacing="0" cellpadding="0" style="border-sp…"
click at [820, 43] on icon at bounding box center [821, 44] width 7 height 8
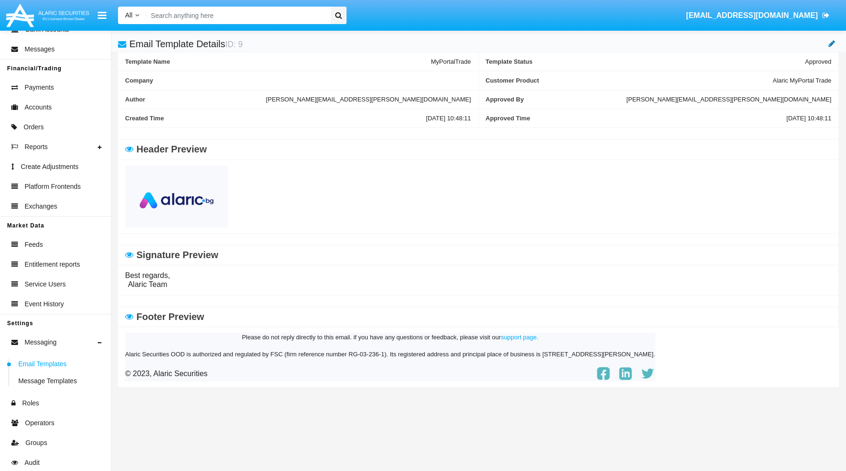
click at [831, 45] on icon at bounding box center [831, 44] width 7 height 8
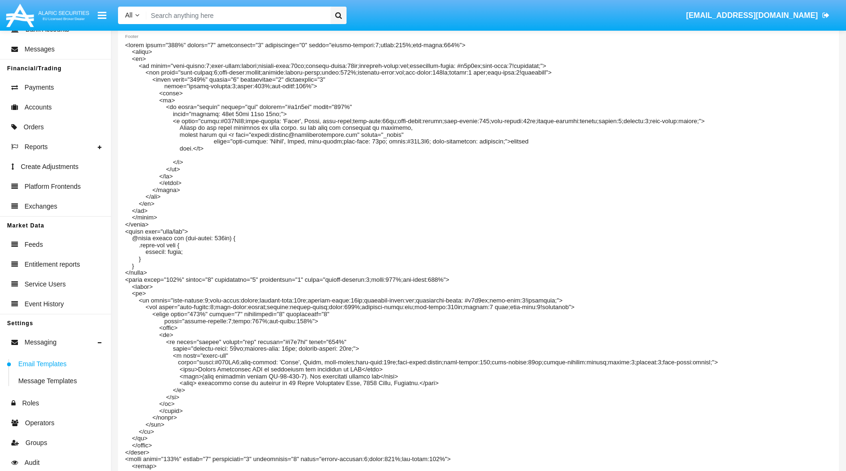
scroll to position [666, 0]
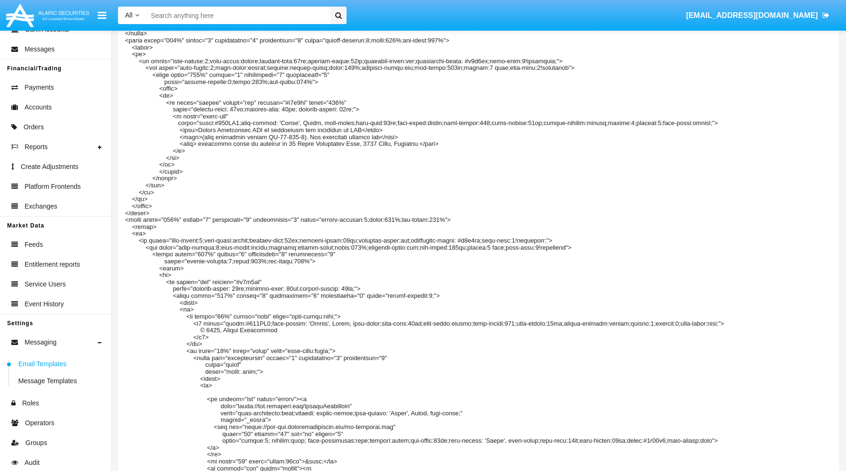
scroll to position [905, 0]
click at [424, 246] on textarea "Footer" at bounding box center [478, 250] width 707 height 899
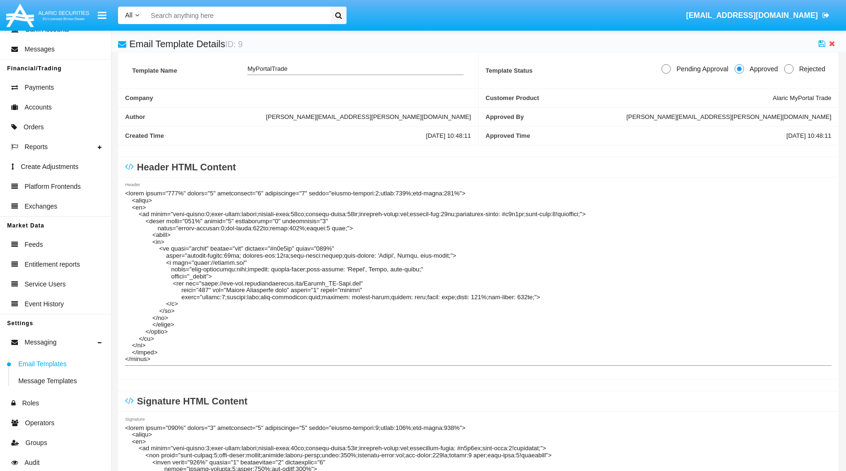
scroll to position [92, 0]
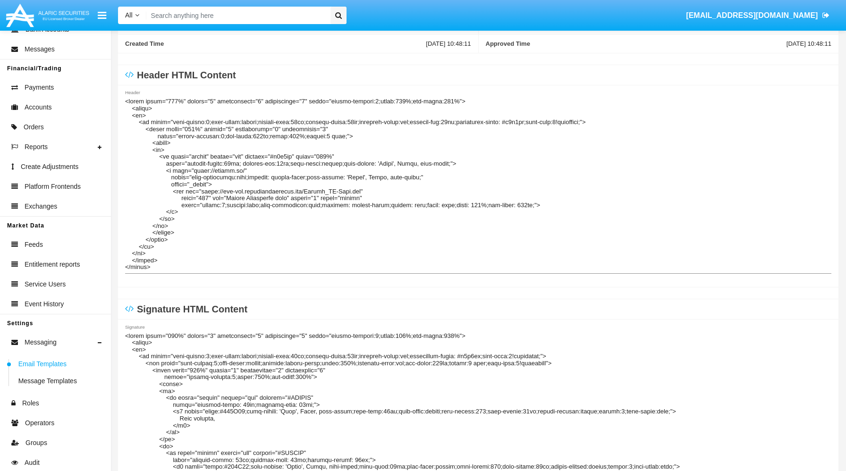
type textarea "<table width="100%" border="0" cellspacing="0" cellpadding="0" style="border-sp…"
click at [423, 368] on textarea "Signature" at bounding box center [478, 443] width 706 height 223
click at [423, 366] on textarea "Signature" at bounding box center [478, 443] width 706 height 223
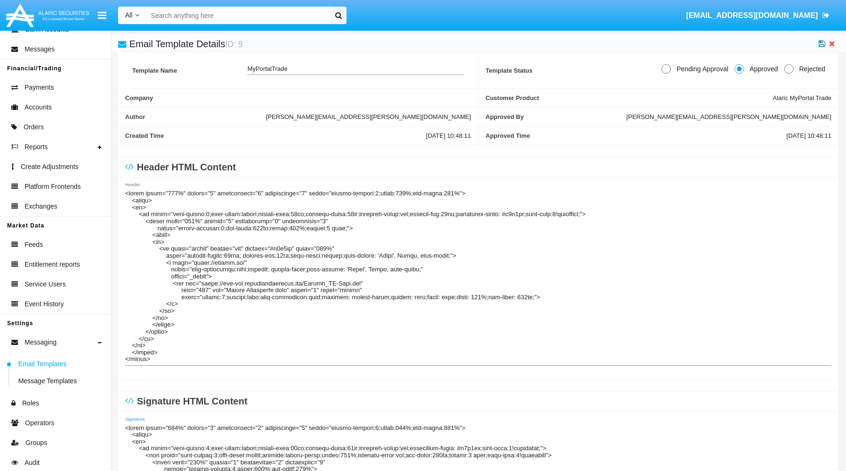
type textarea "<table width="100%" border="0" cellspacing="0" cellpadding="0" style="border-sp…"
click at [821, 43] on icon at bounding box center [821, 44] width 7 height 8
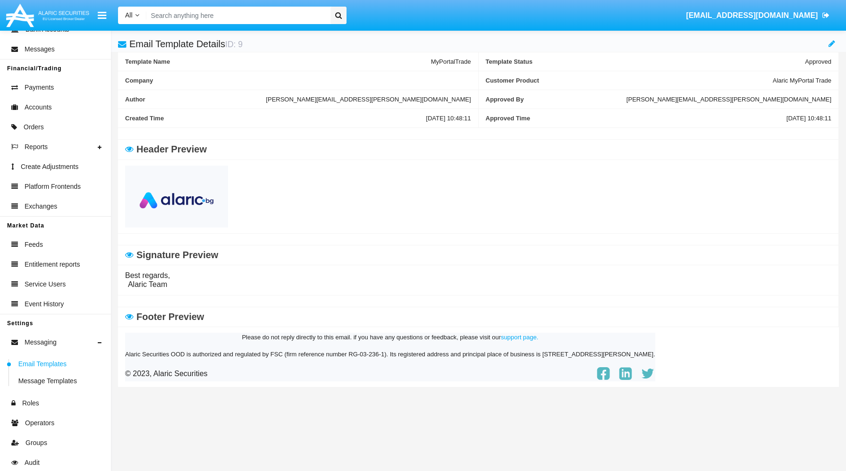
click at [289, 14] on input "Search" at bounding box center [236, 15] width 181 height 17
type input "а"
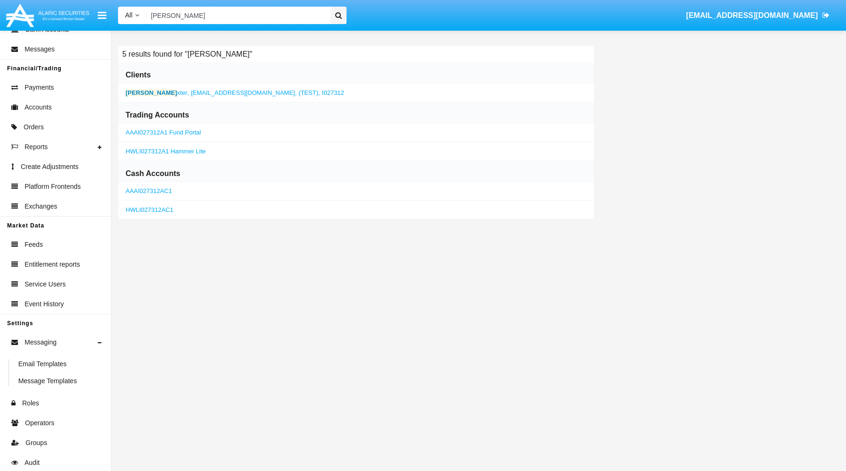
type input "anne ba"
click at [217, 90] on span "[EMAIL_ADDRESS][DOMAIN_NAME]," at bounding box center [244, 92] width 106 height 7
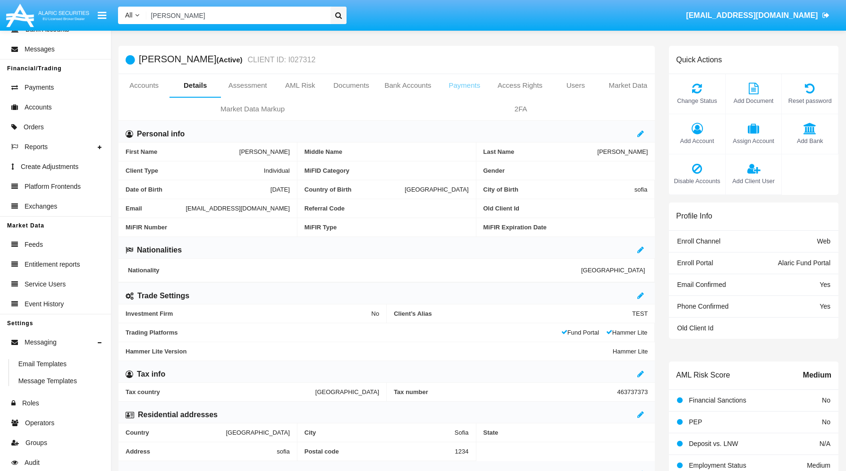
click at [467, 86] on link "Payments" at bounding box center [464, 85] width 51 height 23
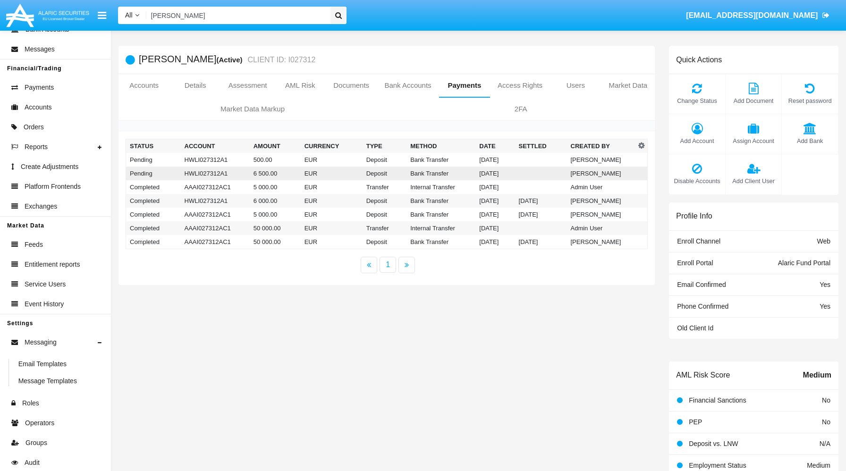
click at [330, 177] on td "EUR" at bounding box center [332, 174] width 62 height 14
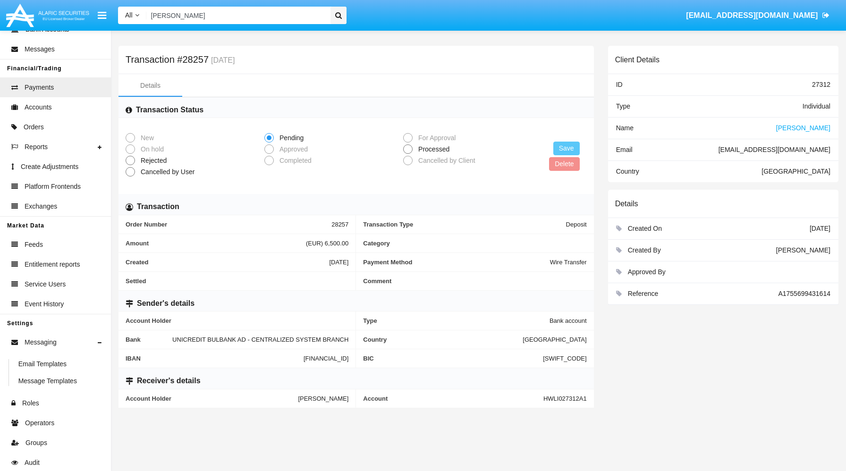
click at [416, 151] on span "Processed" at bounding box center [432, 149] width 39 height 10
click at [408, 154] on input "Processed" at bounding box center [407, 154] width 0 height 0
radio input "true"
click at [574, 146] on button "Save" at bounding box center [566, 149] width 26 height 14
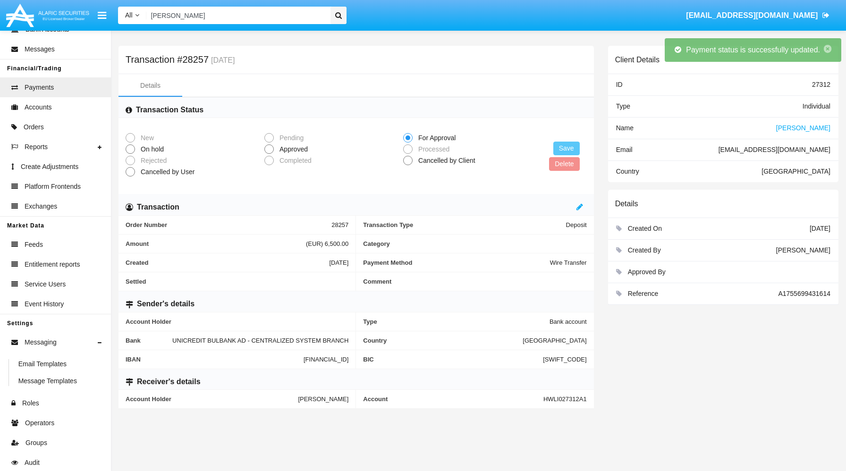
click at [300, 150] on span "Approved" at bounding box center [292, 149] width 36 height 10
click at [269, 154] on input "Approved" at bounding box center [269, 154] width 0 height 0
radio input "true"
click at [563, 147] on button "Save" at bounding box center [566, 149] width 26 height 14
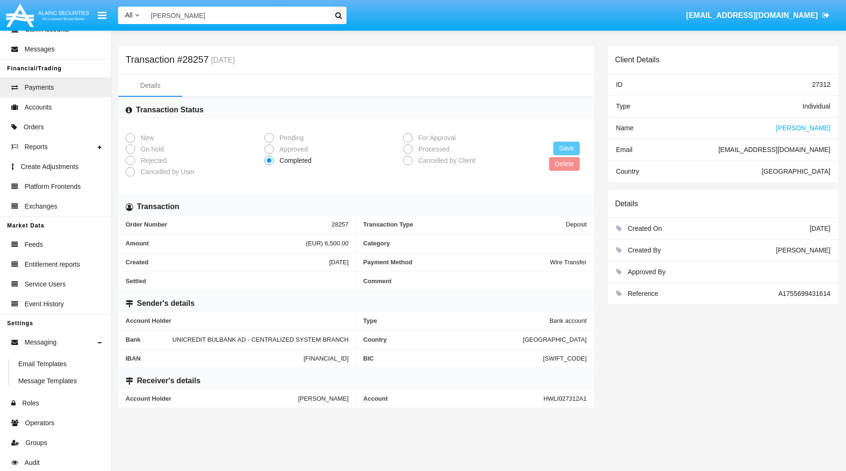
click at [818, 128] on span "Anne Baxter" at bounding box center [803, 128] width 54 height 8
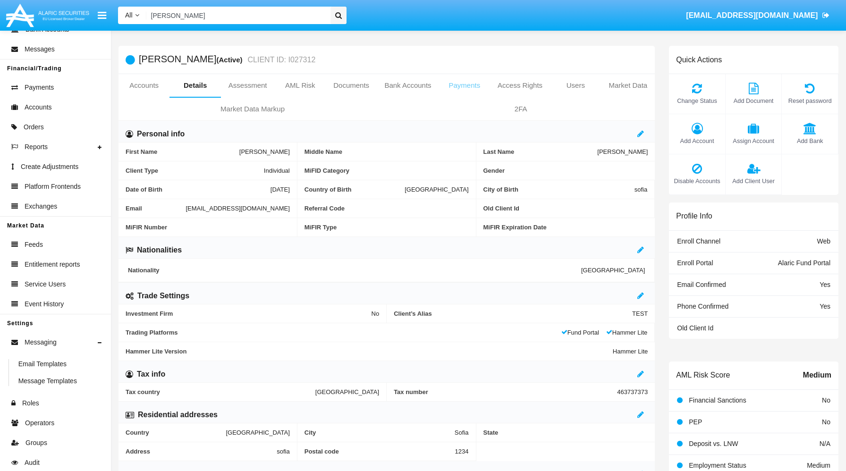
click at [462, 83] on link "Payments" at bounding box center [464, 85] width 51 height 23
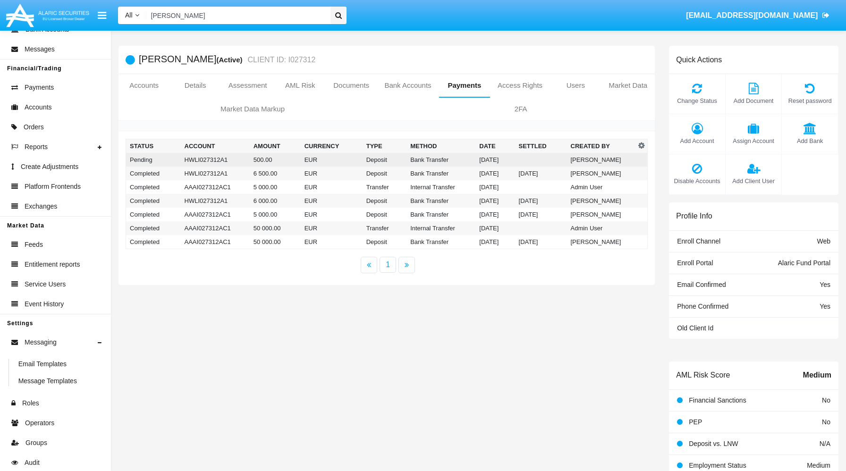
click at [199, 164] on td "HWLI027312A1" at bounding box center [215, 160] width 69 height 14
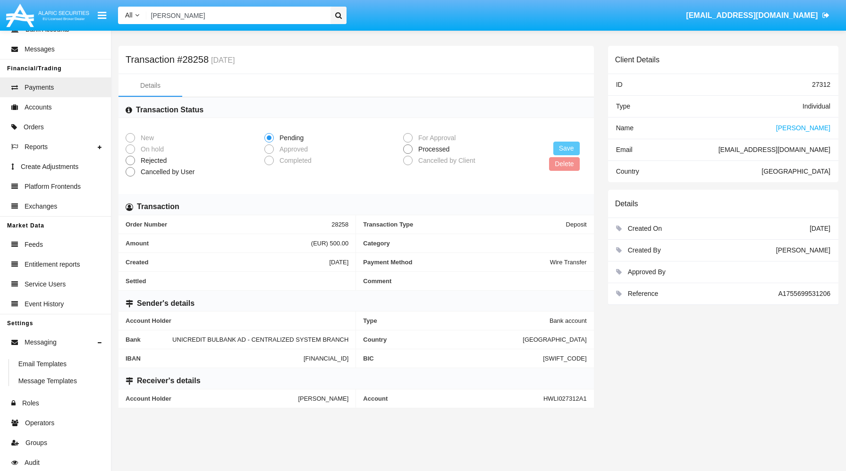
click at [445, 150] on span "Processed" at bounding box center [432, 149] width 39 height 10
click at [408, 154] on input "Processed" at bounding box center [407, 154] width 0 height 0
radio input "true"
click at [564, 151] on button "Save" at bounding box center [566, 149] width 26 height 14
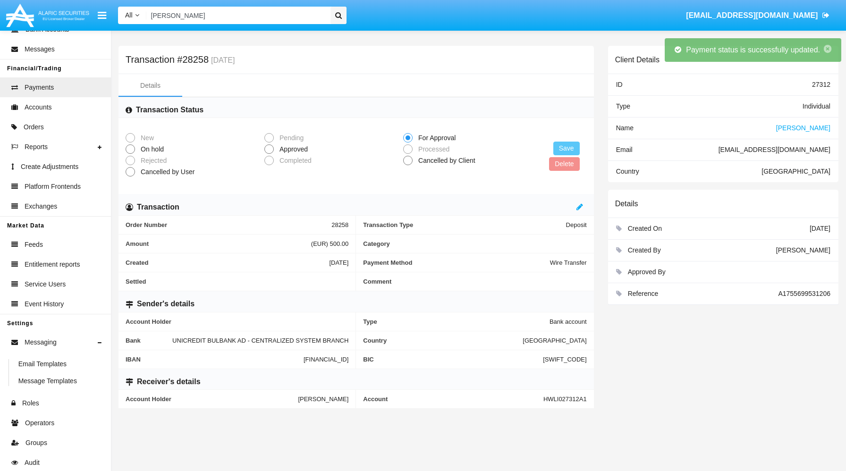
click at [293, 151] on span "Approved" at bounding box center [292, 149] width 36 height 10
click at [269, 154] on input "Approved" at bounding box center [269, 154] width 0 height 0
radio input "true"
click at [562, 152] on button "Save" at bounding box center [566, 149] width 26 height 14
click at [818, 126] on span "Anne Baxter" at bounding box center [803, 128] width 54 height 8
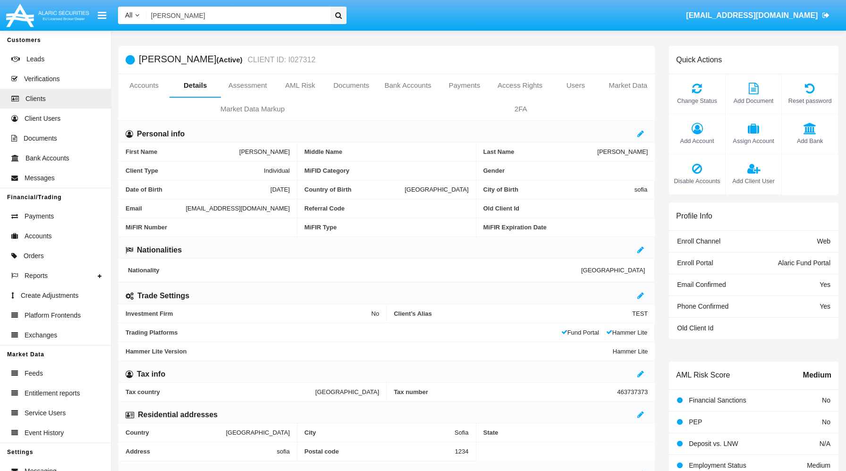
scroll to position [129, 0]
